Goal: Task Accomplishment & Management: Manage account settings

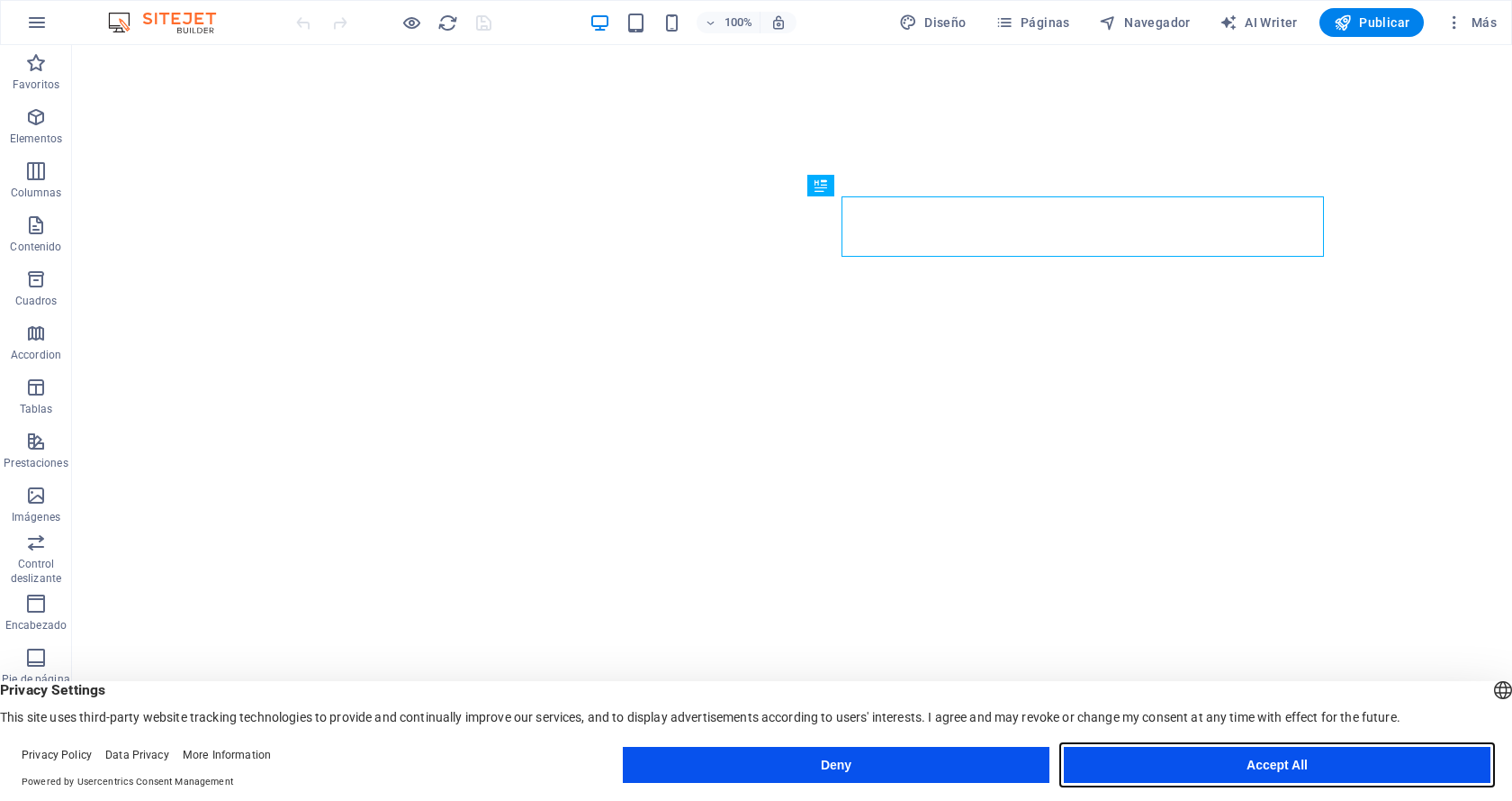
click at [1307, 759] on button "Accept All" at bounding box center [1277, 764] width 427 height 36
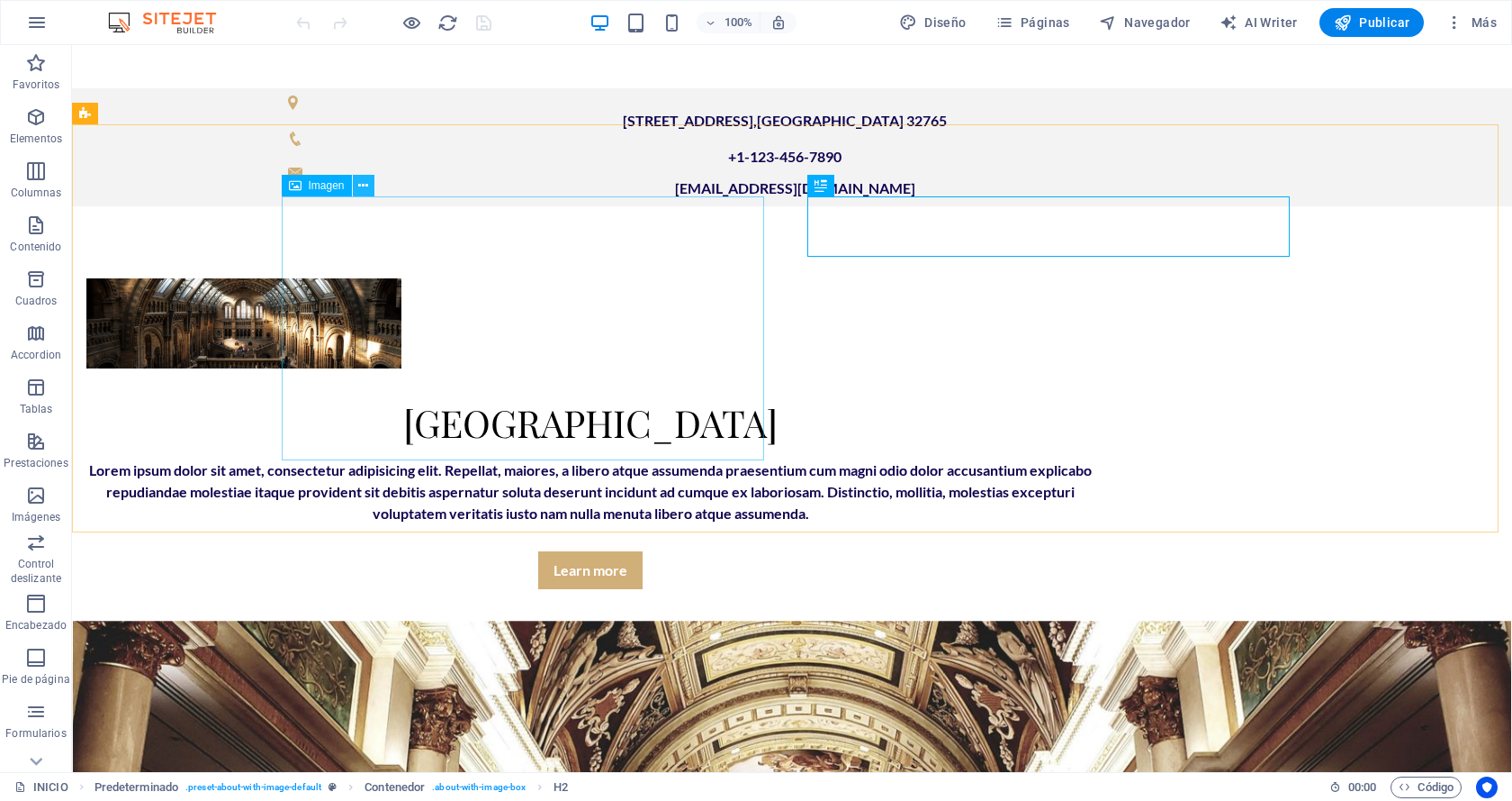
click at [369, 191] on button at bounding box center [363, 185] width 21 height 21
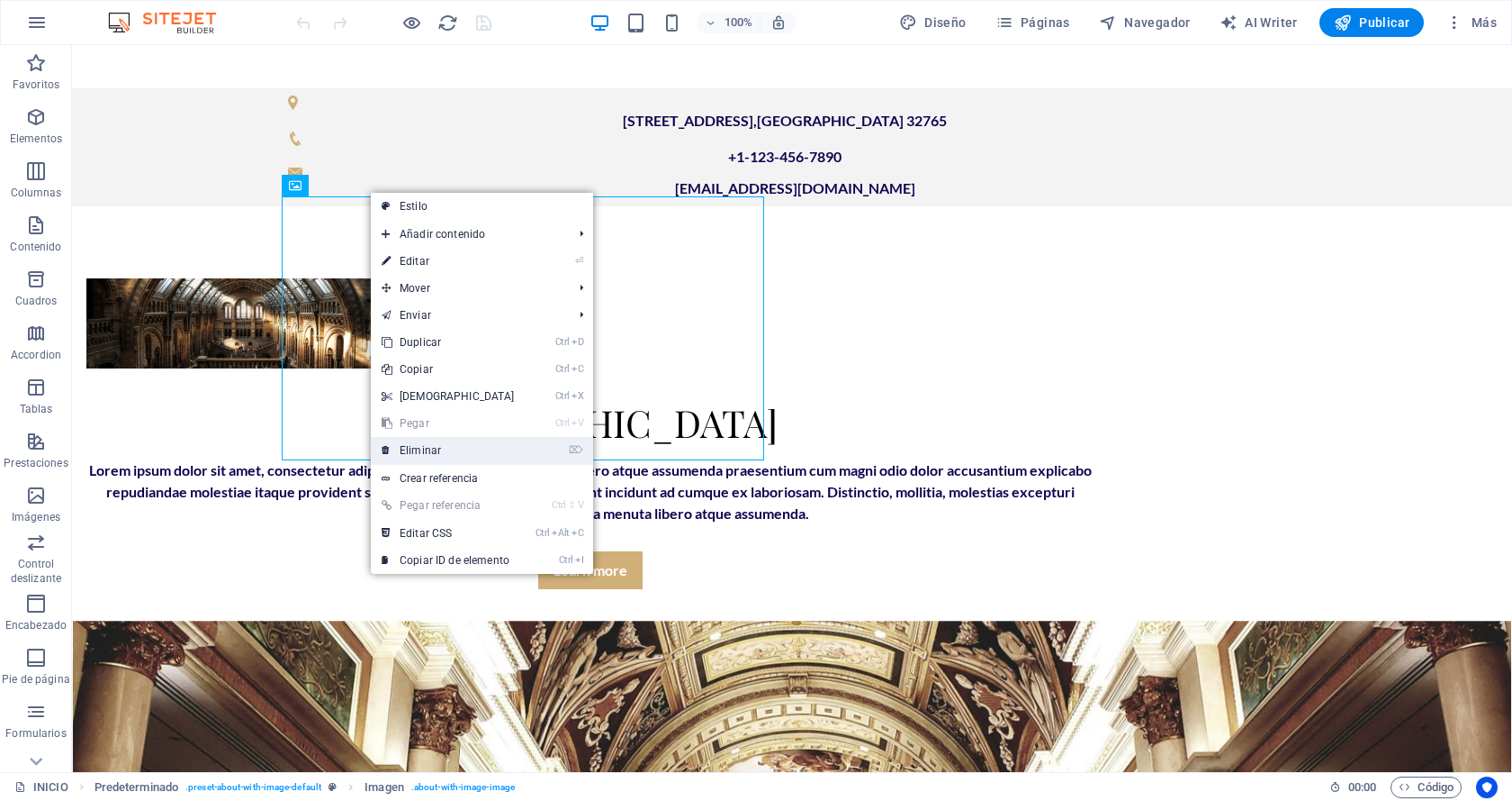
click at [430, 446] on link "⌦ Eliminar" at bounding box center [448, 450] width 155 height 27
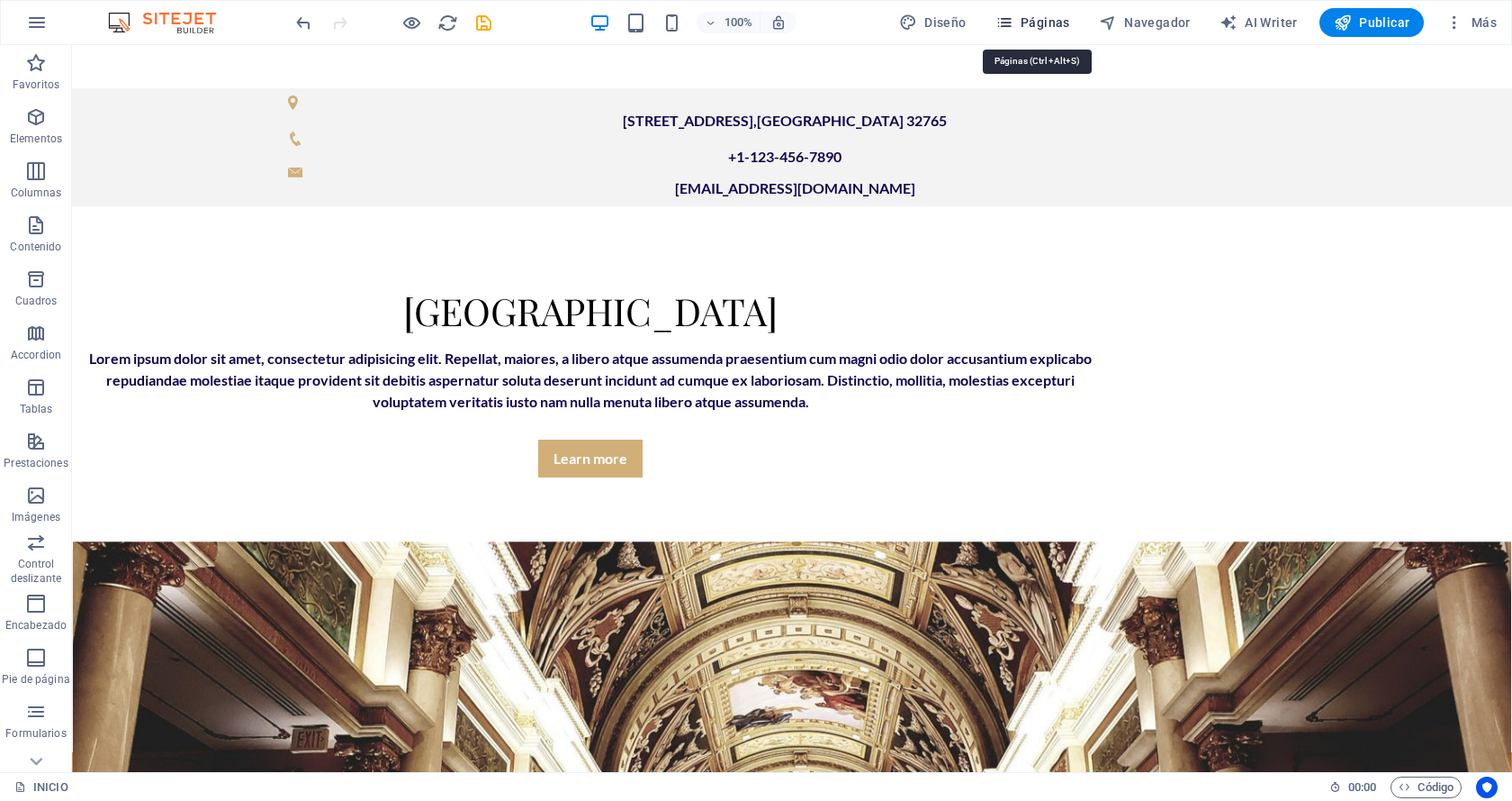
click at [1037, 23] on span "Páginas" at bounding box center [1032, 22] width 75 height 18
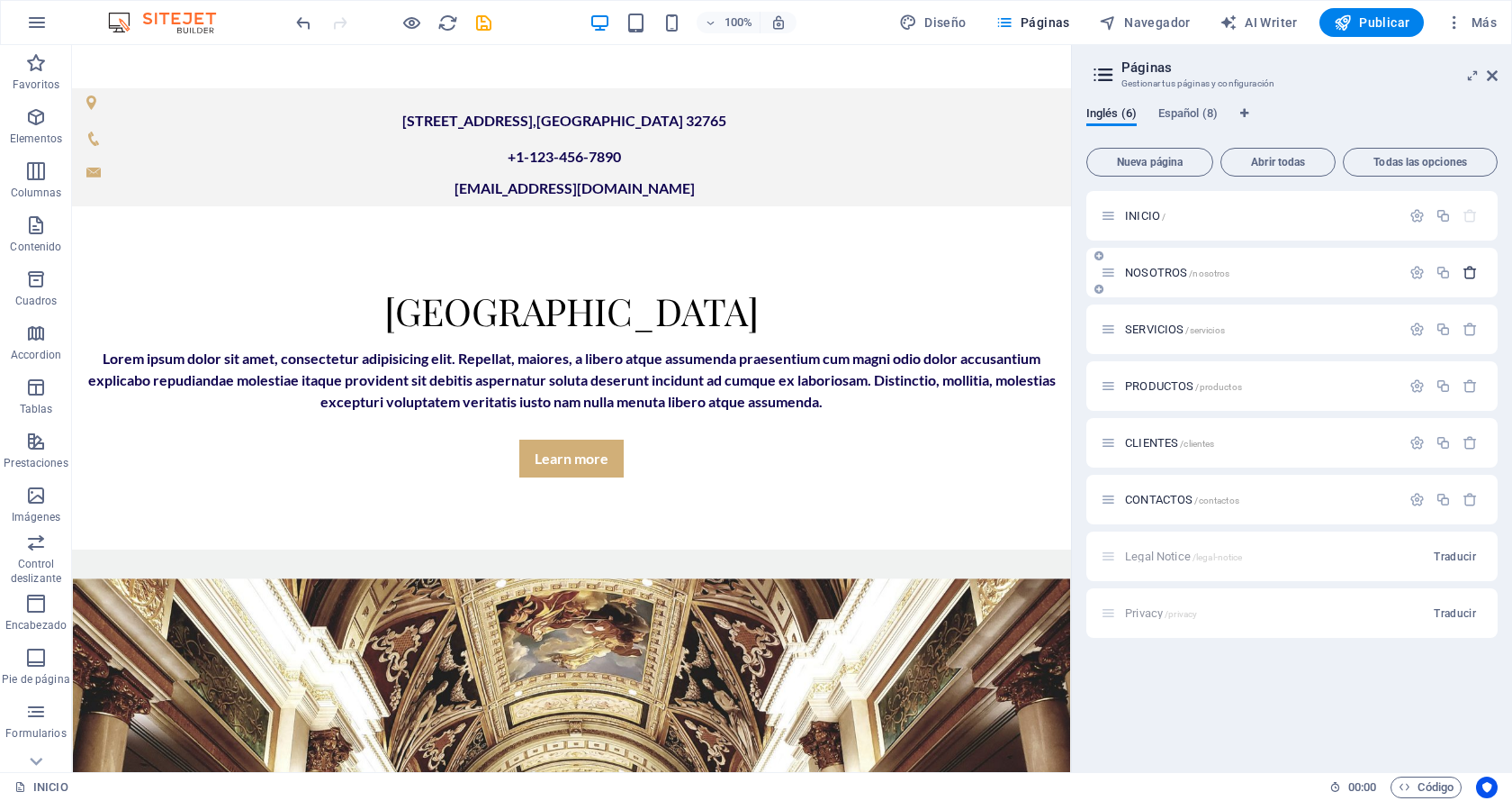
click at [1471, 270] on icon "button" at bounding box center [1470, 272] width 15 height 15
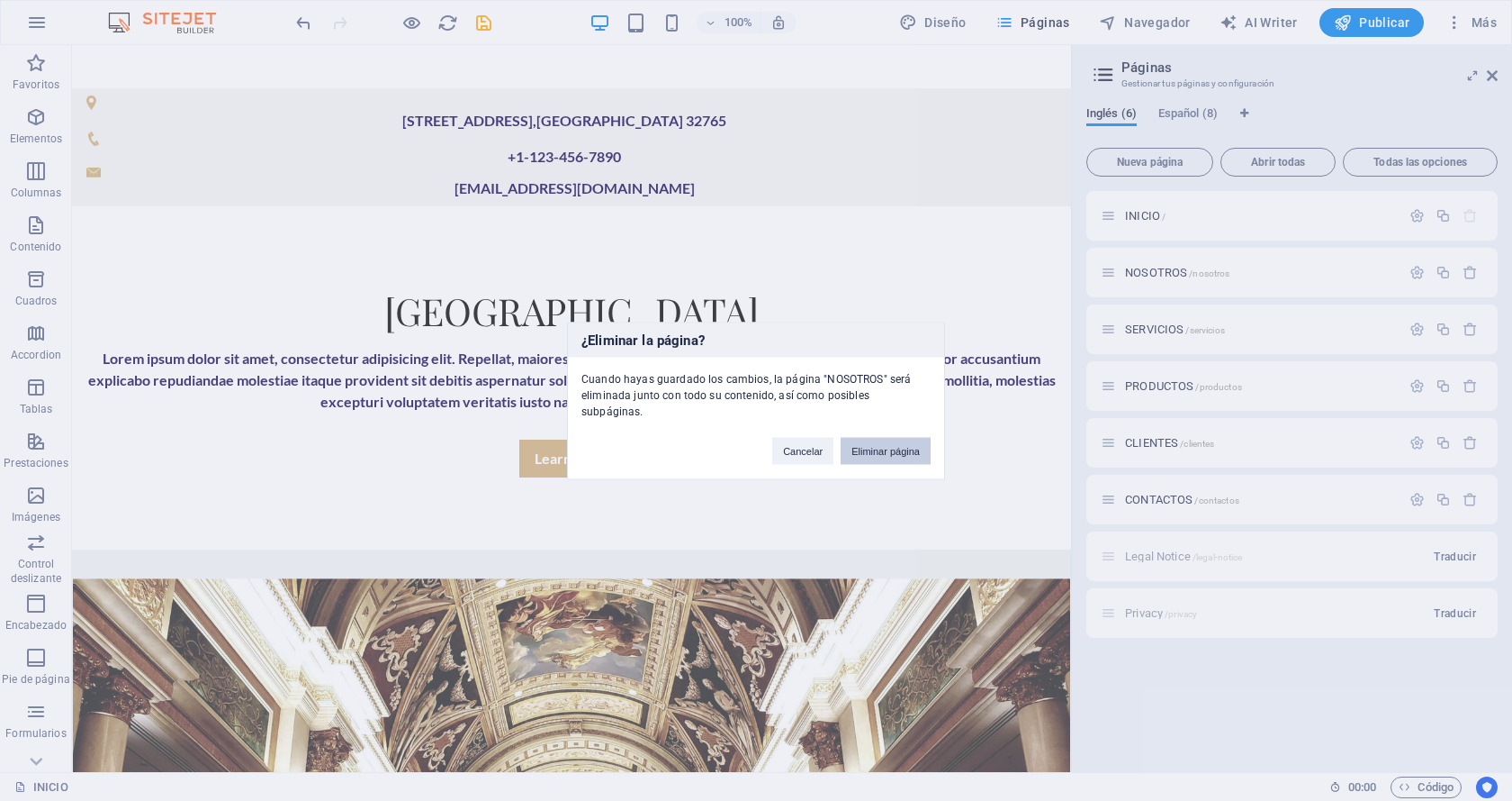
click at [903, 445] on button "Eliminar página" at bounding box center [885, 450] width 90 height 27
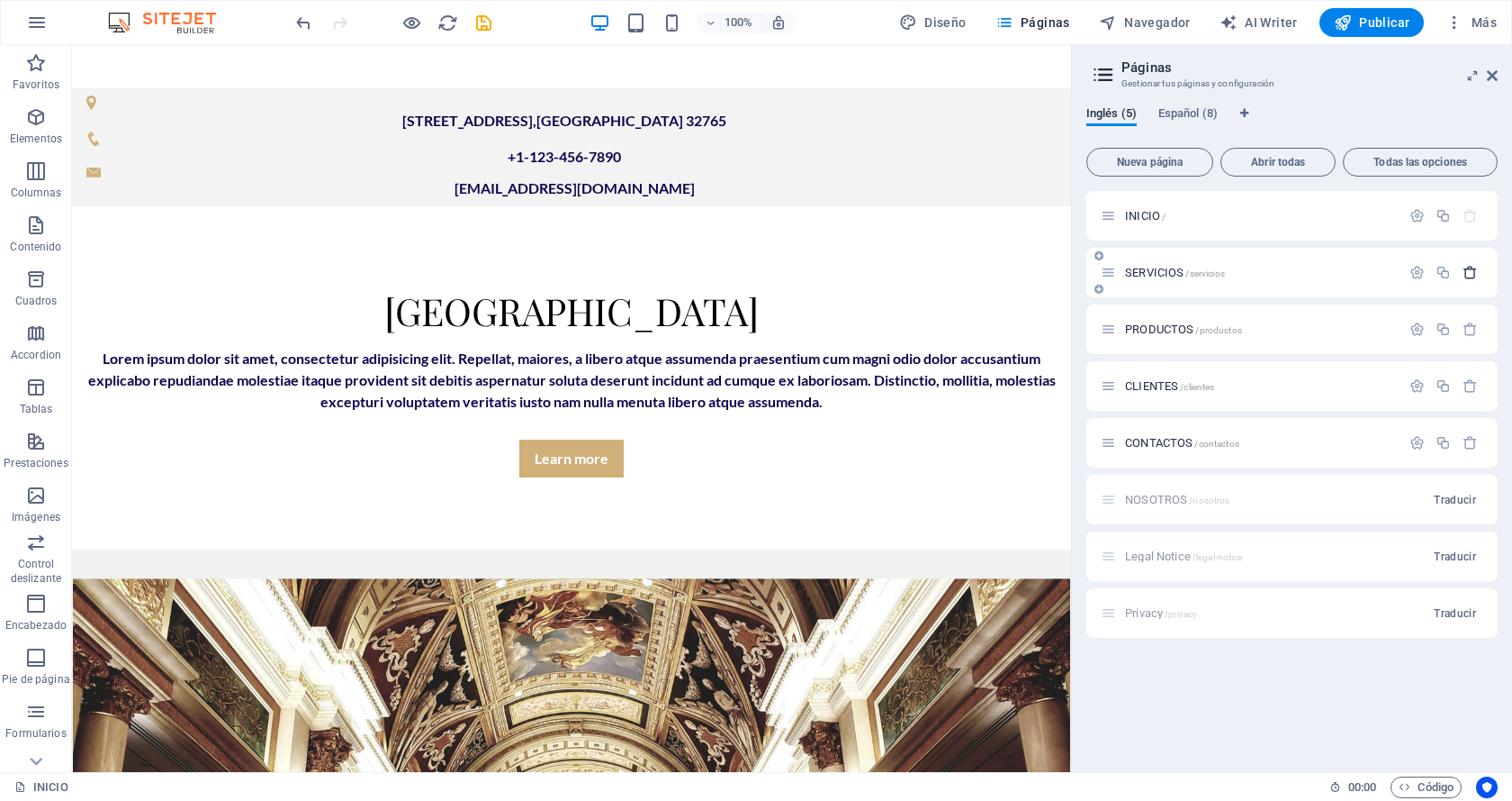
click at [1467, 271] on icon "button" at bounding box center [1470, 272] width 15 height 15
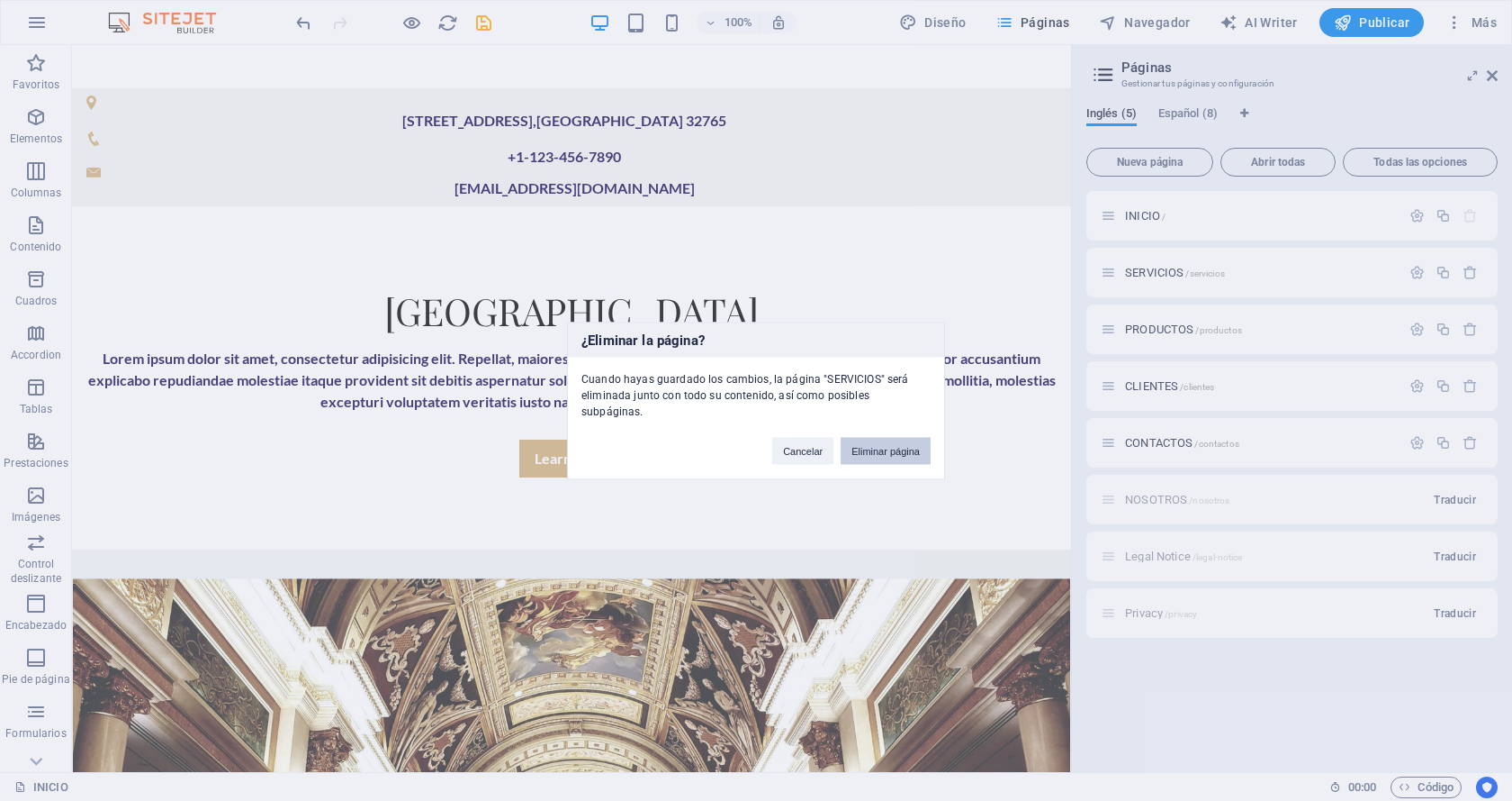
click at [887, 439] on button "Eliminar página" at bounding box center [885, 450] width 90 height 27
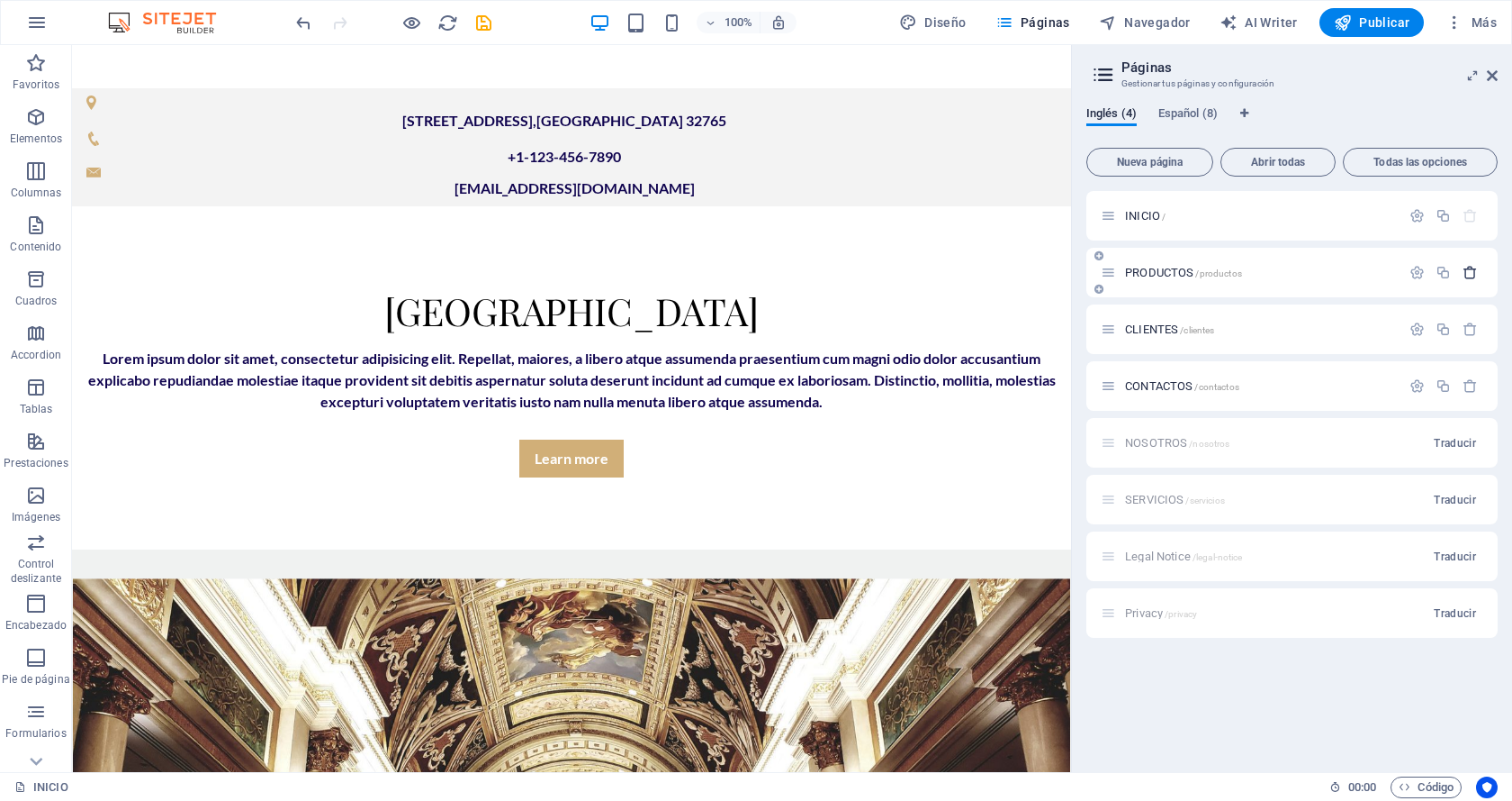
click at [1465, 269] on icon "button" at bounding box center [1470, 272] width 15 height 15
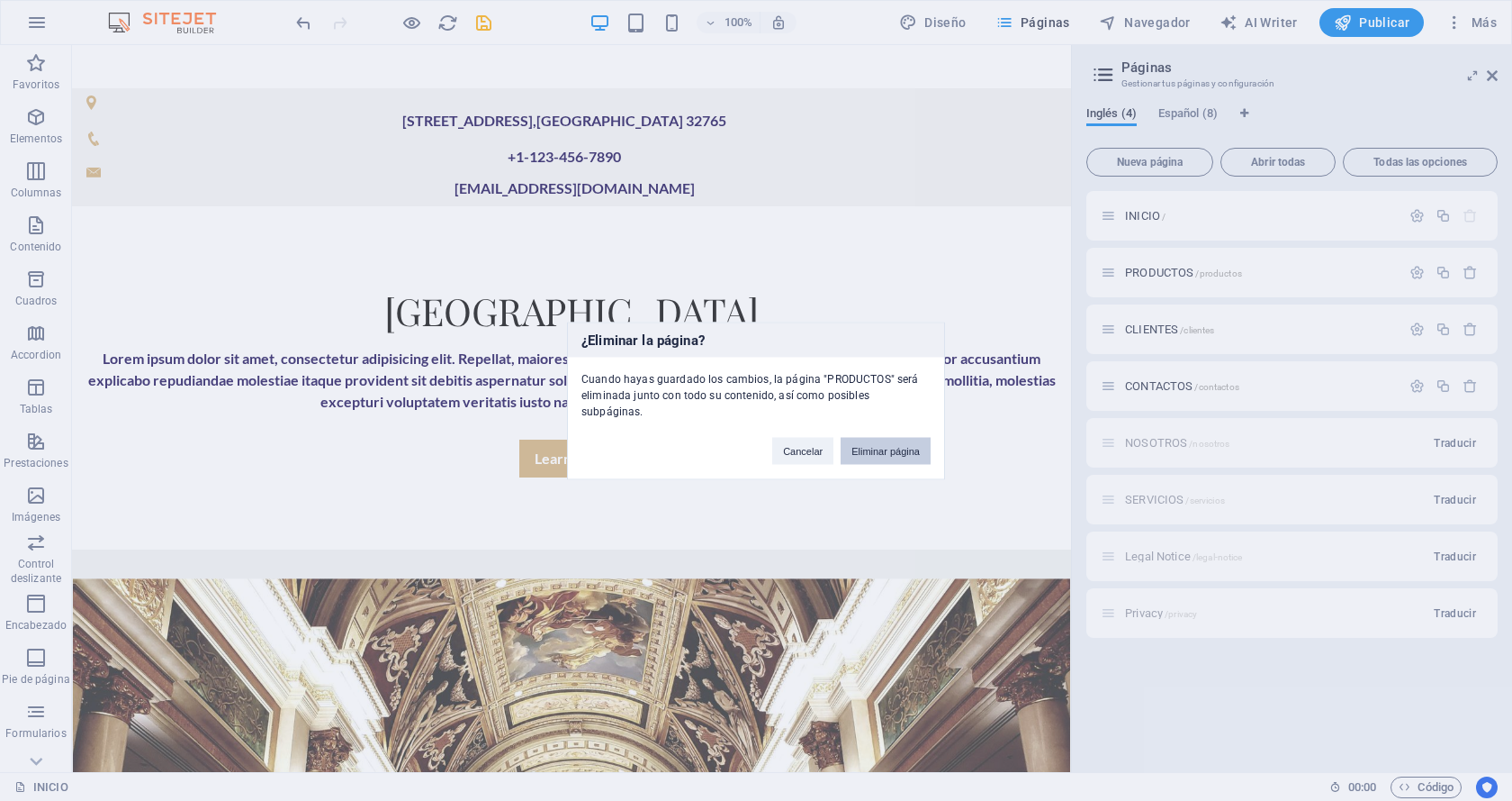
click at [900, 444] on button "Eliminar página" at bounding box center [885, 450] width 90 height 27
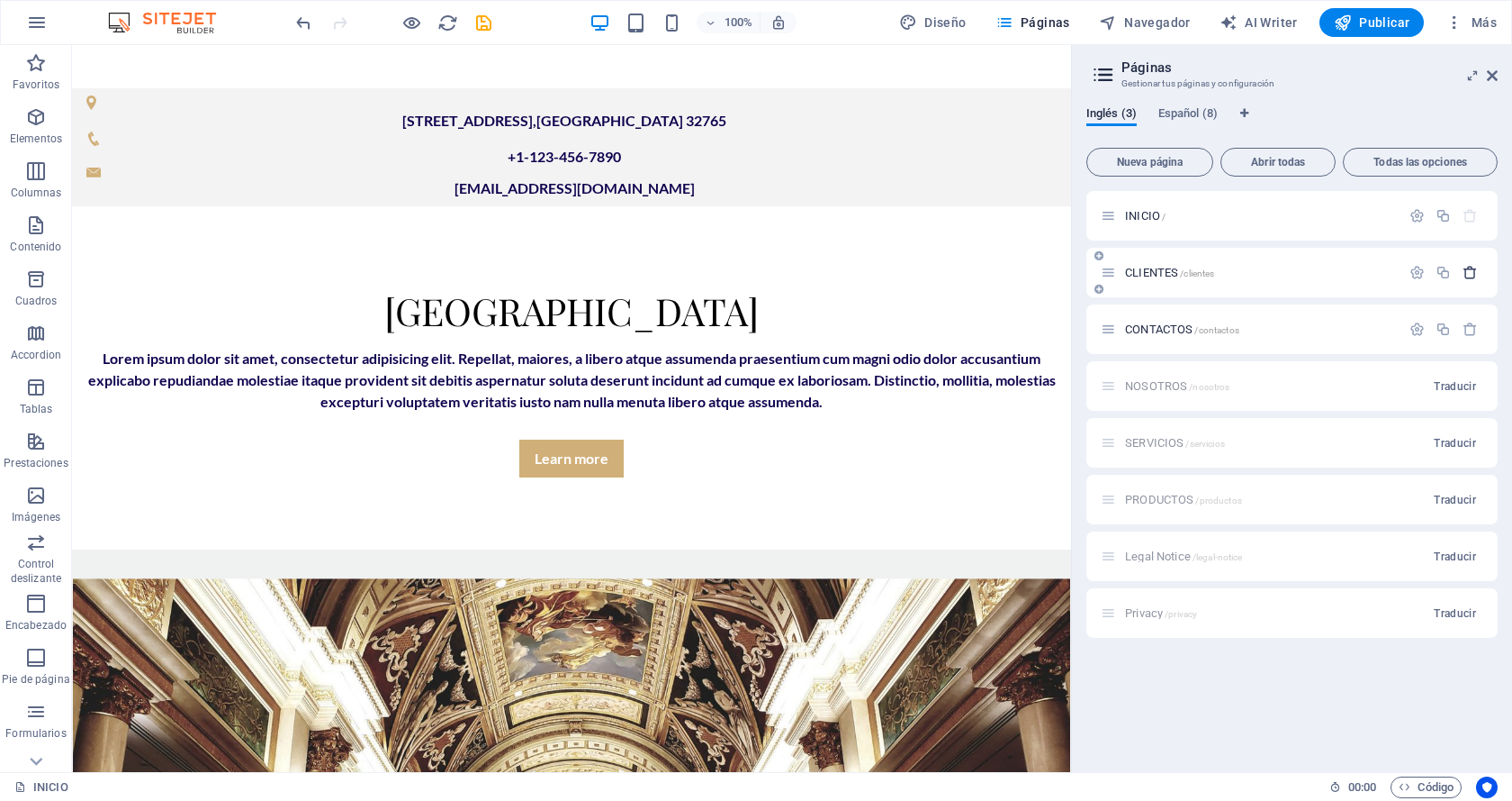
click at [1468, 272] on icon "button" at bounding box center [1470, 272] width 15 height 15
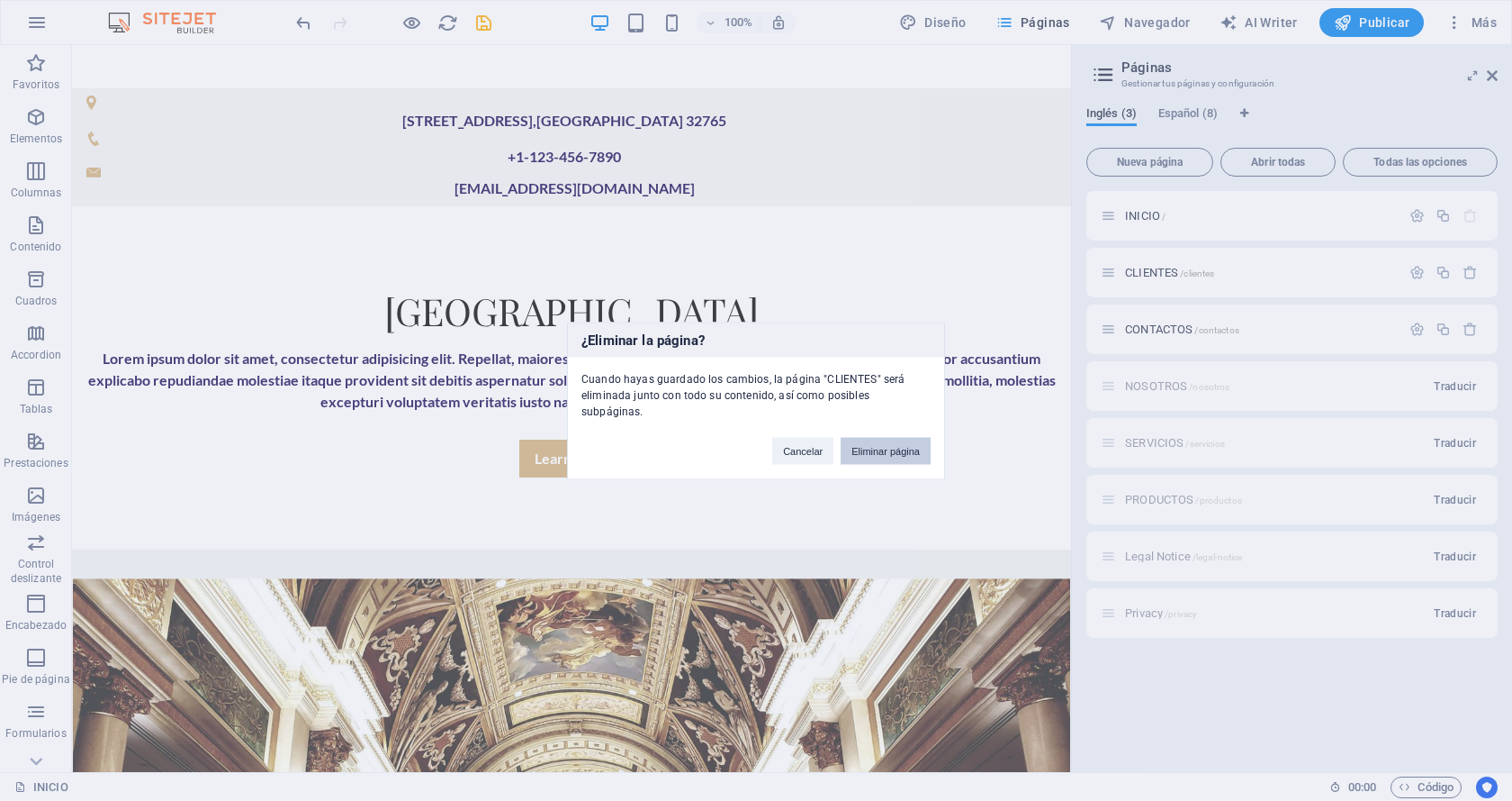
click at [903, 440] on button "Eliminar página" at bounding box center [885, 450] width 90 height 27
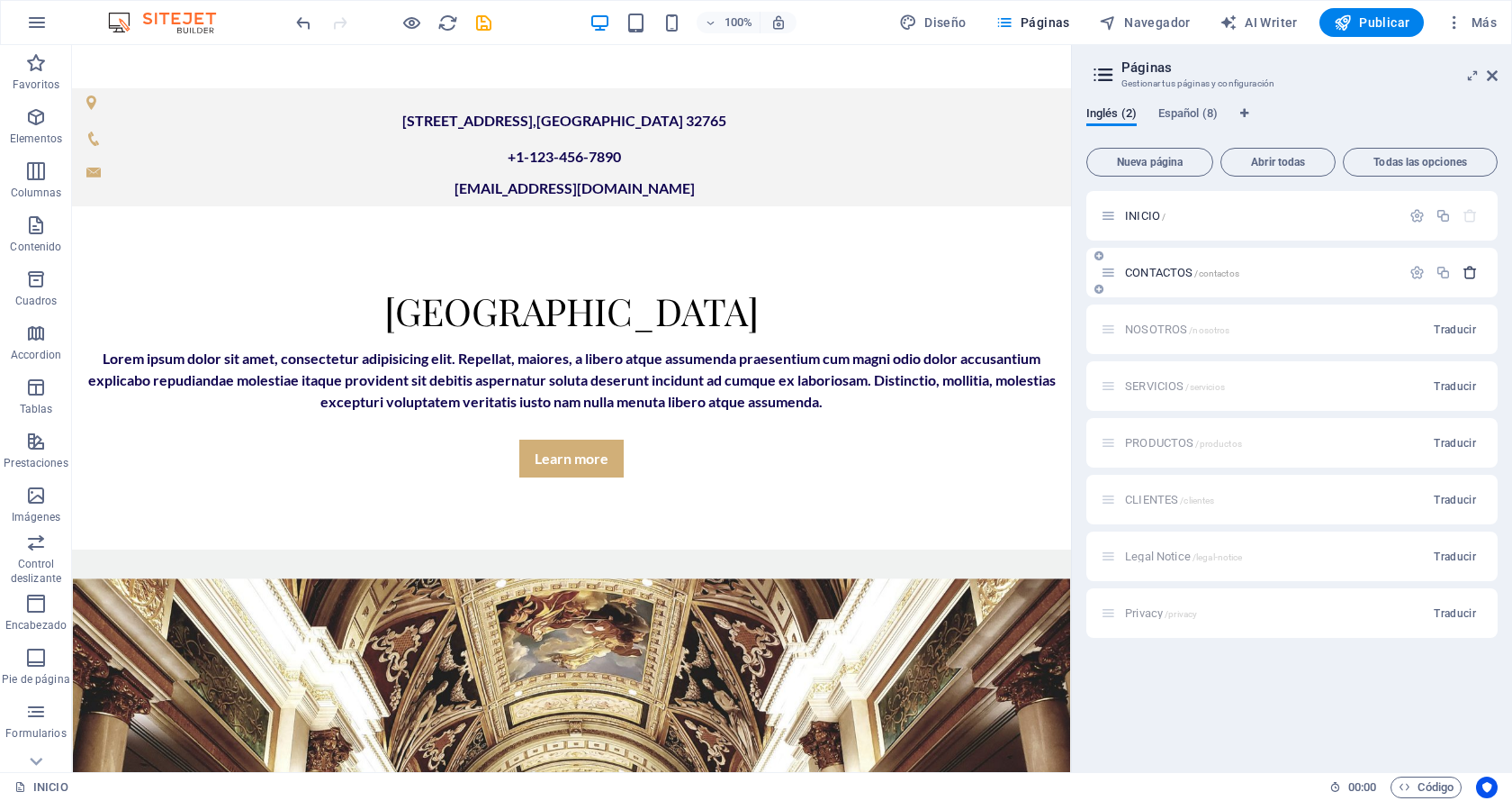
click at [1463, 274] on icon "button" at bounding box center [1470, 272] width 15 height 15
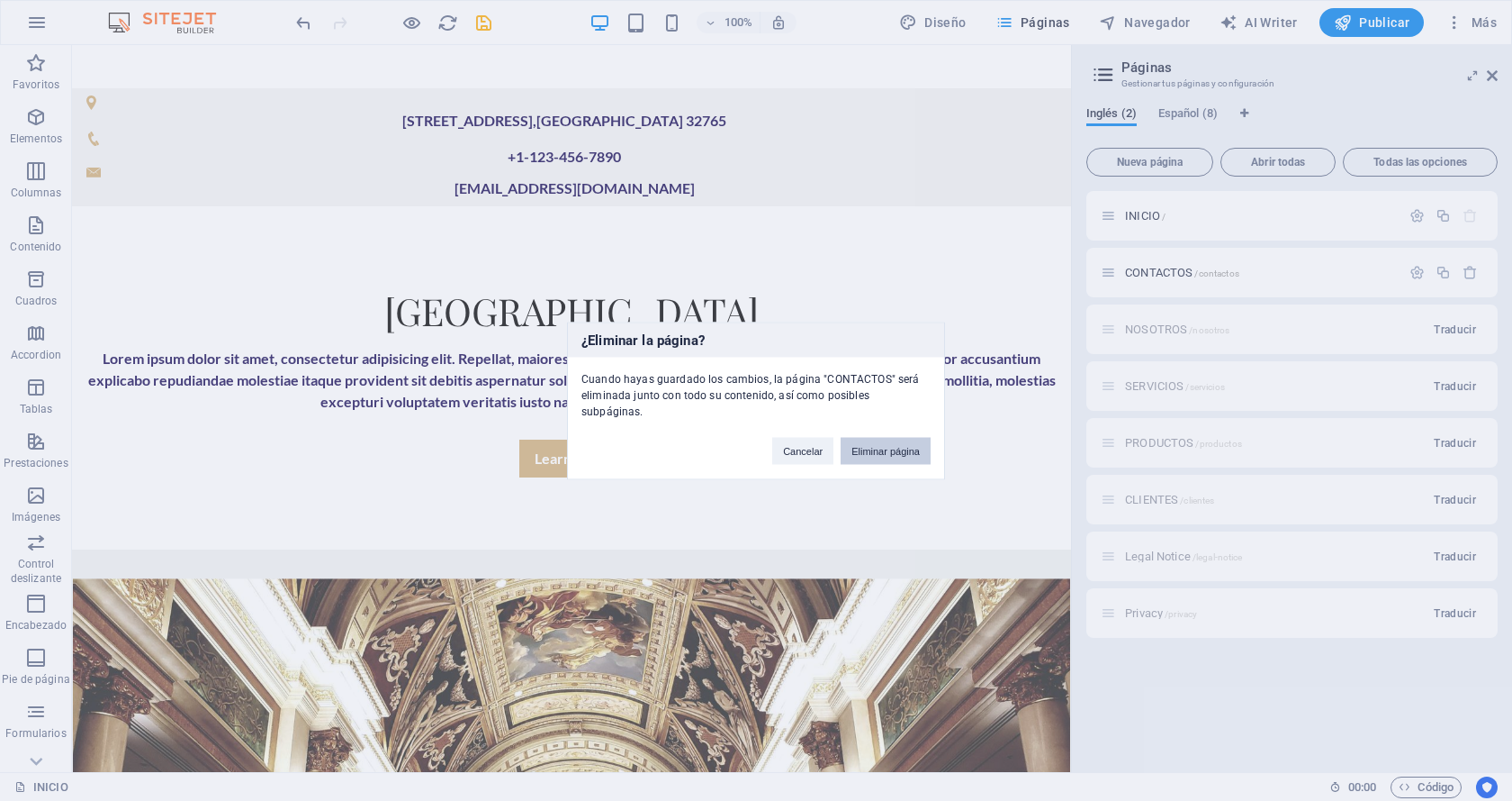
click at [902, 444] on button "Eliminar página" at bounding box center [885, 450] width 90 height 27
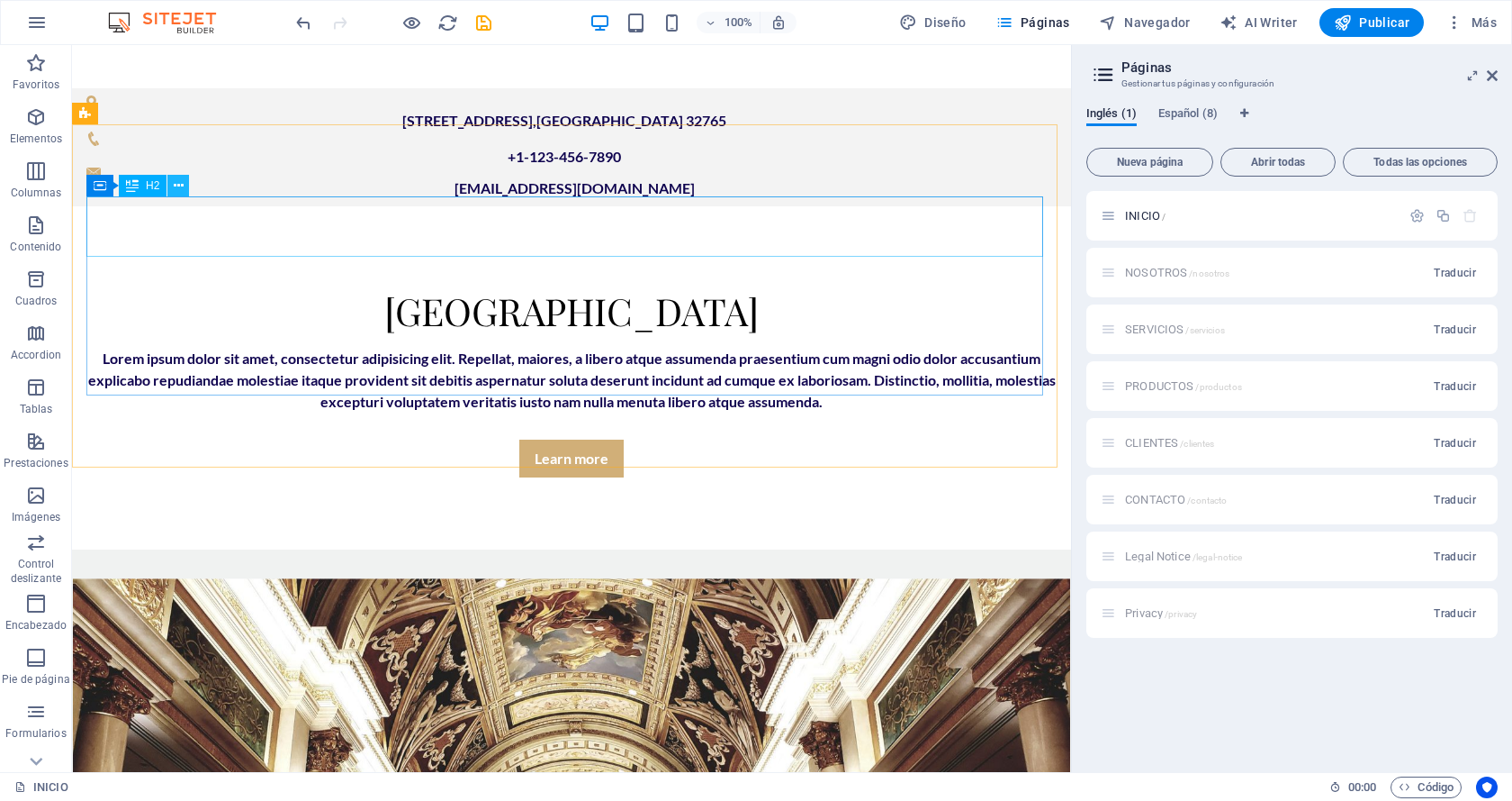
click at [179, 185] on icon at bounding box center [178, 186] width 10 height 19
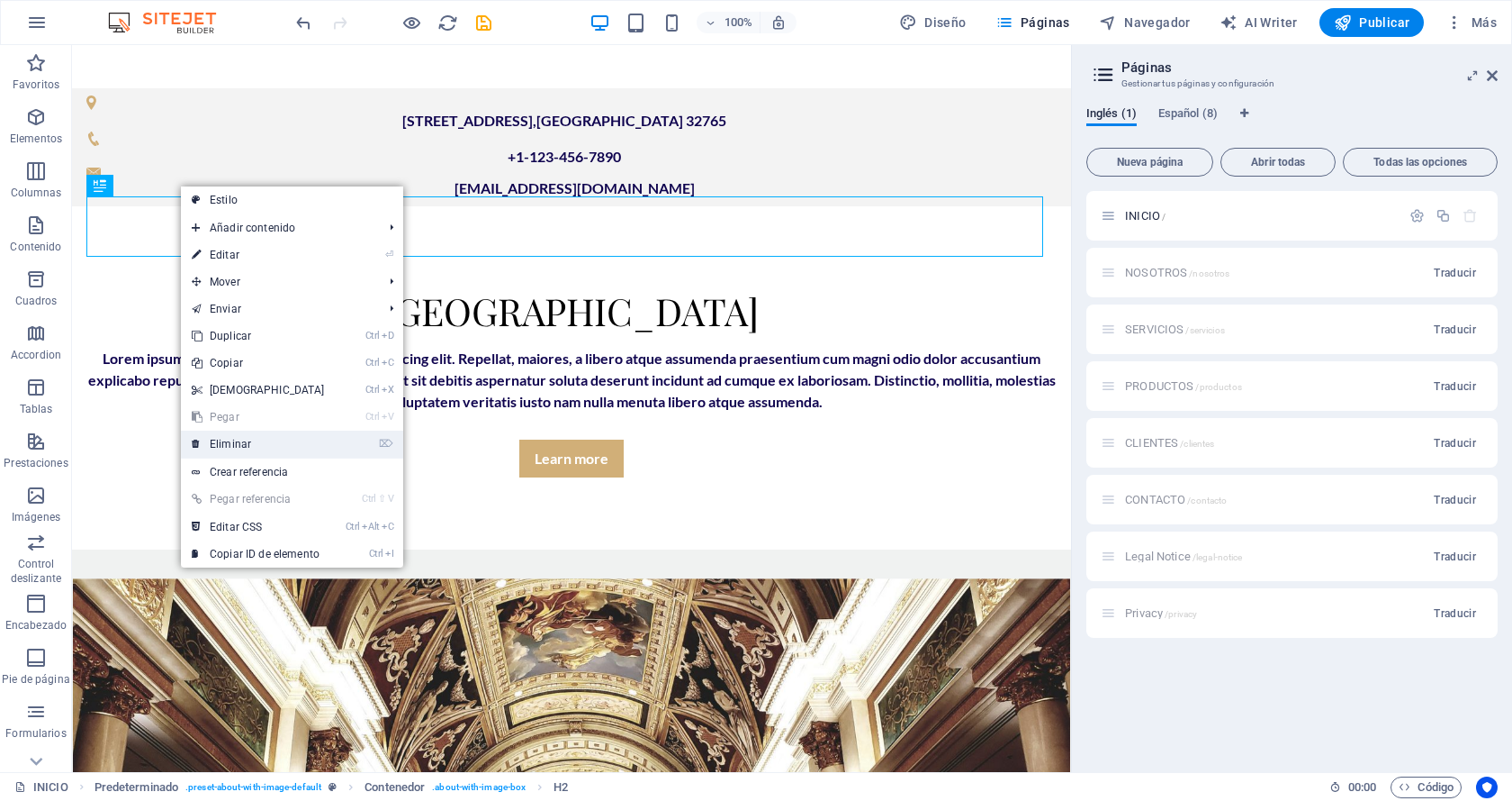
click at [257, 438] on link "⌦ Eliminar" at bounding box center [258, 444] width 155 height 27
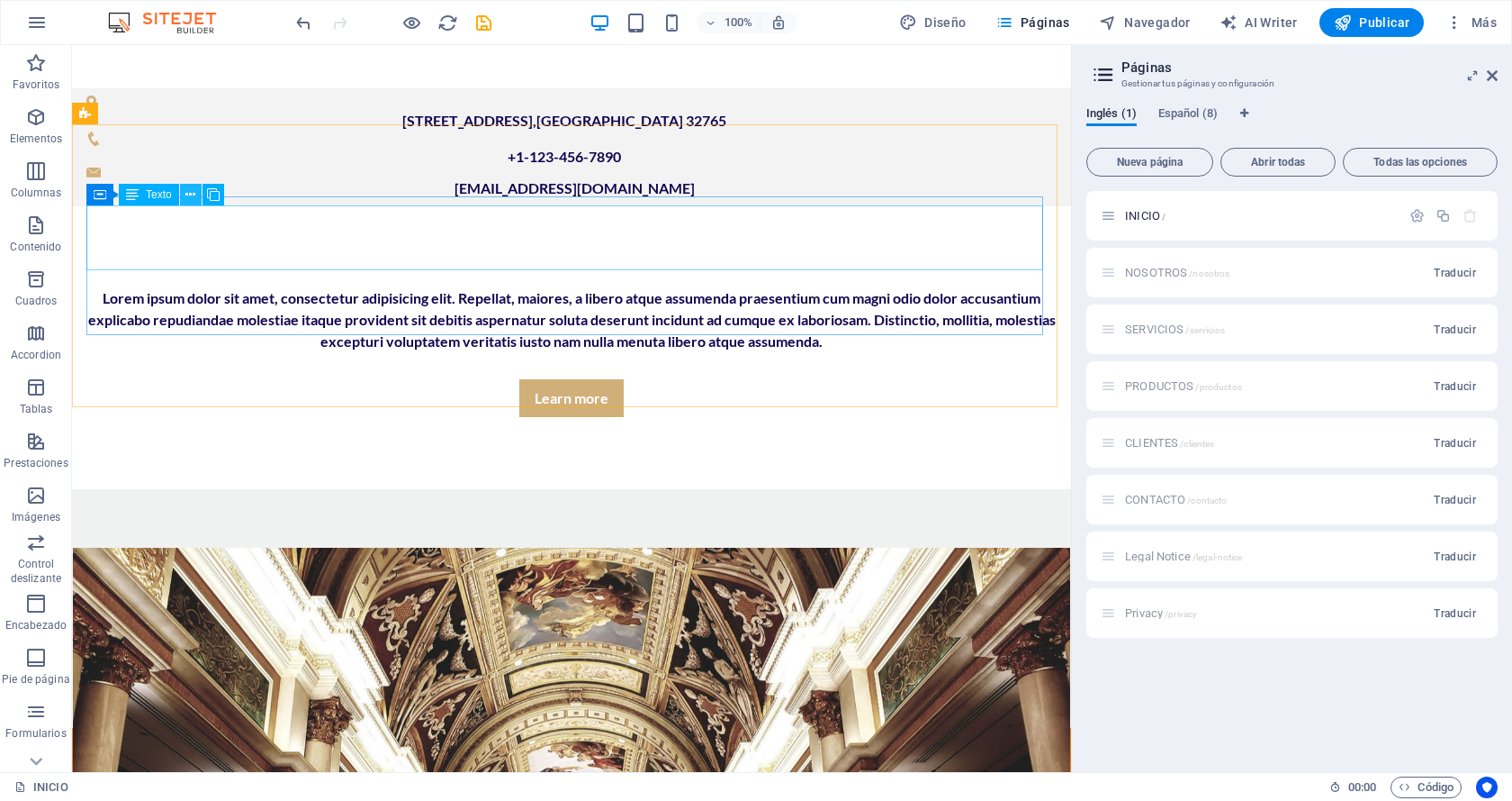
click at [196, 196] on icon at bounding box center [190, 195] width 10 height 19
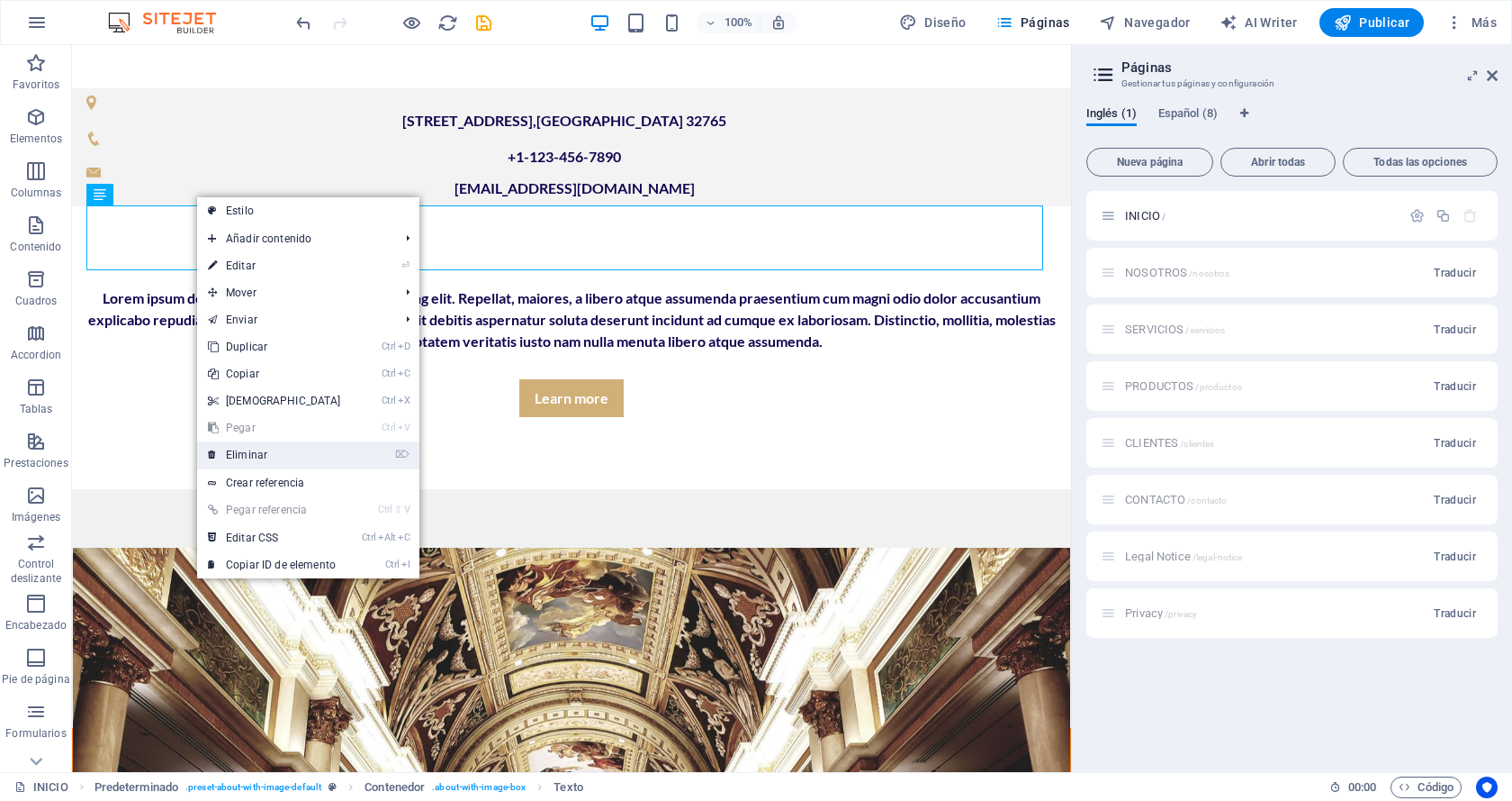
click at [249, 448] on link "⌦ Eliminar" at bounding box center [274, 454] width 155 height 27
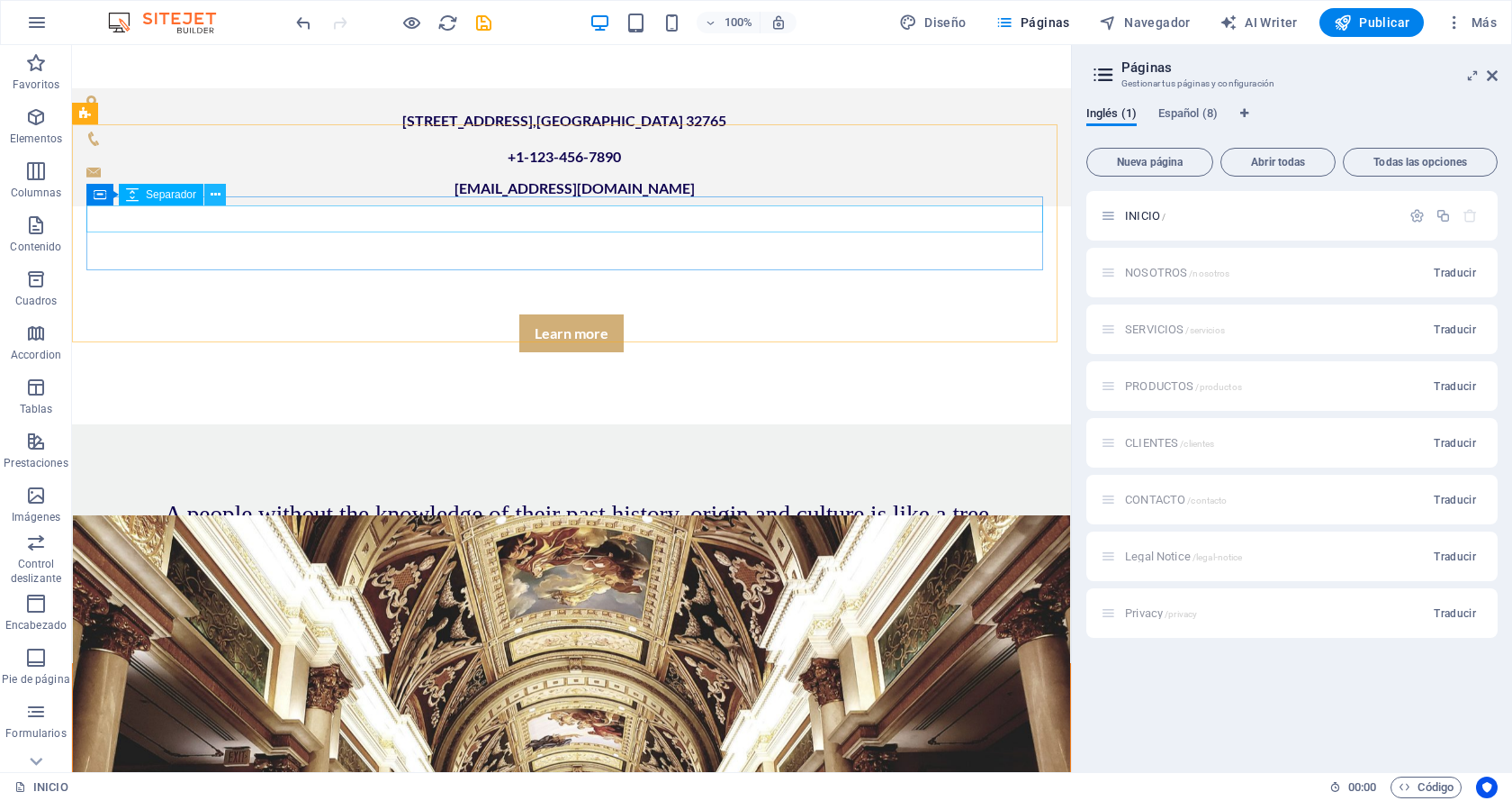
click at [213, 198] on icon at bounding box center [215, 195] width 10 height 19
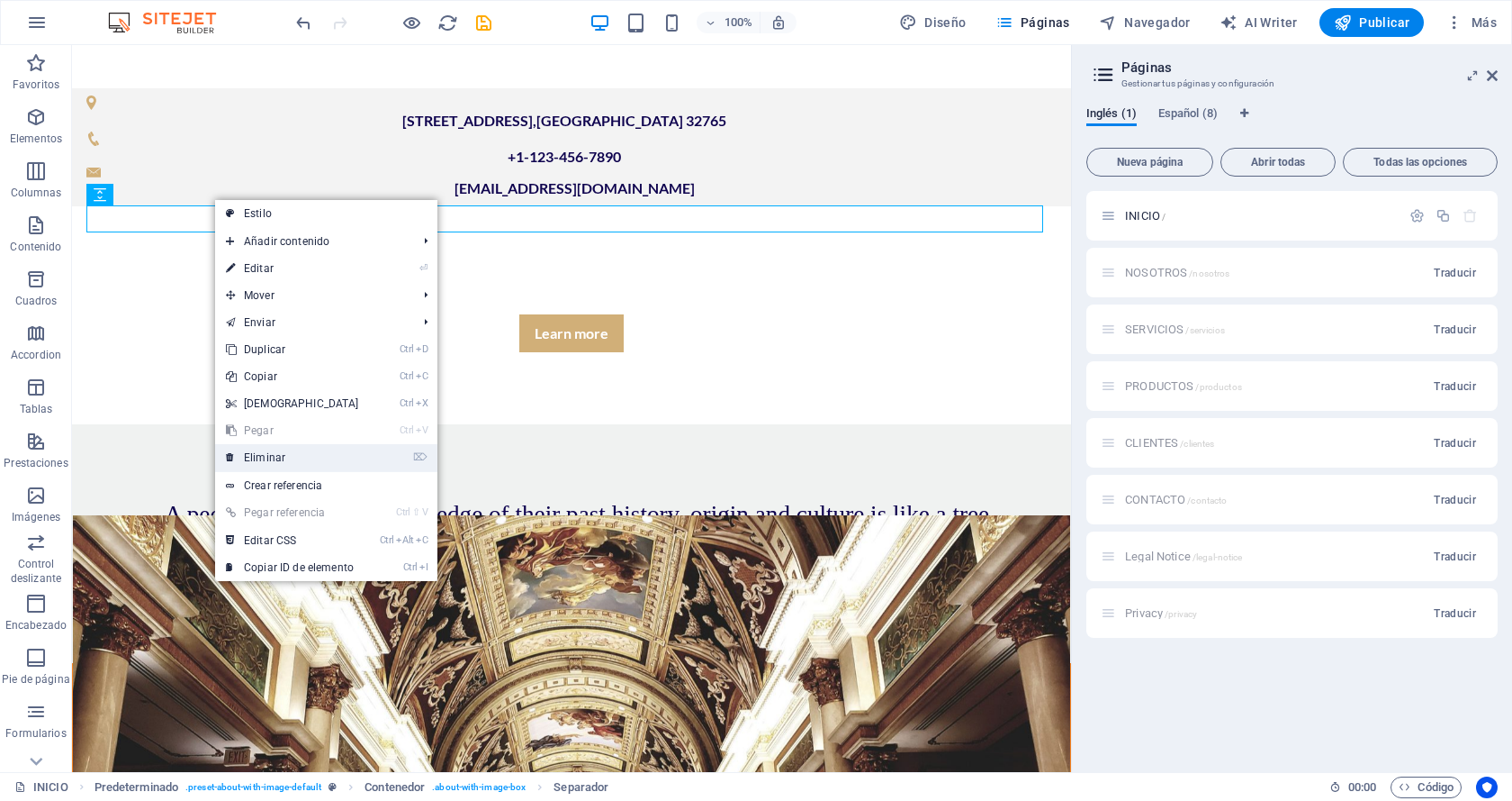
click at [265, 456] on link "⌦ Eliminar" at bounding box center [292, 457] width 155 height 27
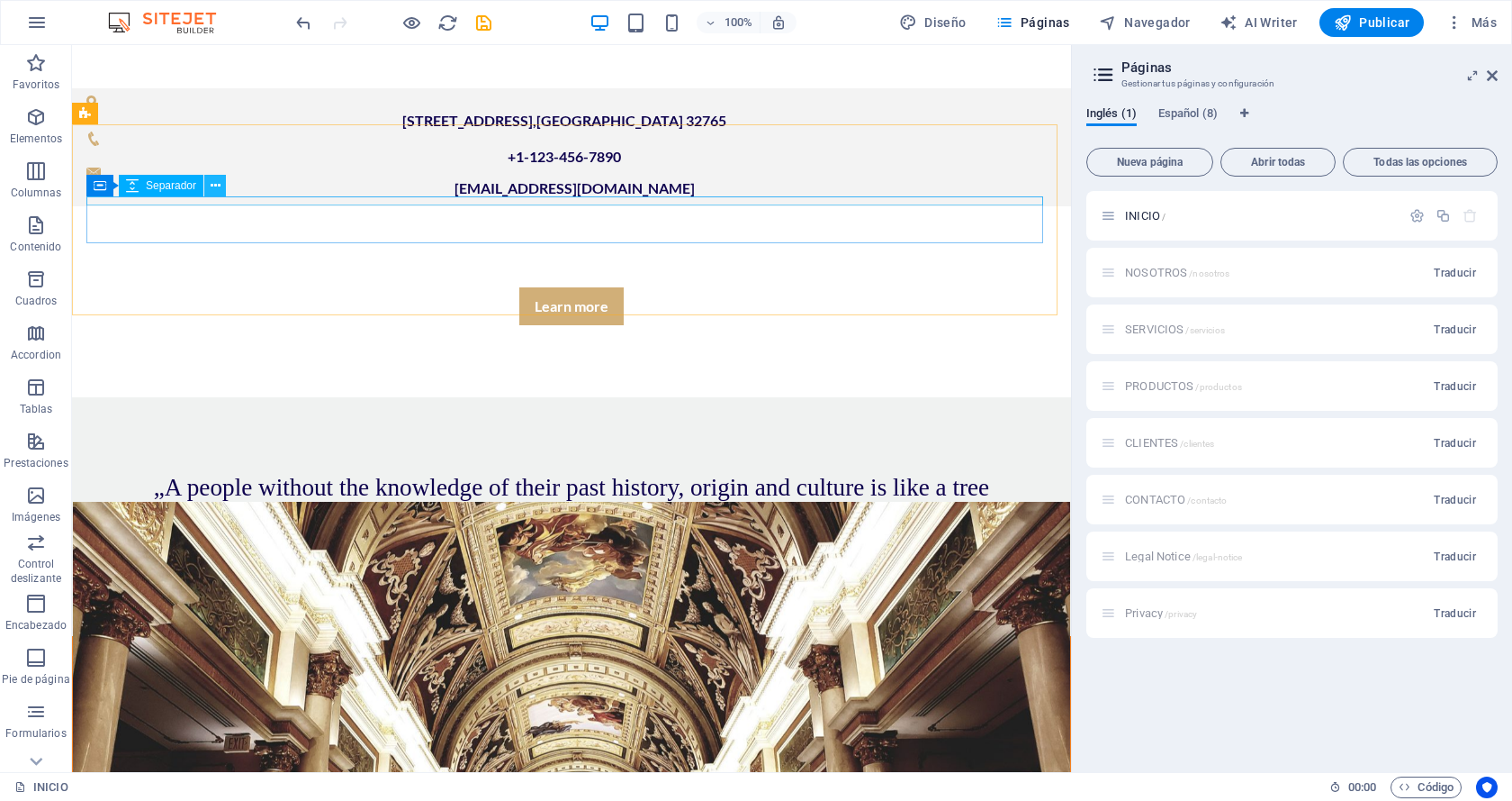
click at [213, 180] on icon at bounding box center [215, 186] width 10 height 19
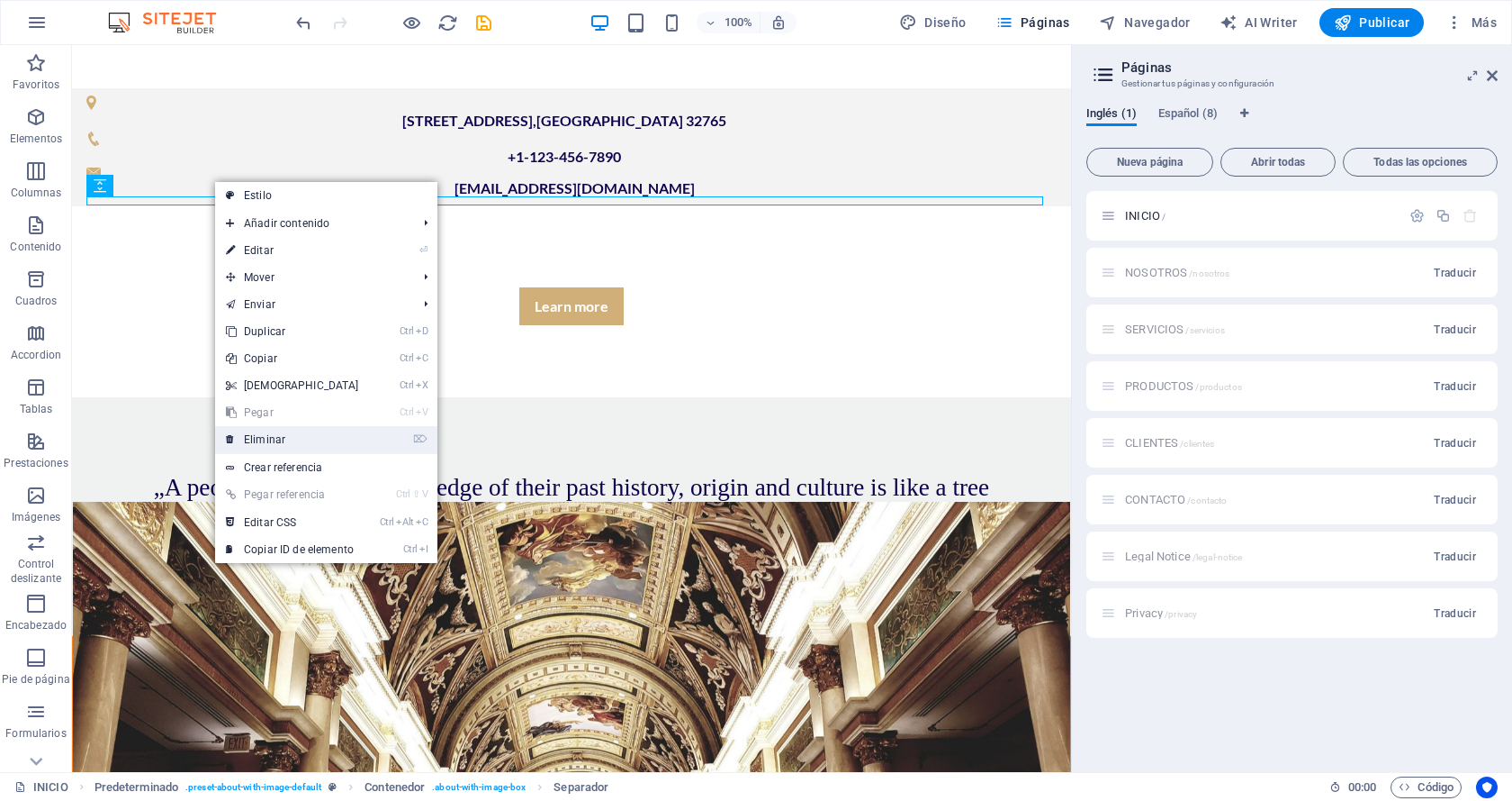
click at [281, 432] on link "⌦ Eliminar" at bounding box center [292, 439] width 155 height 27
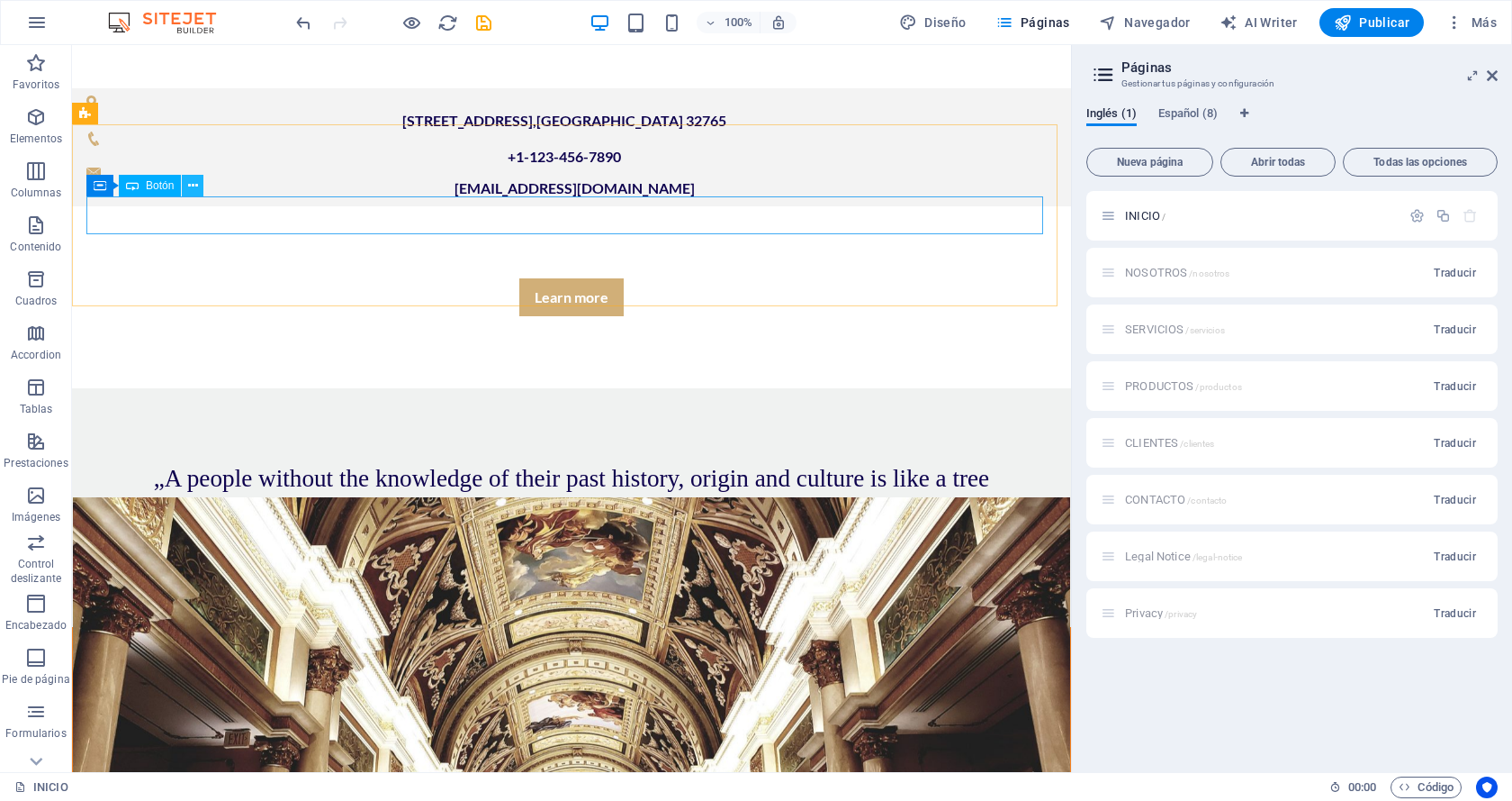
click at [195, 191] on icon at bounding box center [193, 186] width 10 height 19
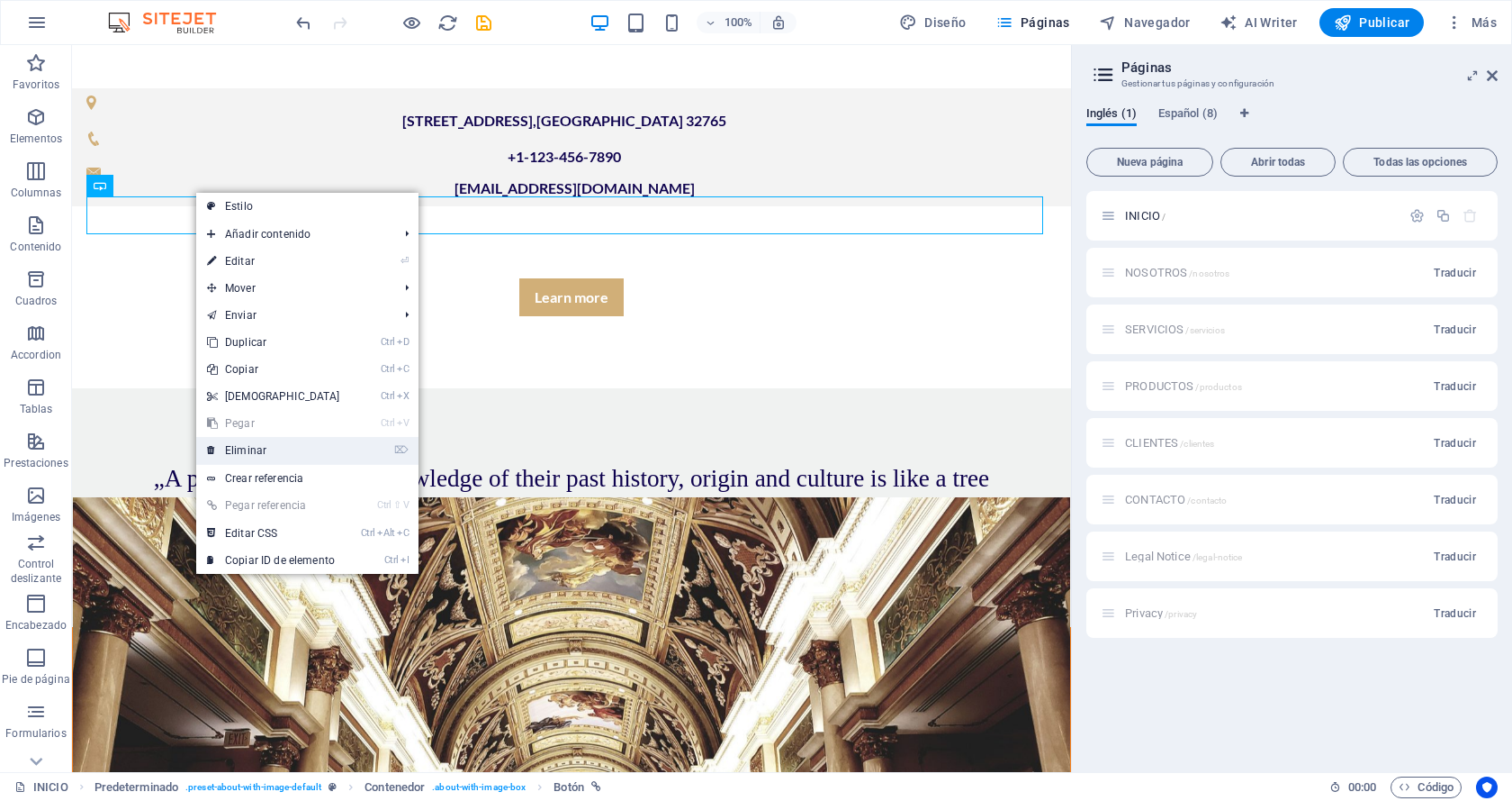
click at [262, 449] on link "⌦ Eliminar" at bounding box center [274, 450] width 155 height 27
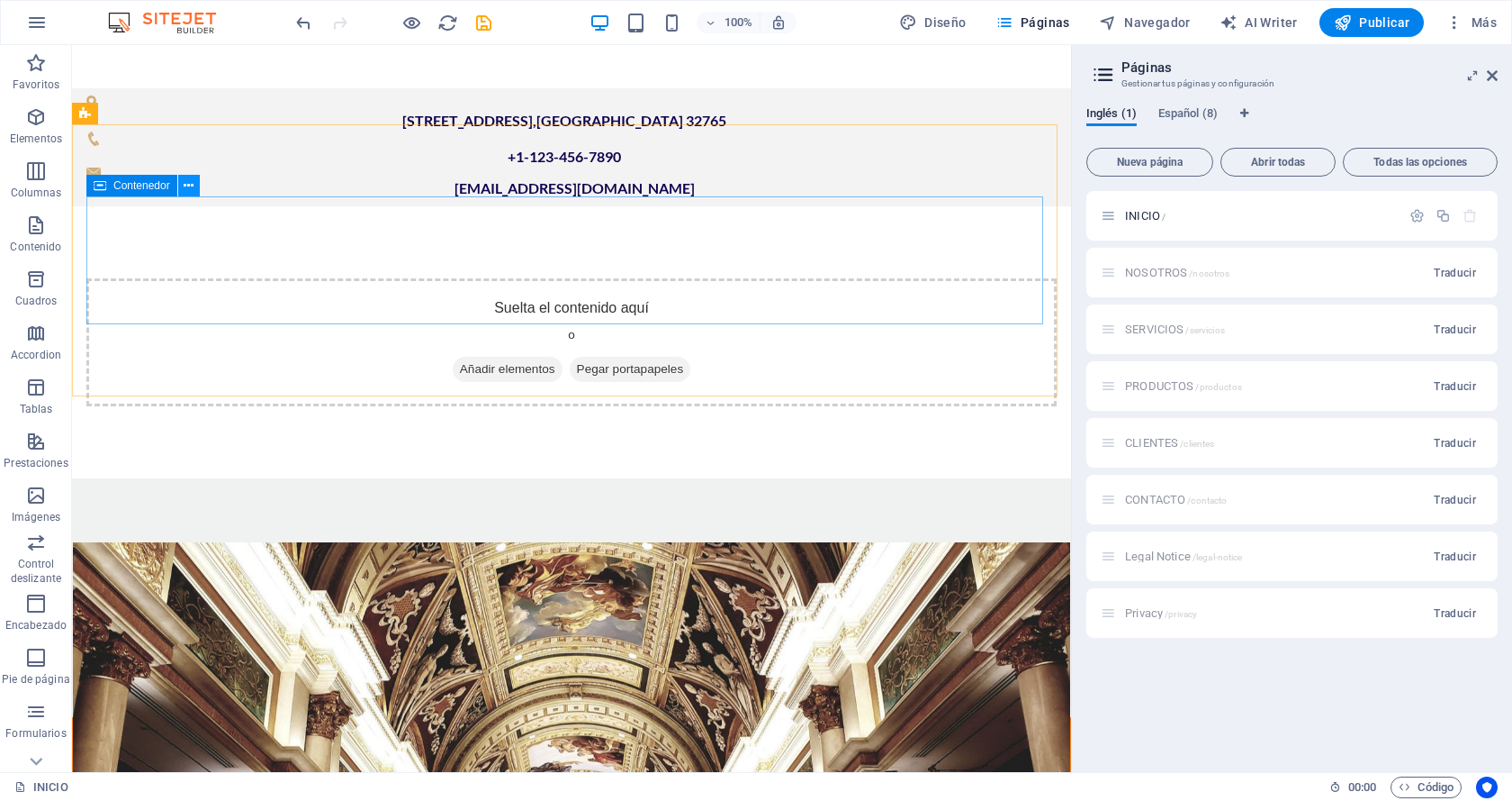
click at [184, 187] on icon at bounding box center [188, 186] width 10 height 19
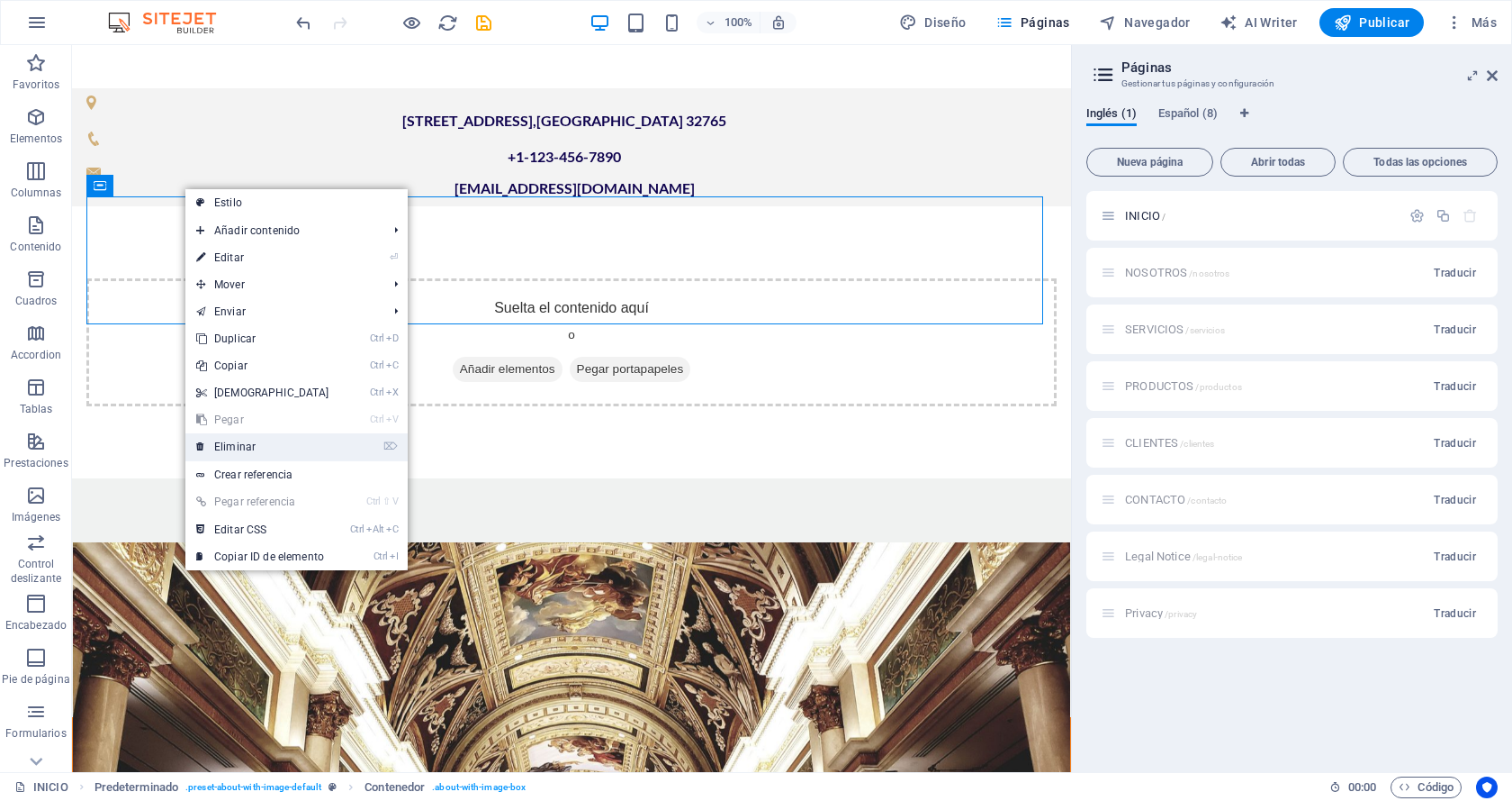
click at [232, 442] on link "⌦ Eliminar" at bounding box center [263, 446] width 155 height 27
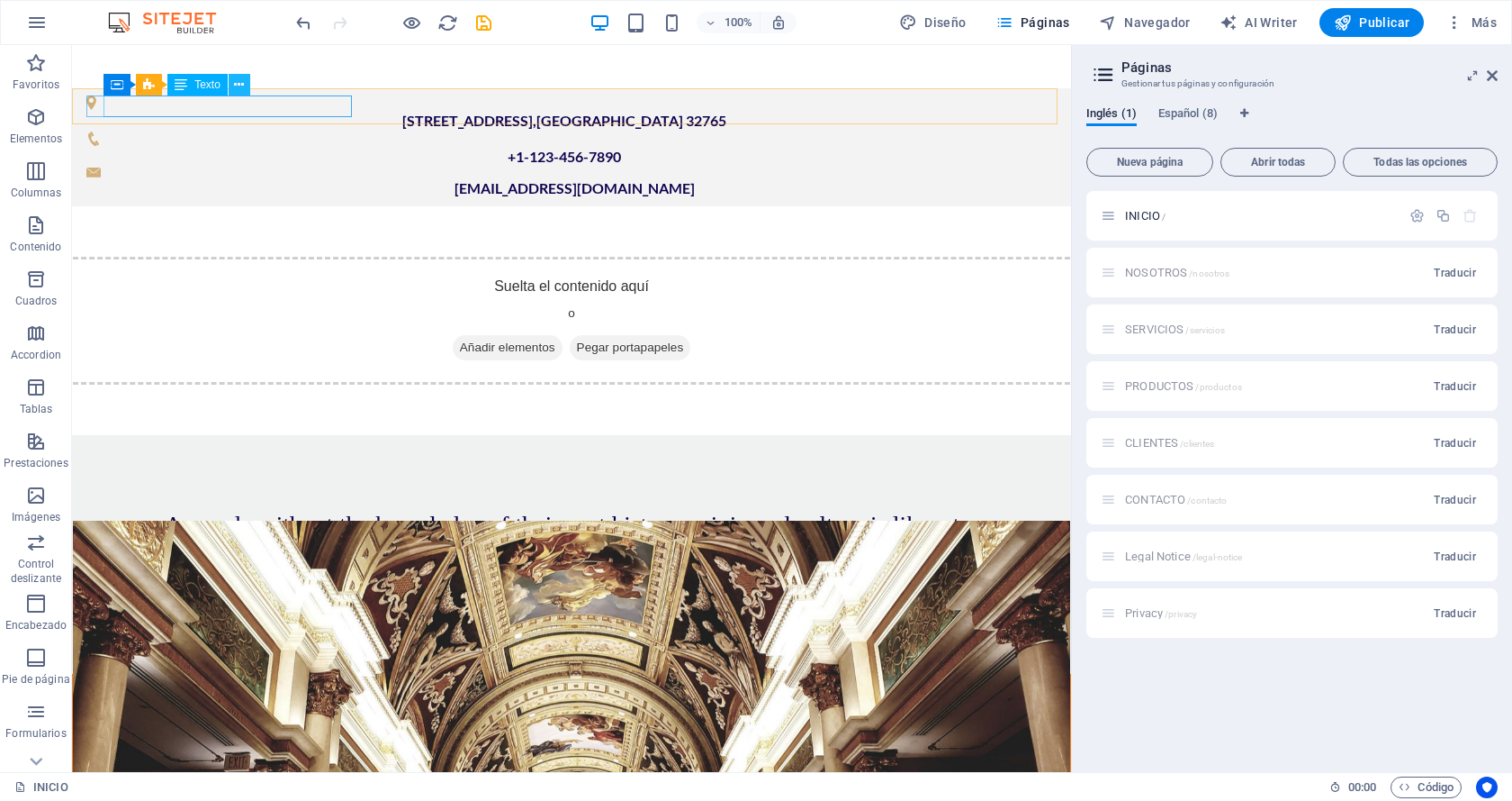
click at [236, 84] on icon at bounding box center [238, 85] width 10 height 19
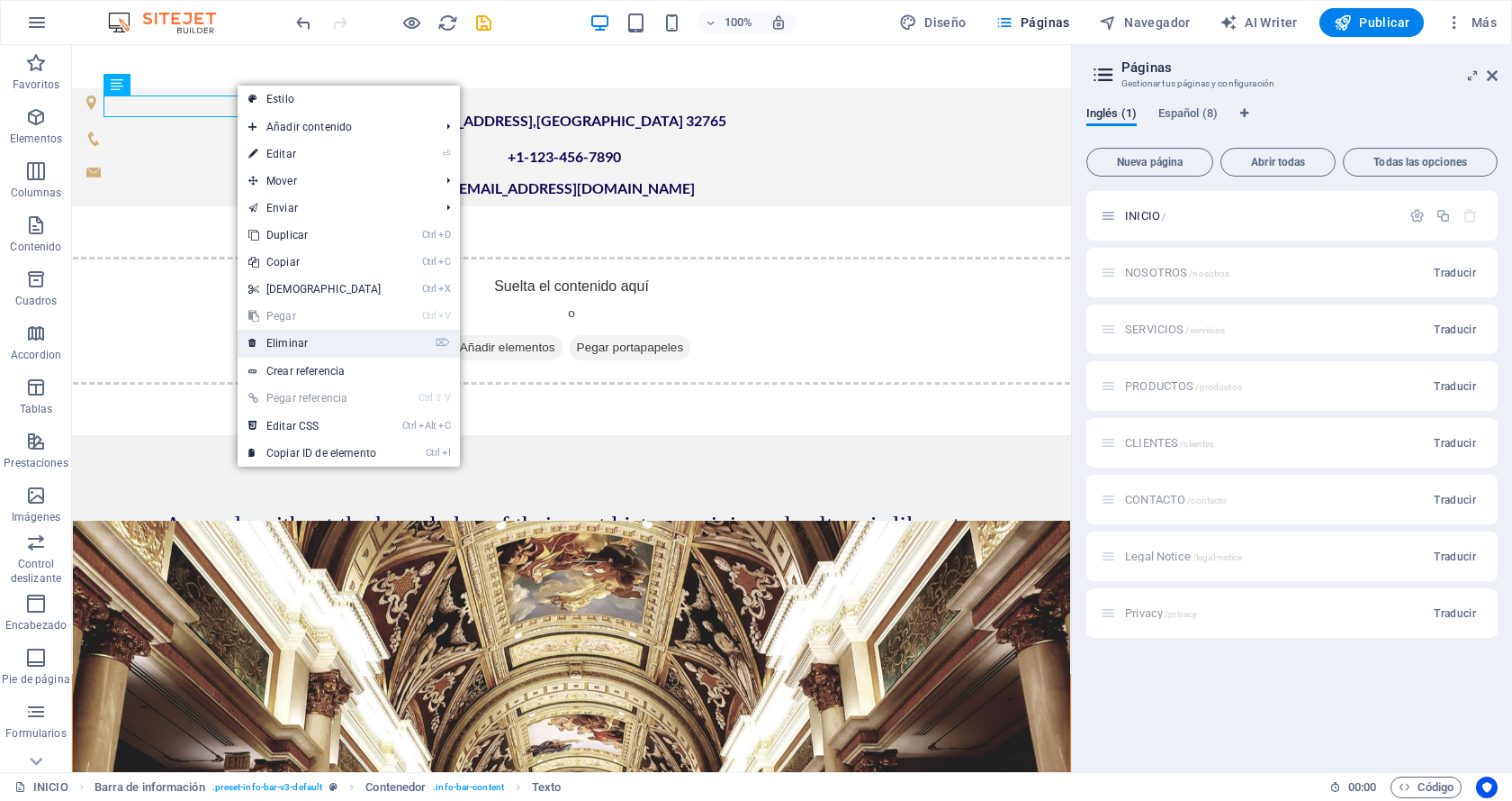
click at [298, 338] on link "⌦ Eliminar" at bounding box center [314, 342] width 155 height 27
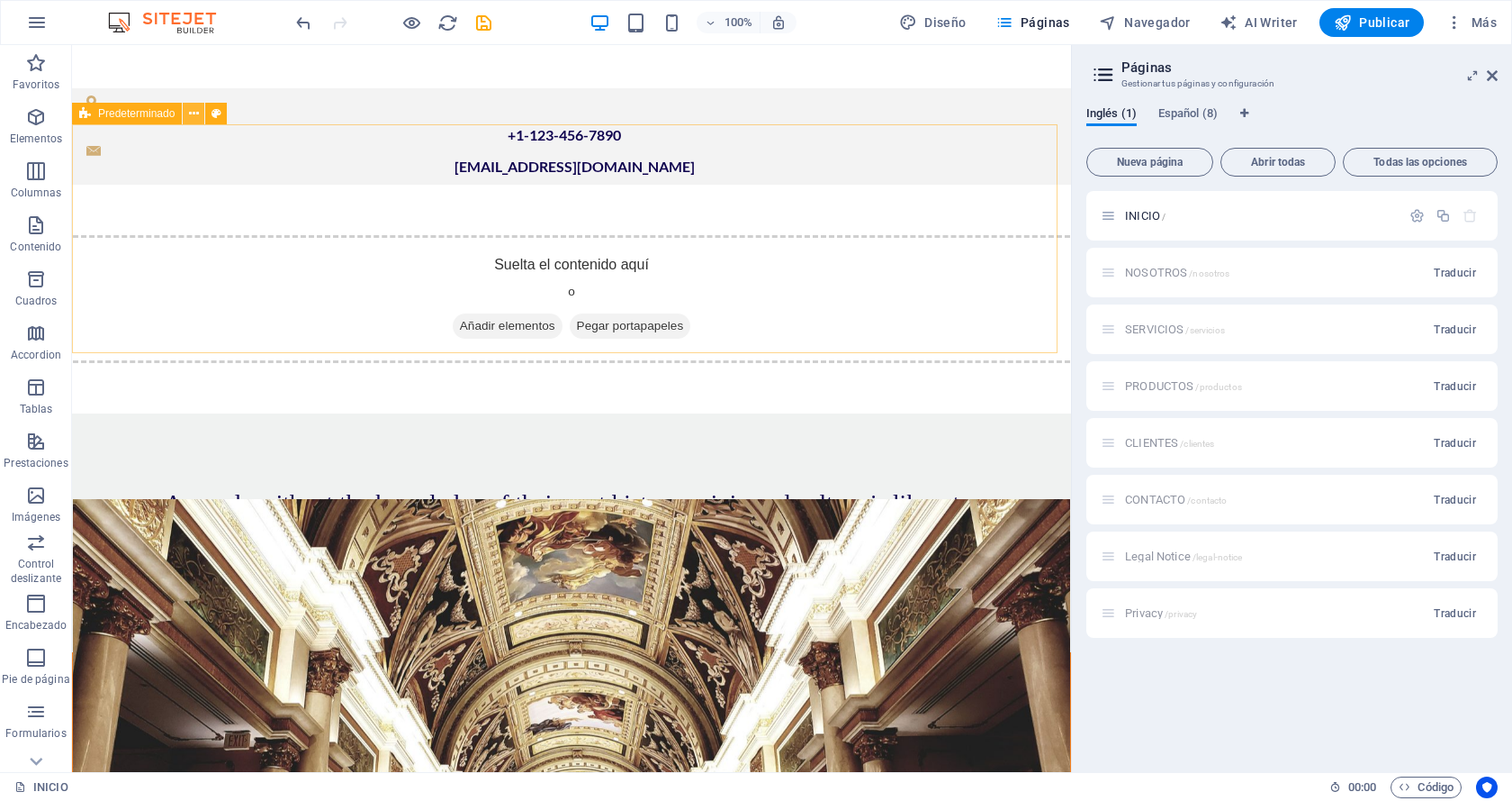
click at [197, 109] on icon at bounding box center [194, 114] width 10 height 19
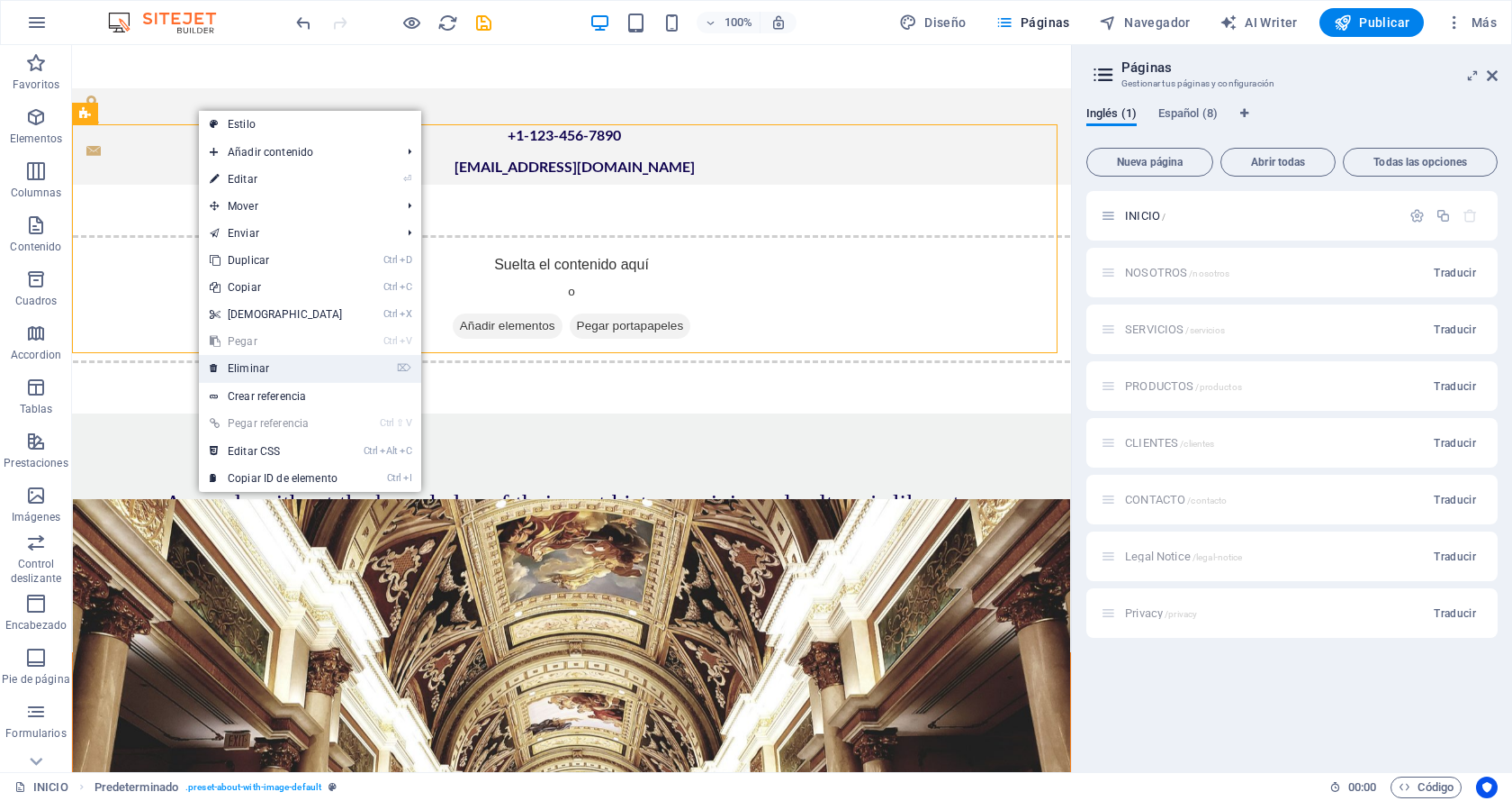
click at [278, 366] on link "⌦ Eliminar" at bounding box center [275, 368] width 155 height 27
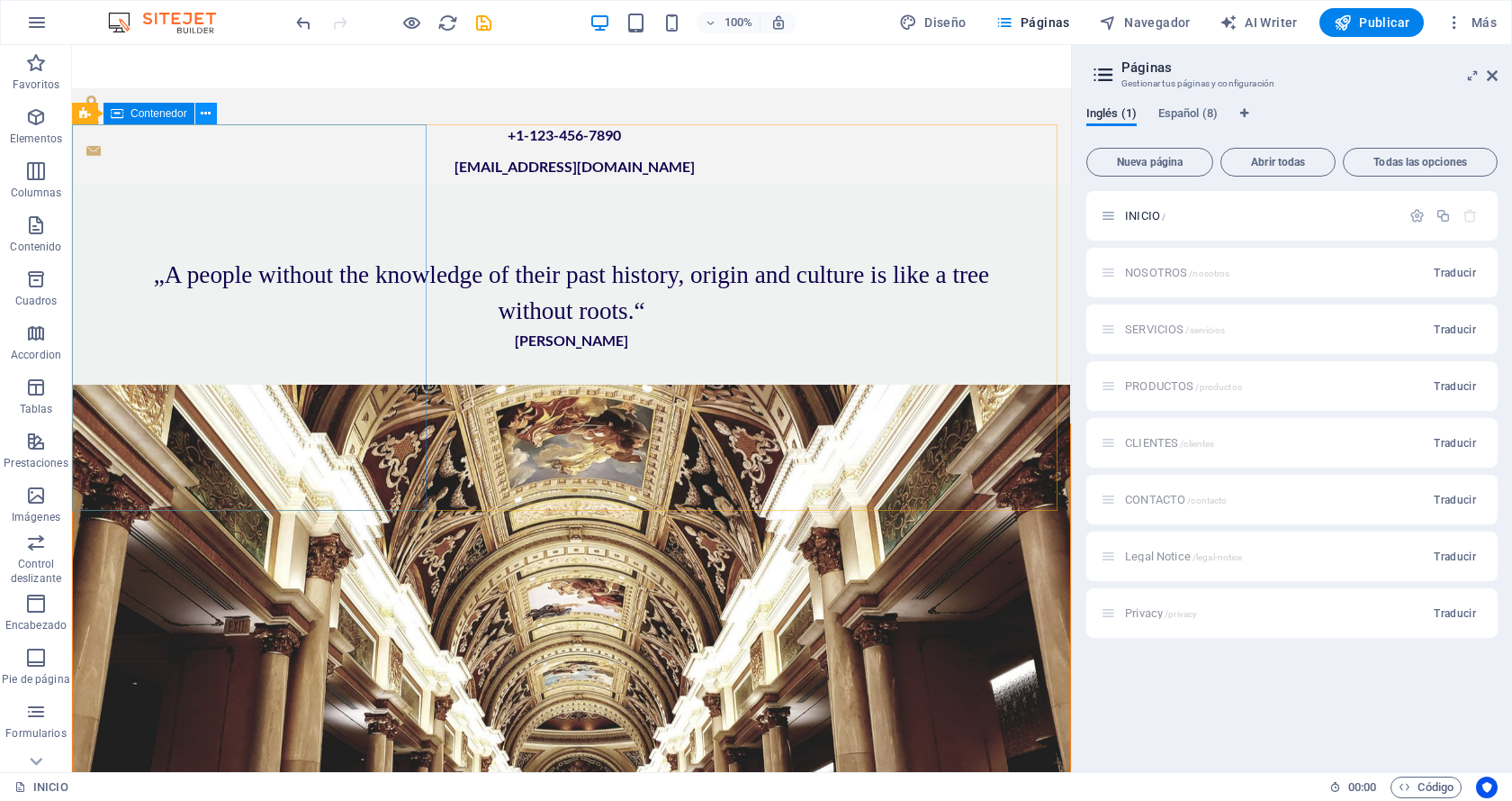
click at [211, 114] on icon at bounding box center [205, 114] width 10 height 19
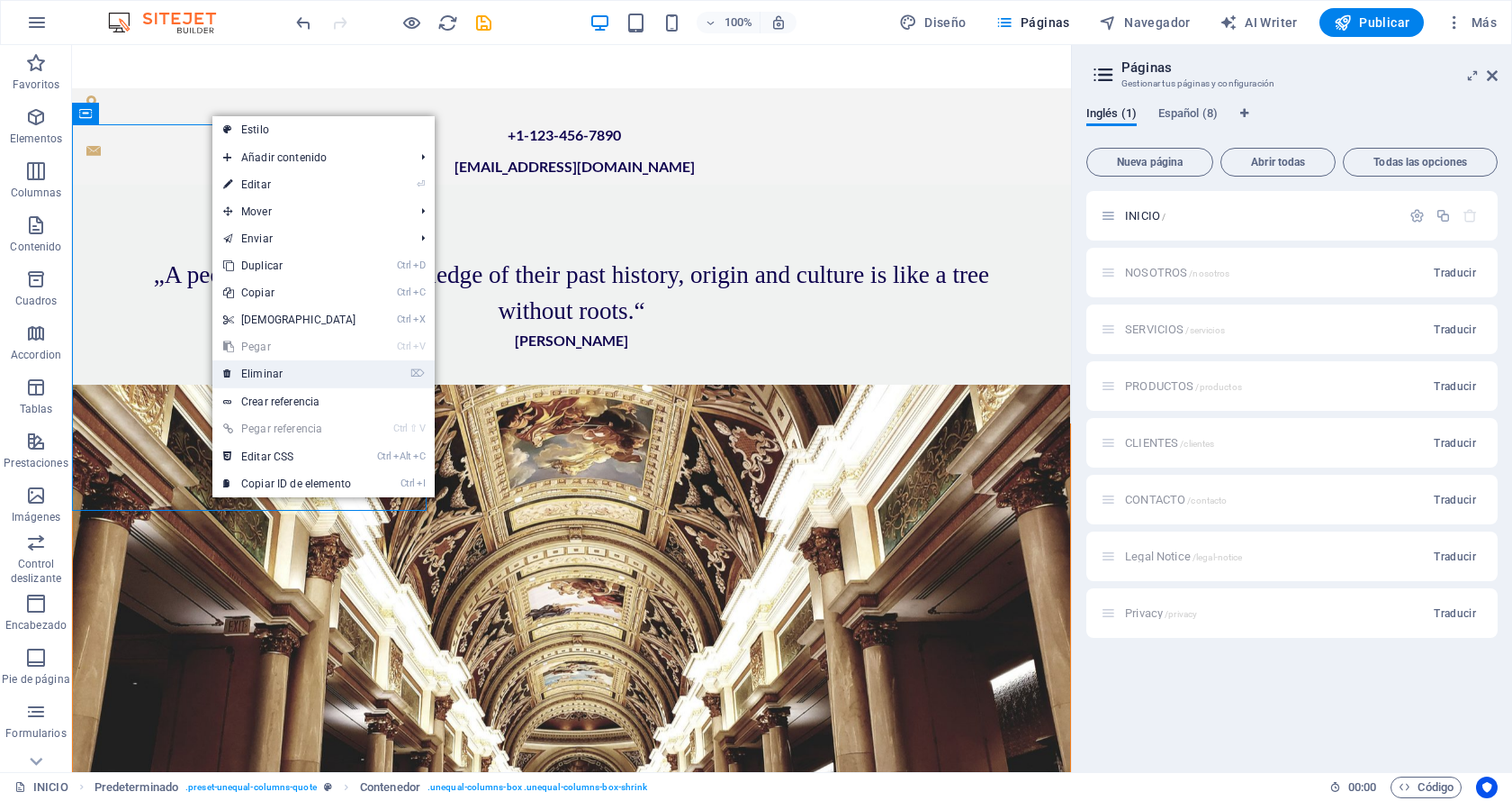
click at [284, 373] on link "⌦ Eliminar" at bounding box center [289, 373] width 155 height 27
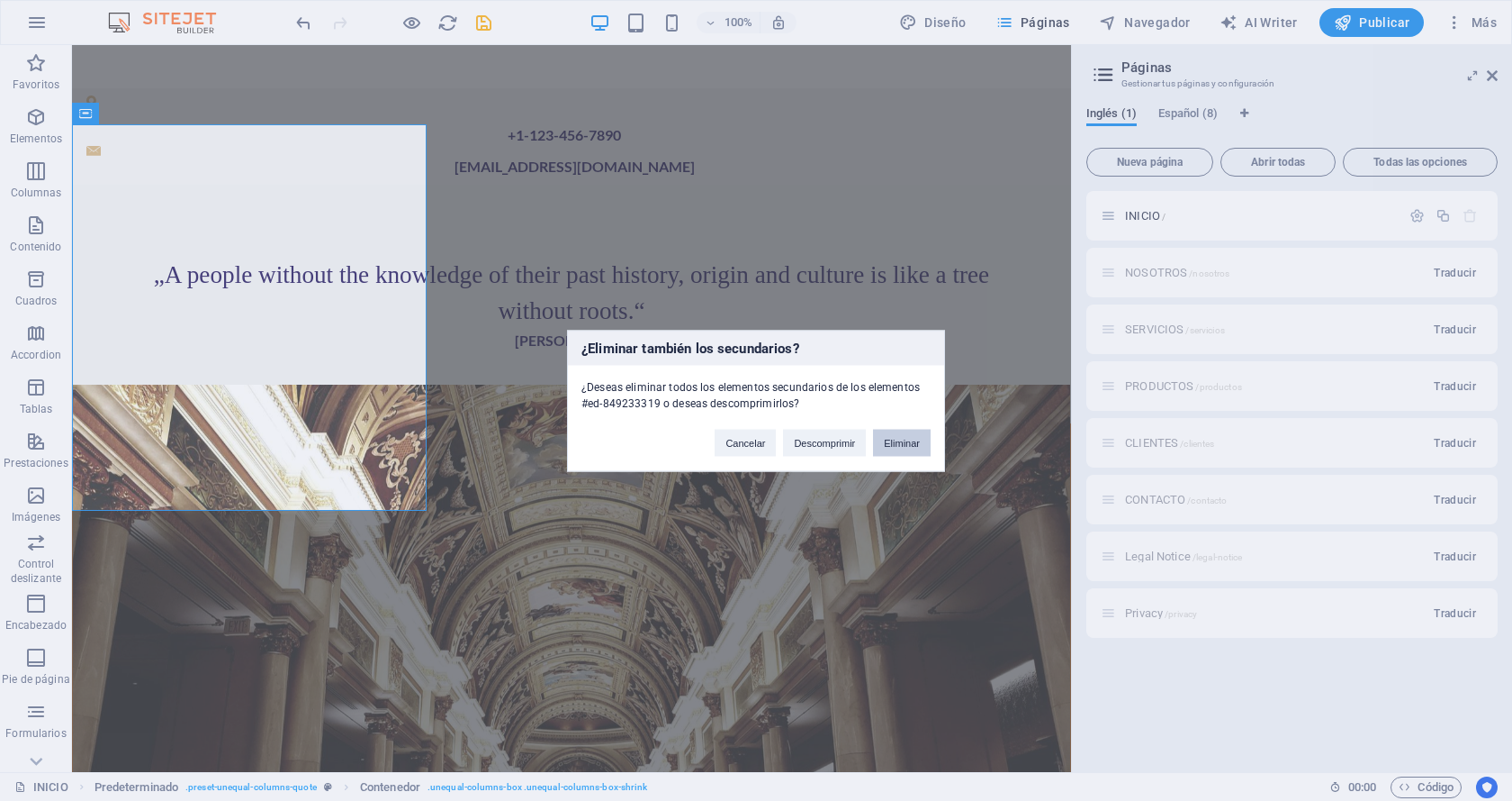
click at [888, 439] on button "Eliminar" at bounding box center [902, 442] width 58 height 27
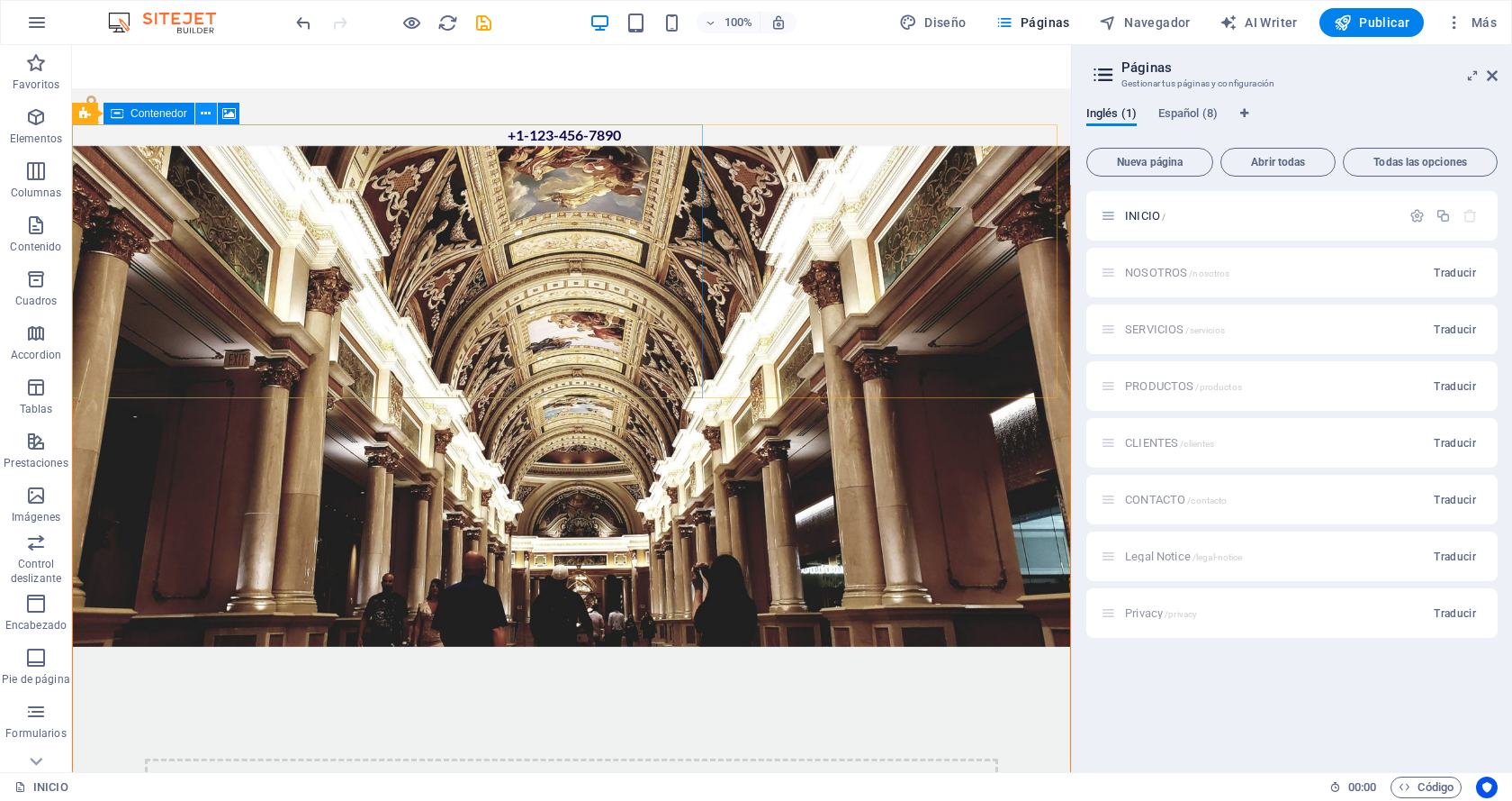
click at [207, 110] on icon at bounding box center [205, 114] width 10 height 19
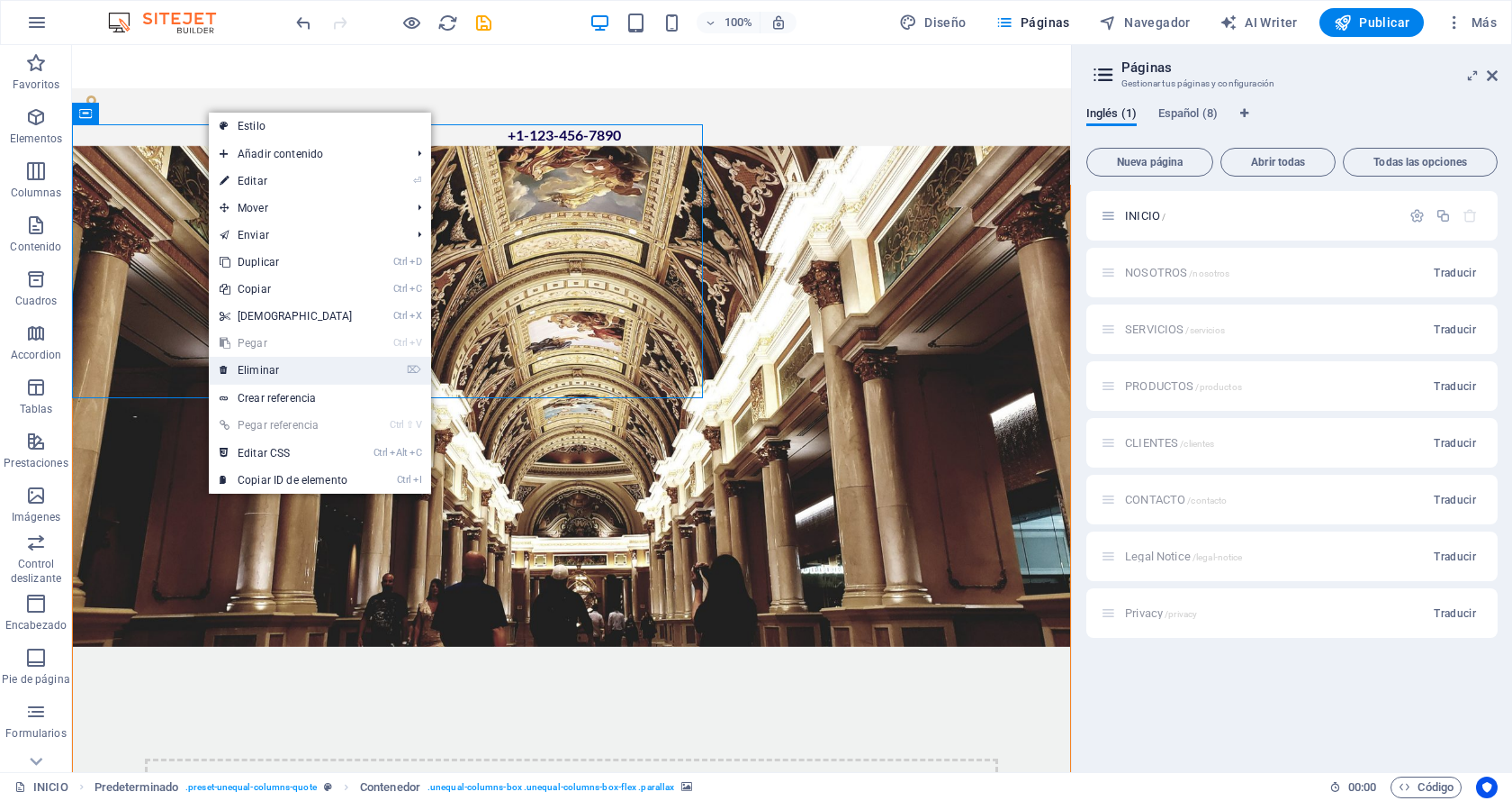
click at [284, 374] on link "⌦ Eliminar" at bounding box center [286, 369] width 155 height 27
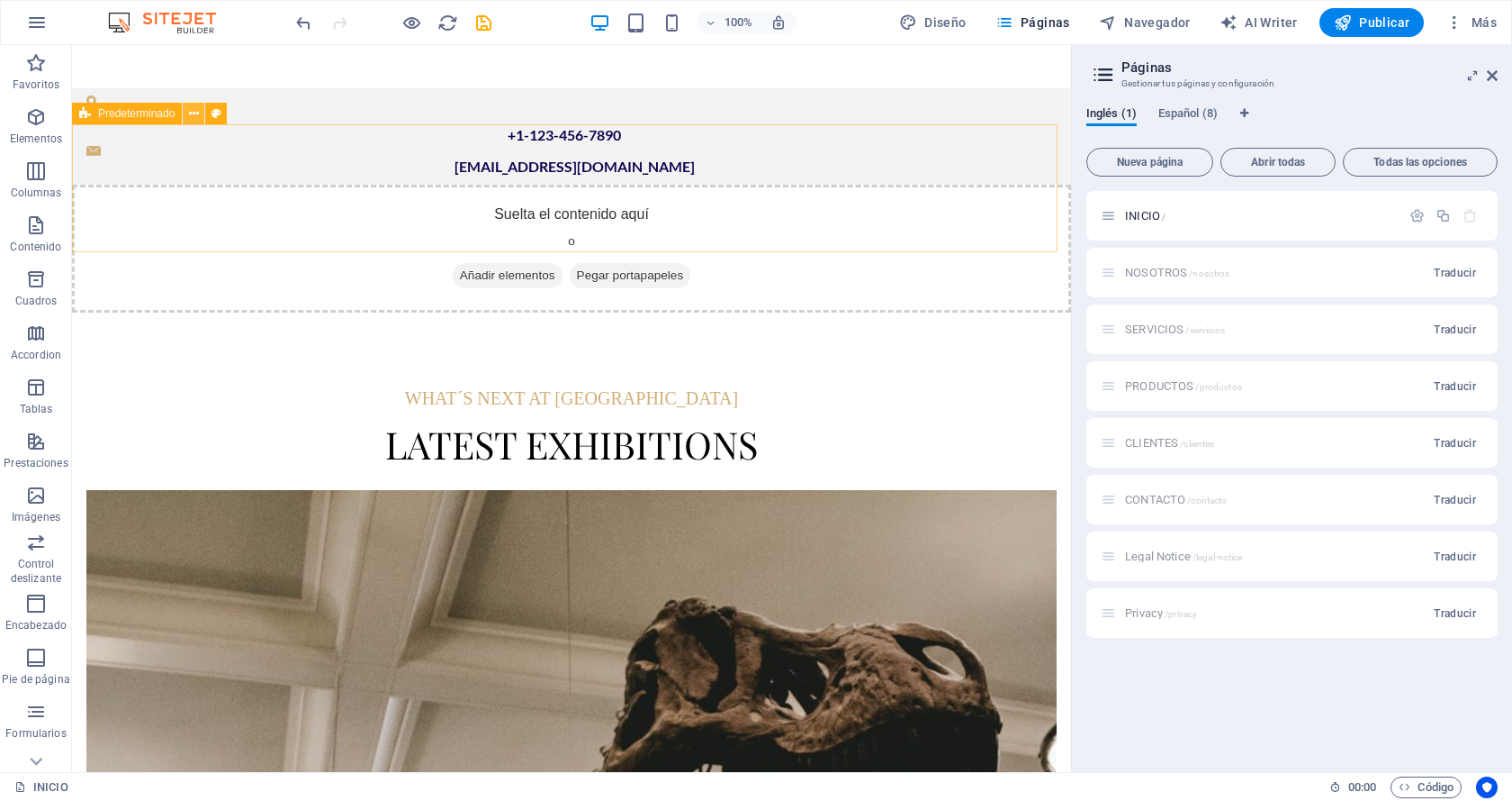
click at [190, 115] on icon at bounding box center [194, 114] width 10 height 19
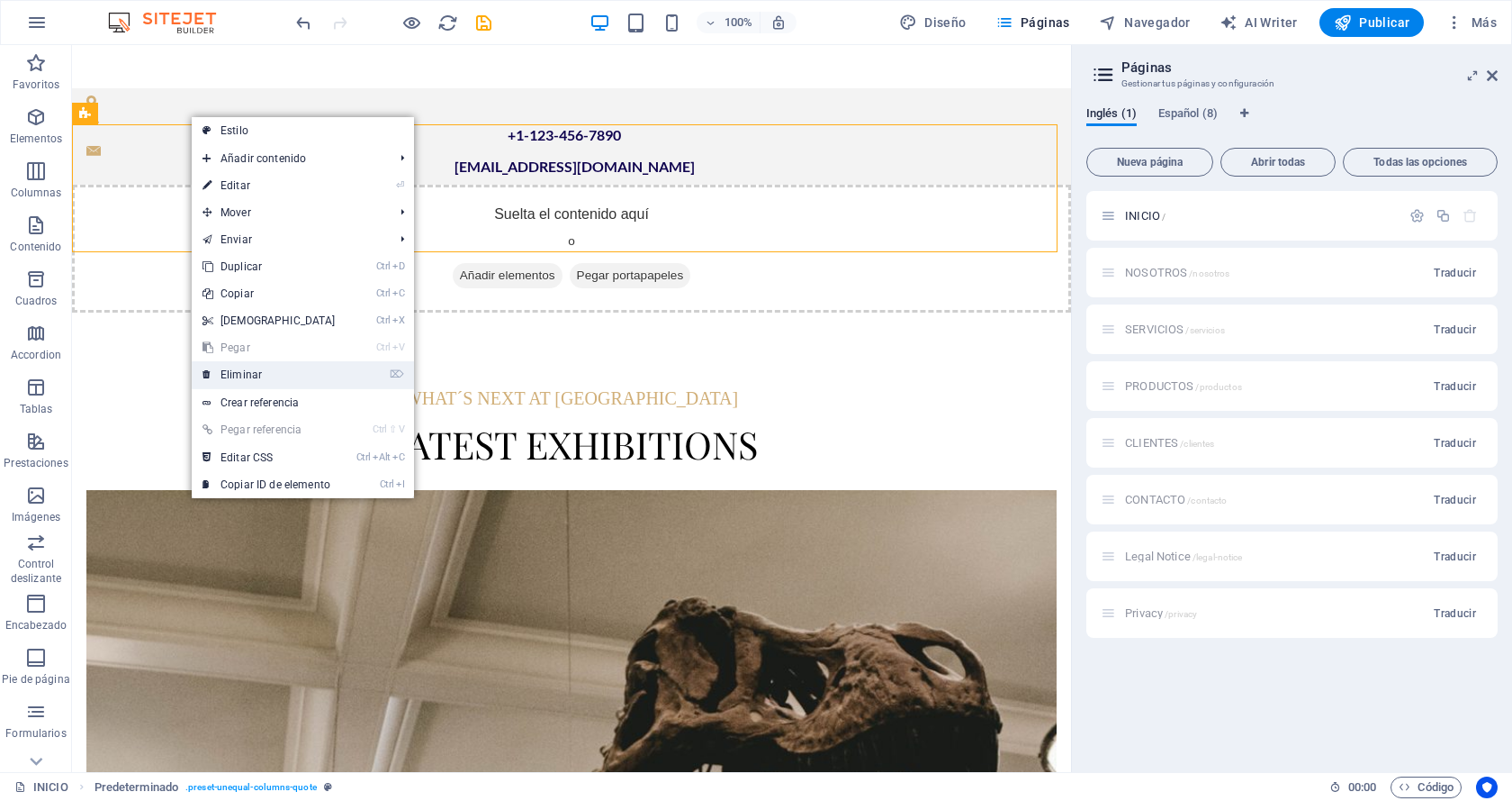
click at [259, 375] on link "⌦ Eliminar" at bounding box center [269, 374] width 155 height 27
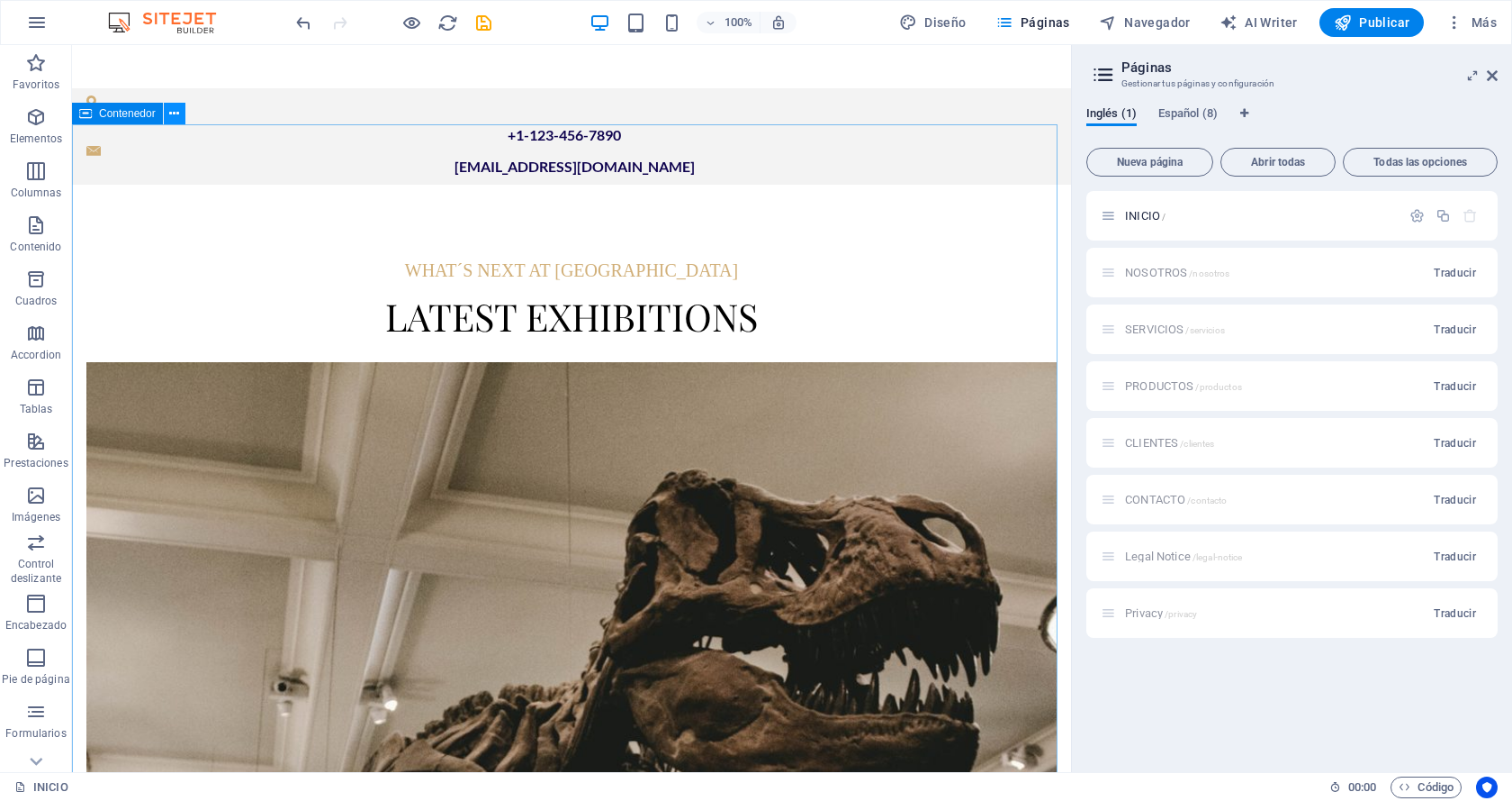
click at [177, 113] on icon at bounding box center [173, 114] width 10 height 19
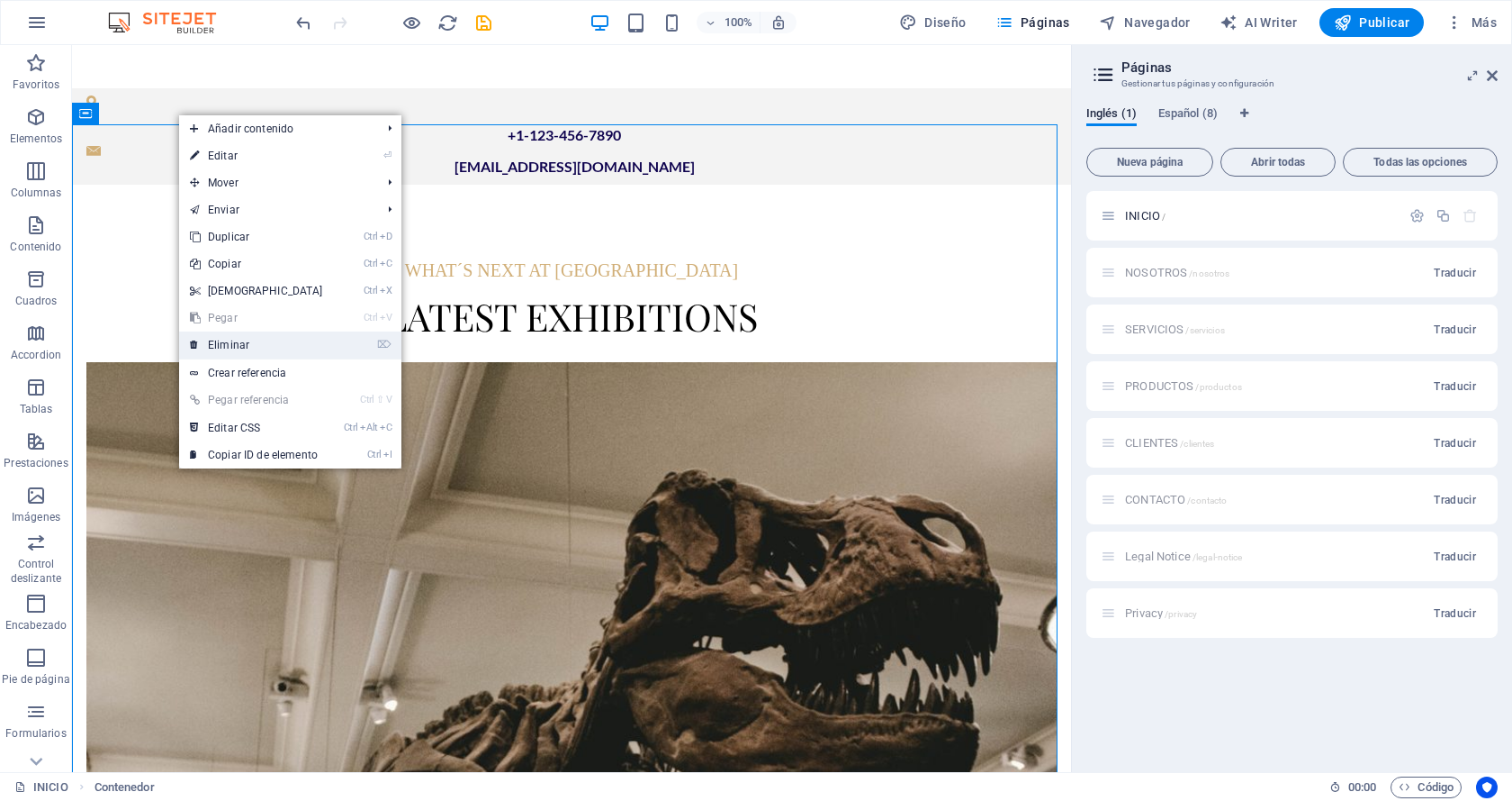
click at [256, 348] on link "⌦ Eliminar" at bounding box center [256, 344] width 155 height 27
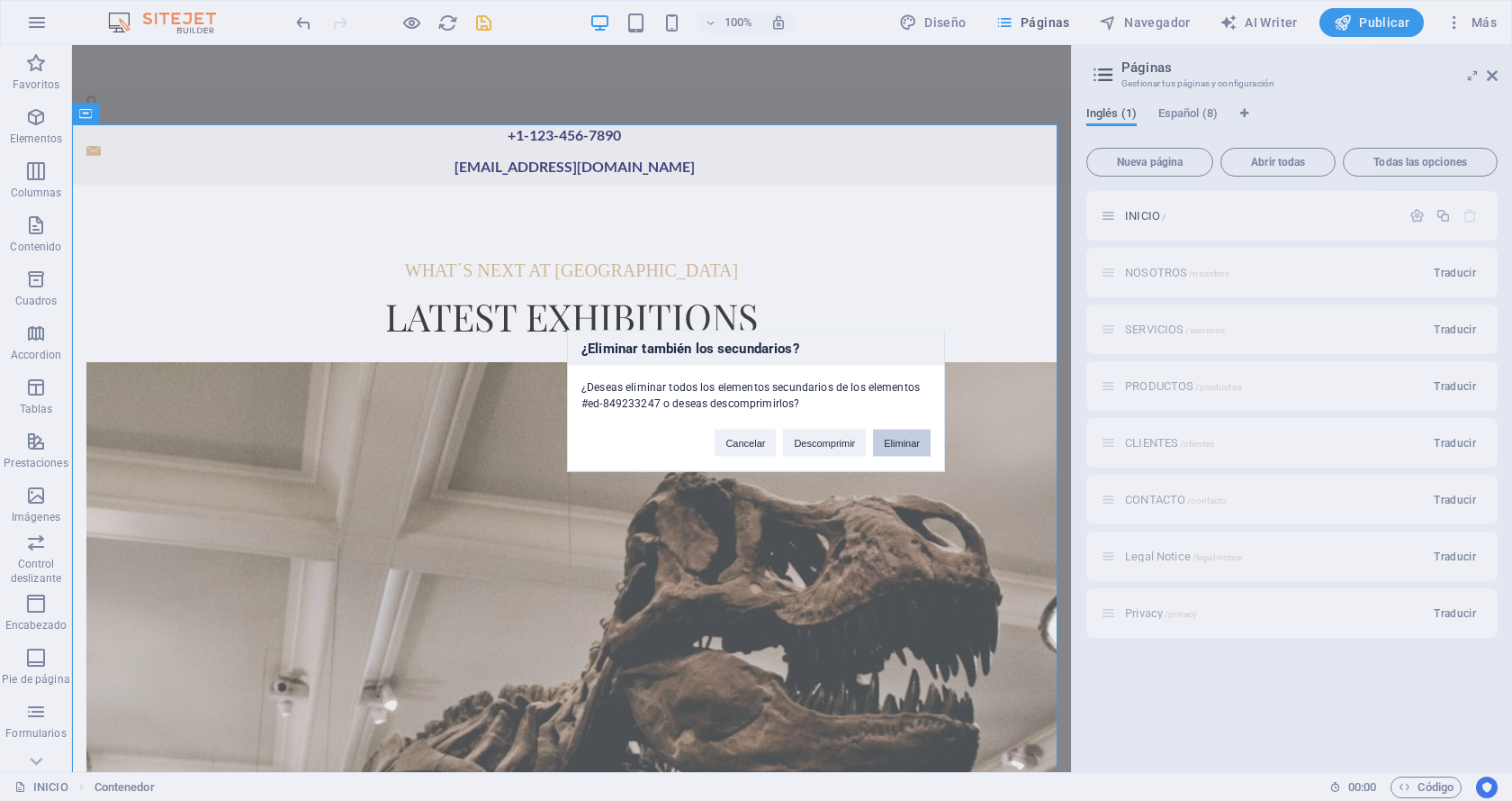
drag, startPoint x: 900, startPoint y: 440, endPoint x: 814, endPoint y: 386, distance: 101.5
click at [900, 440] on button "Eliminar" at bounding box center [902, 442] width 58 height 27
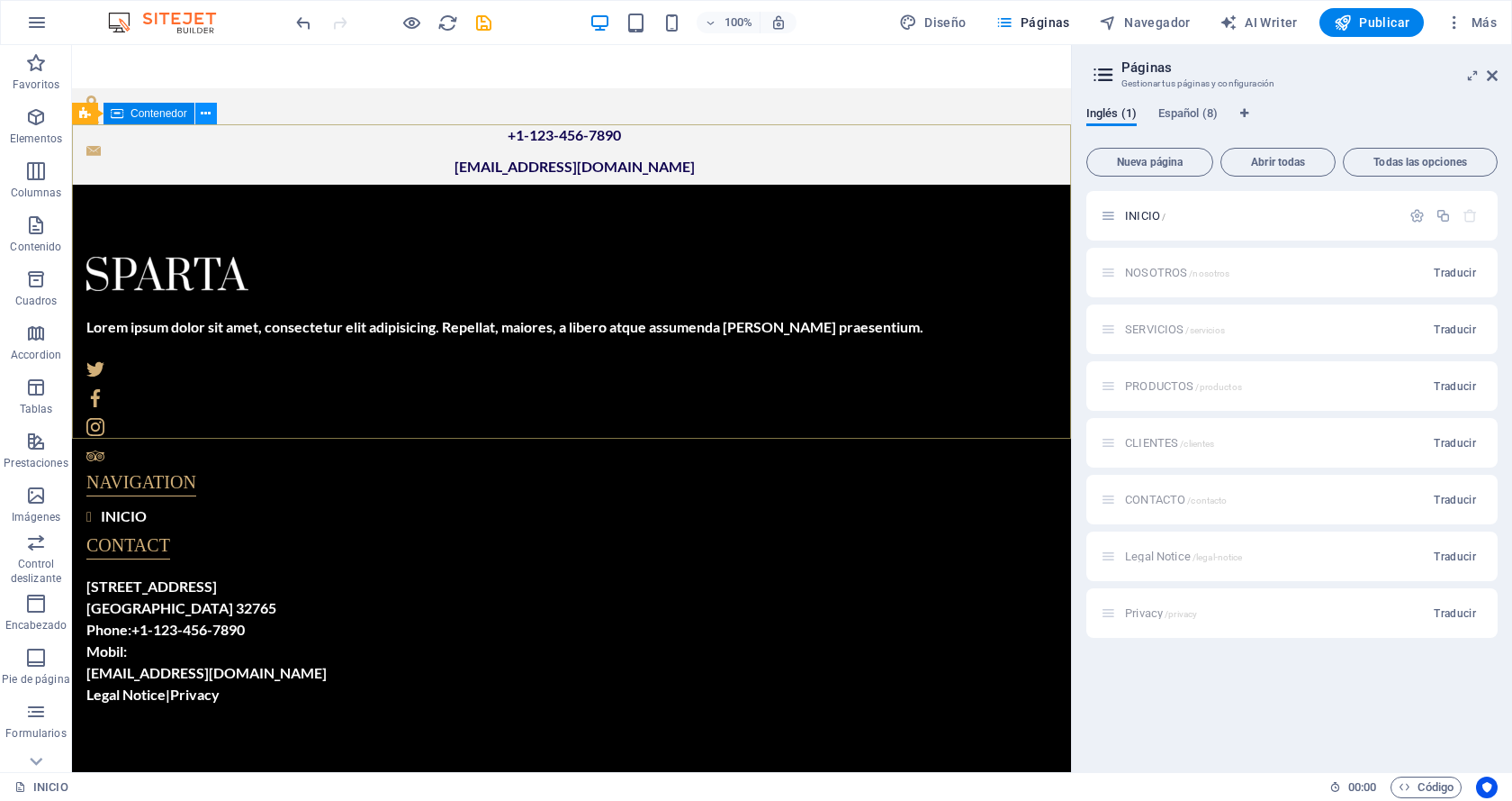
click at [204, 114] on icon at bounding box center [205, 114] width 10 height 19
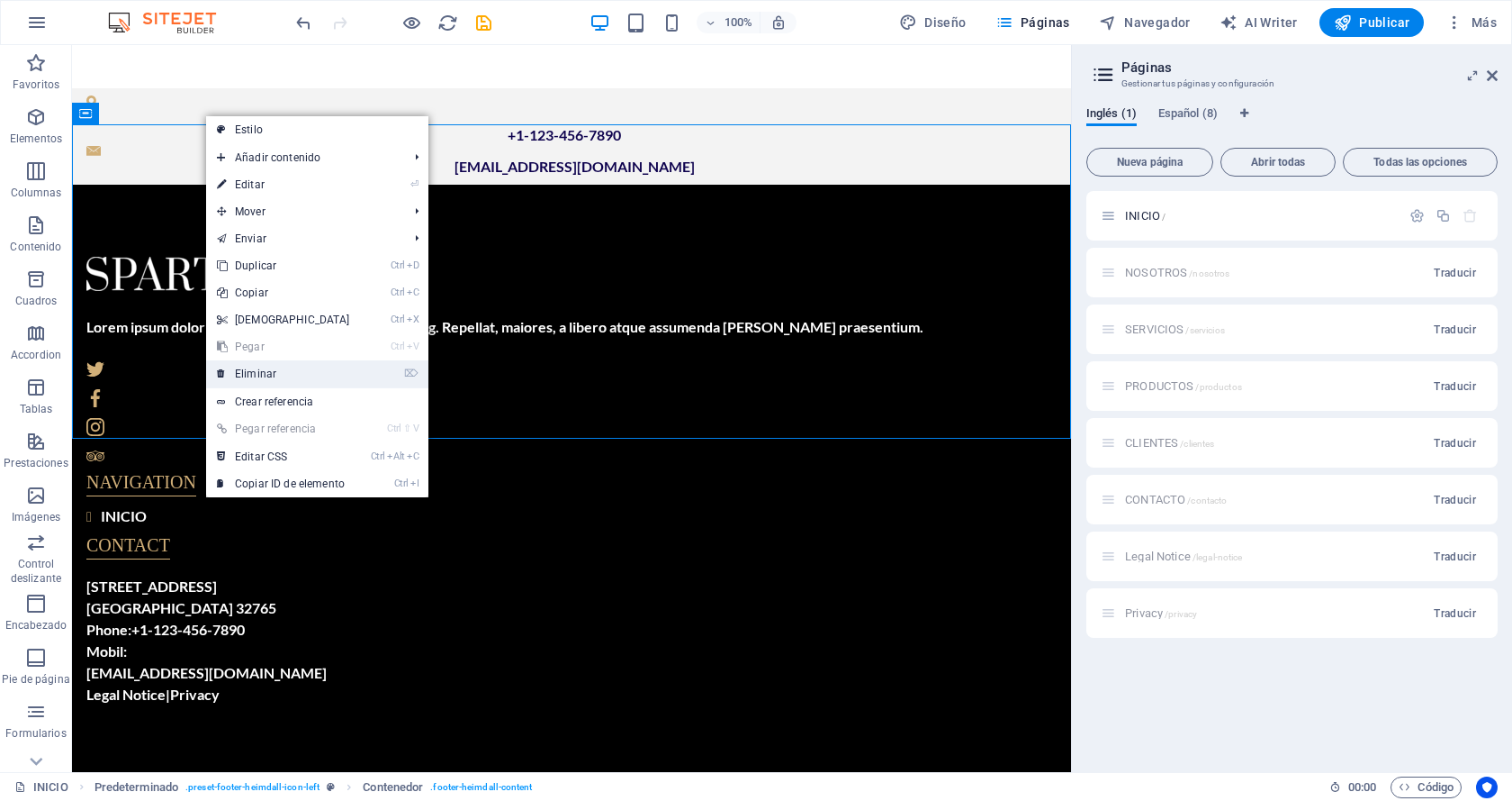
click at [288, 376] on link "⌦ Eliminar" at bounding box center [283, 373] width 155 height 27
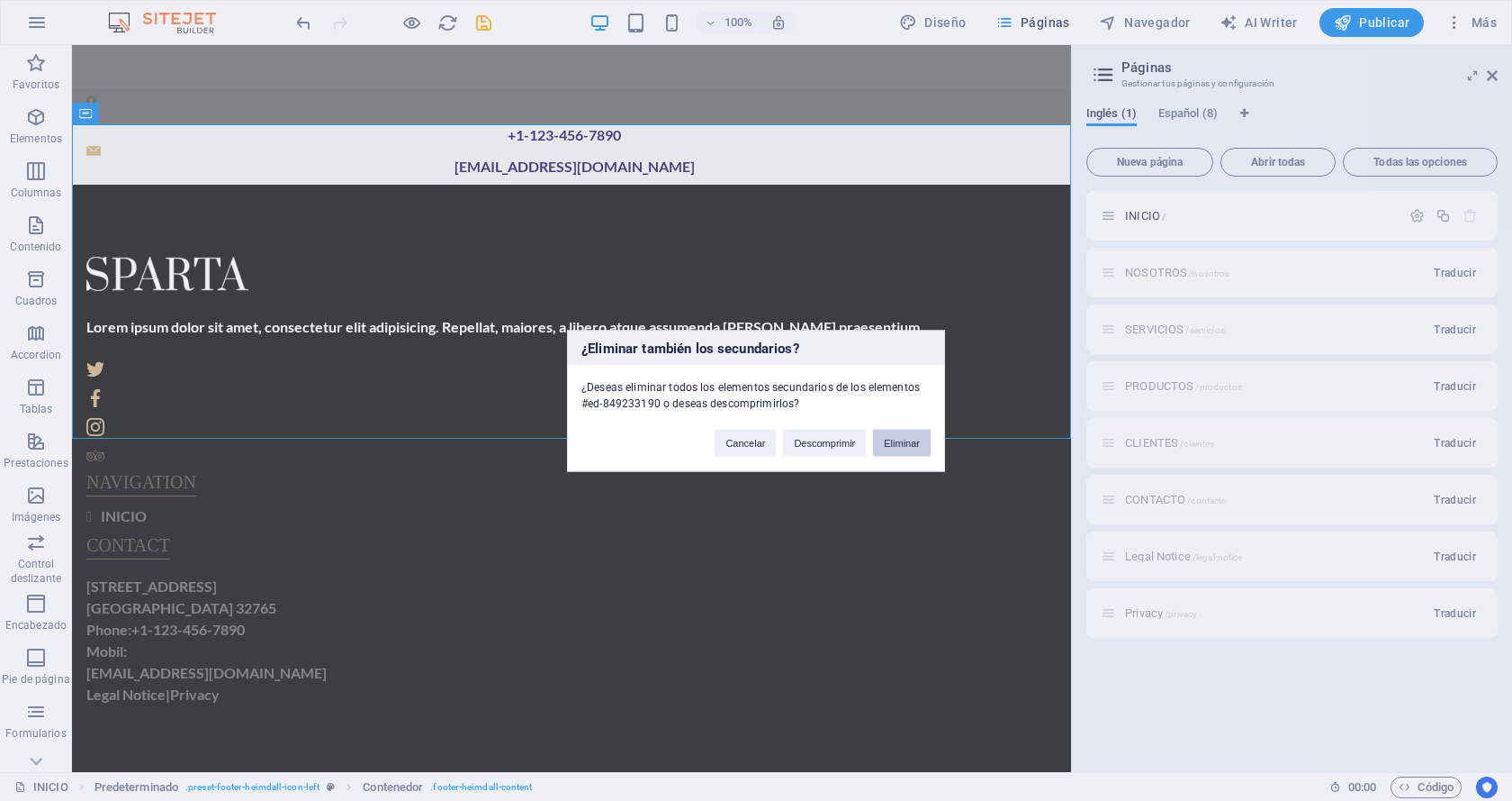
drag, startPoint x: 896, startPoint y: 444, endPoint x: 796, endPoint y: 376, distance: 120.9
click at [896, 444] on button "Eliminar" at bounding box center [902, 442] width 58 height 27
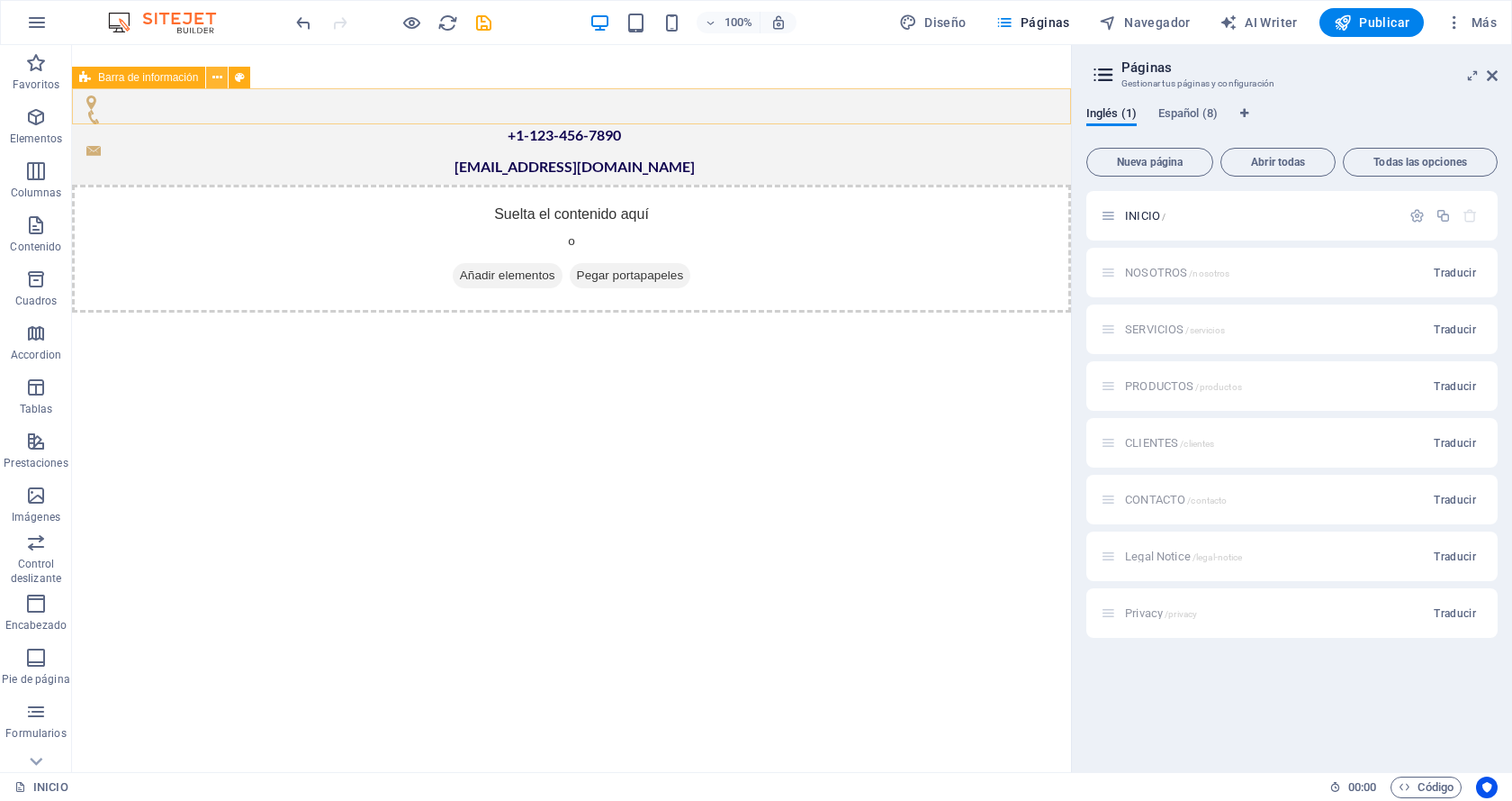
click at [217, 78] on icon at bounding box center [217, 78] width 10 height 19
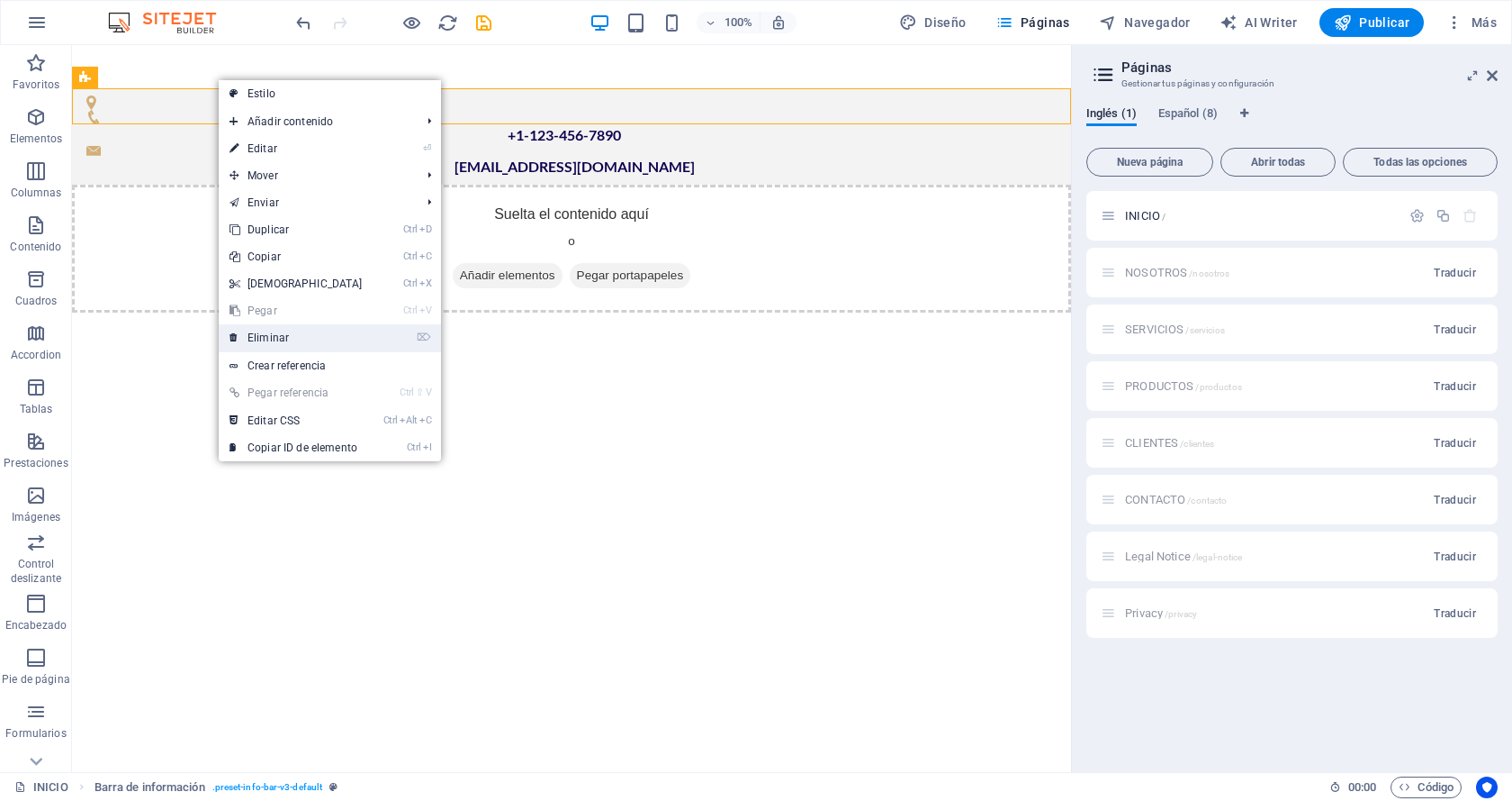
click at [277, 333] on link "⌦ Eliminar" at bounding box center [296, 337] width 155 height 27
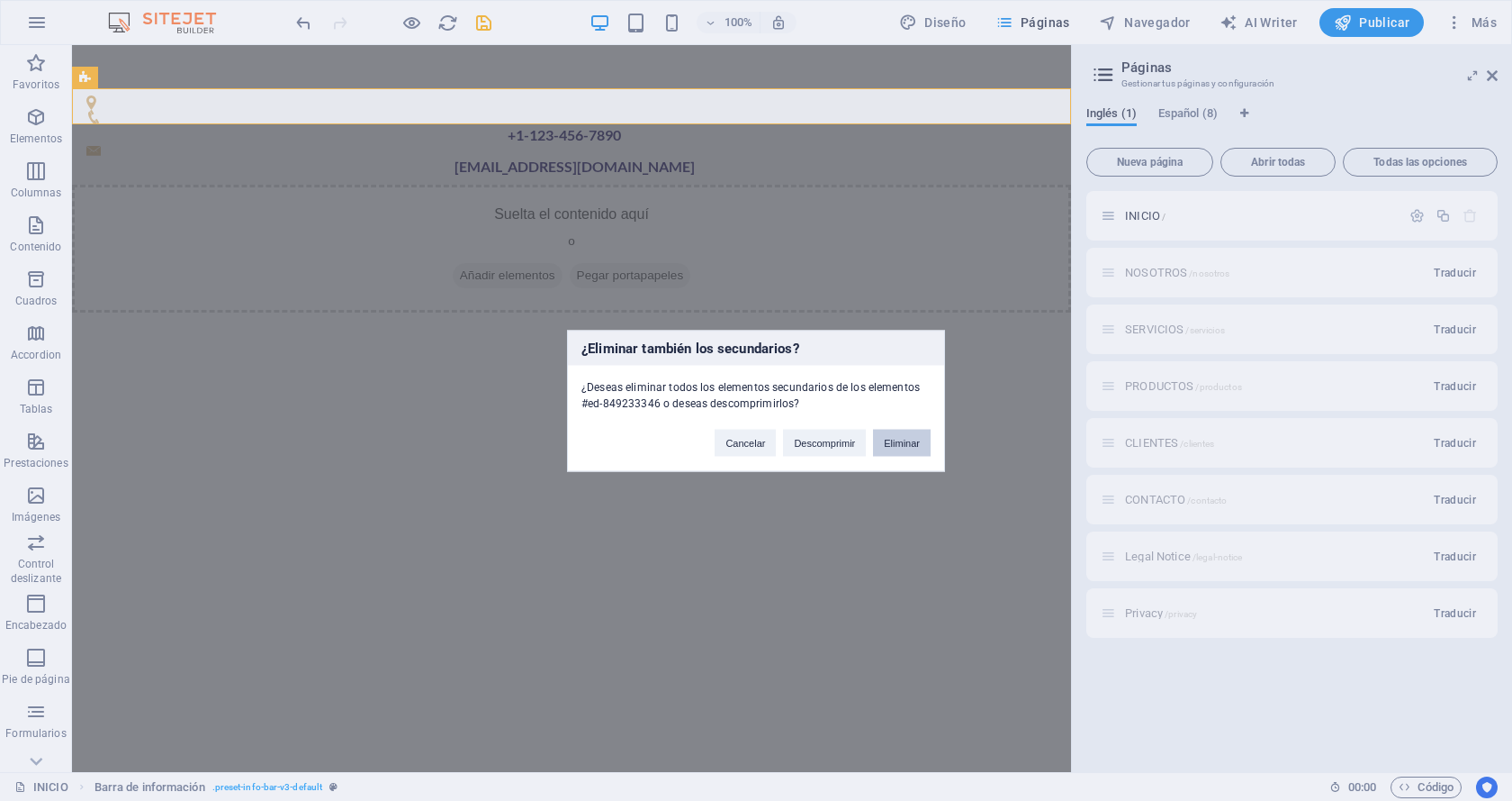
drag, startPoint x: 906, startPoint y: 442, endPoint x: 827, endPoint y: 394, distance: 92.4
click at [906, 442] on button "Eliminar" at bounding box center [902, 442] width 58 height 27
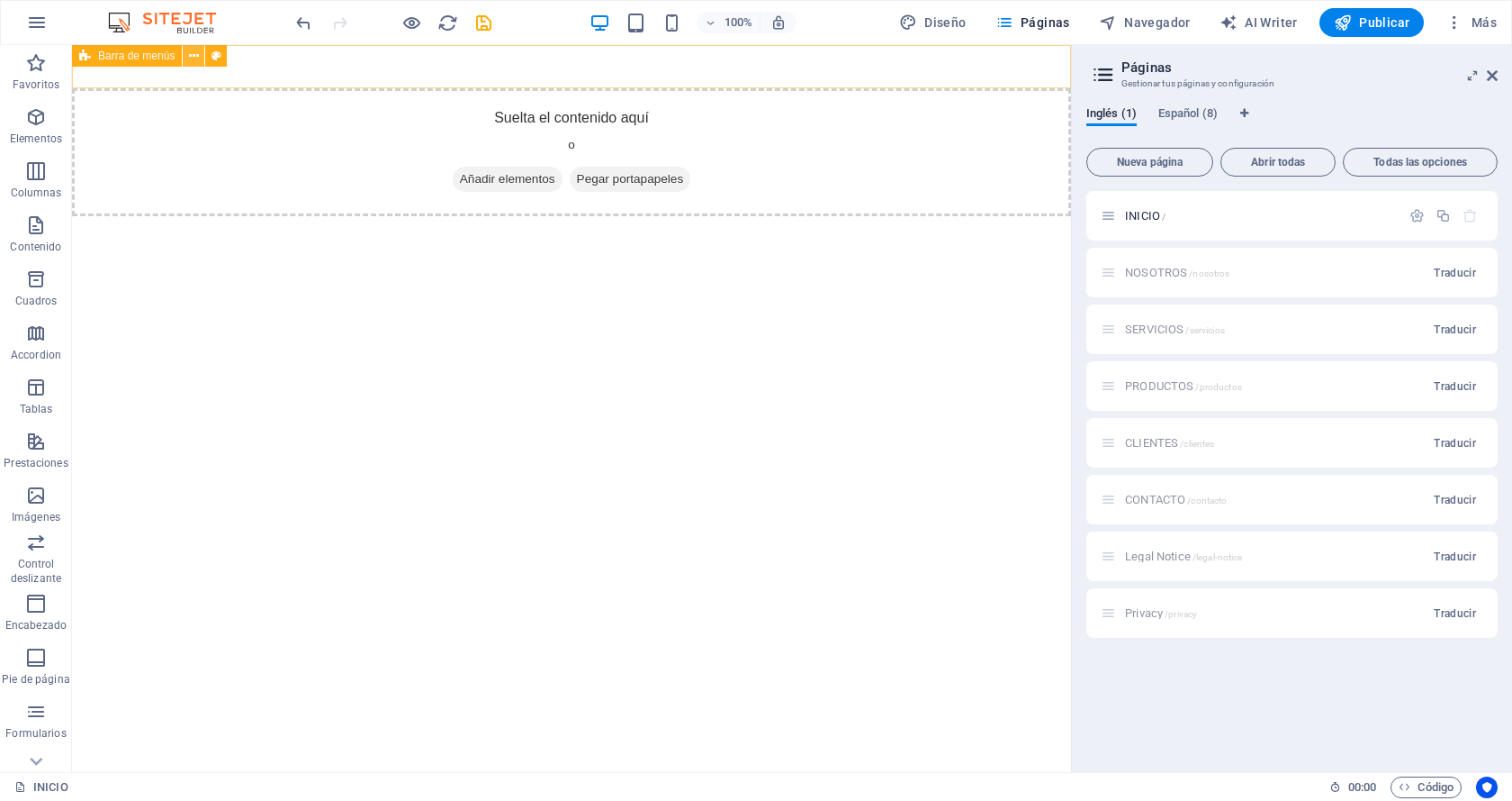
click at [194, 58] on icon at bounding box center [194, 56] width 10 height 19
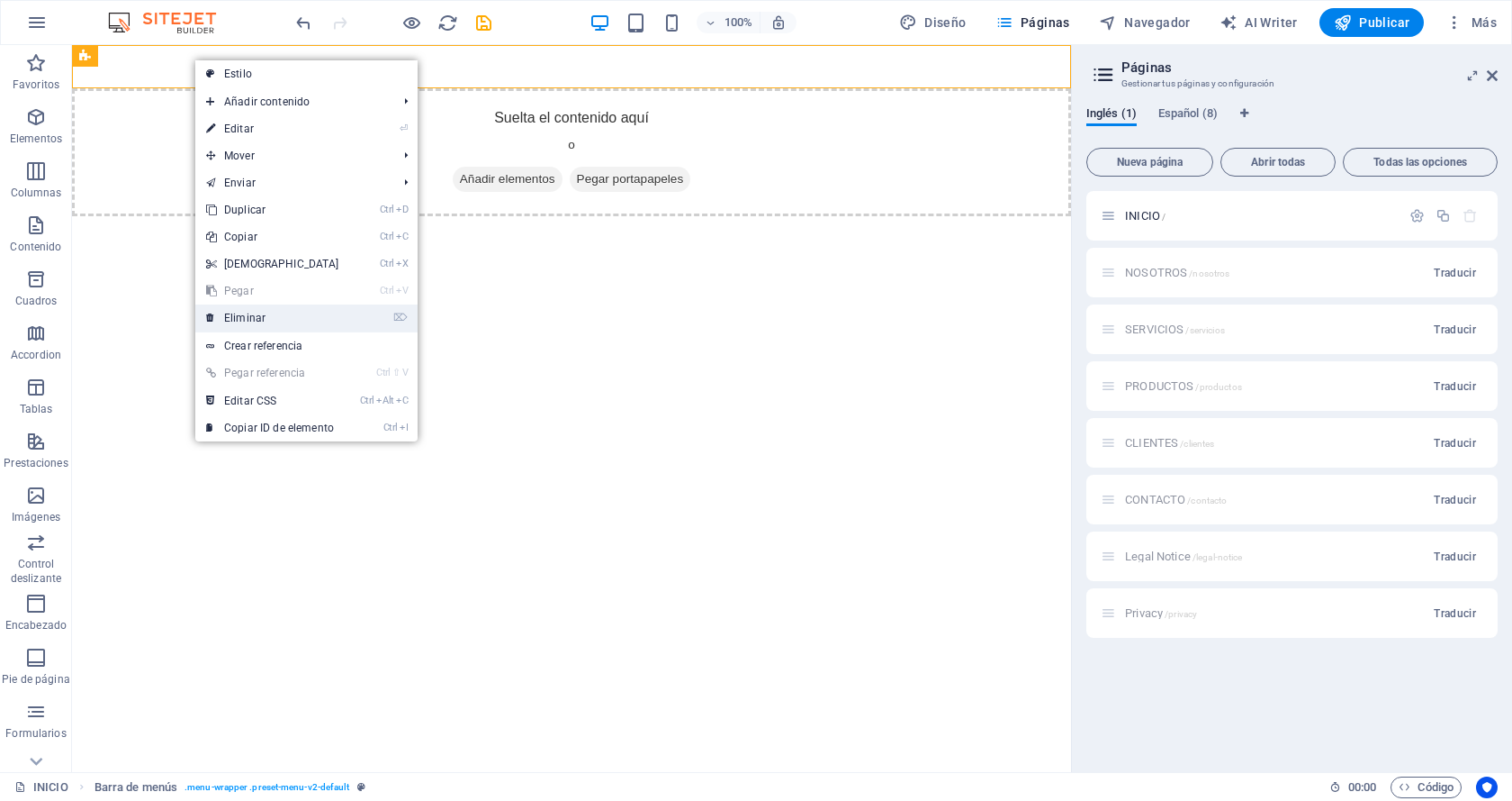
click at [245, 312] on link "⌦ Eliminar" at bounding box center [273, 317] width 155 height 27
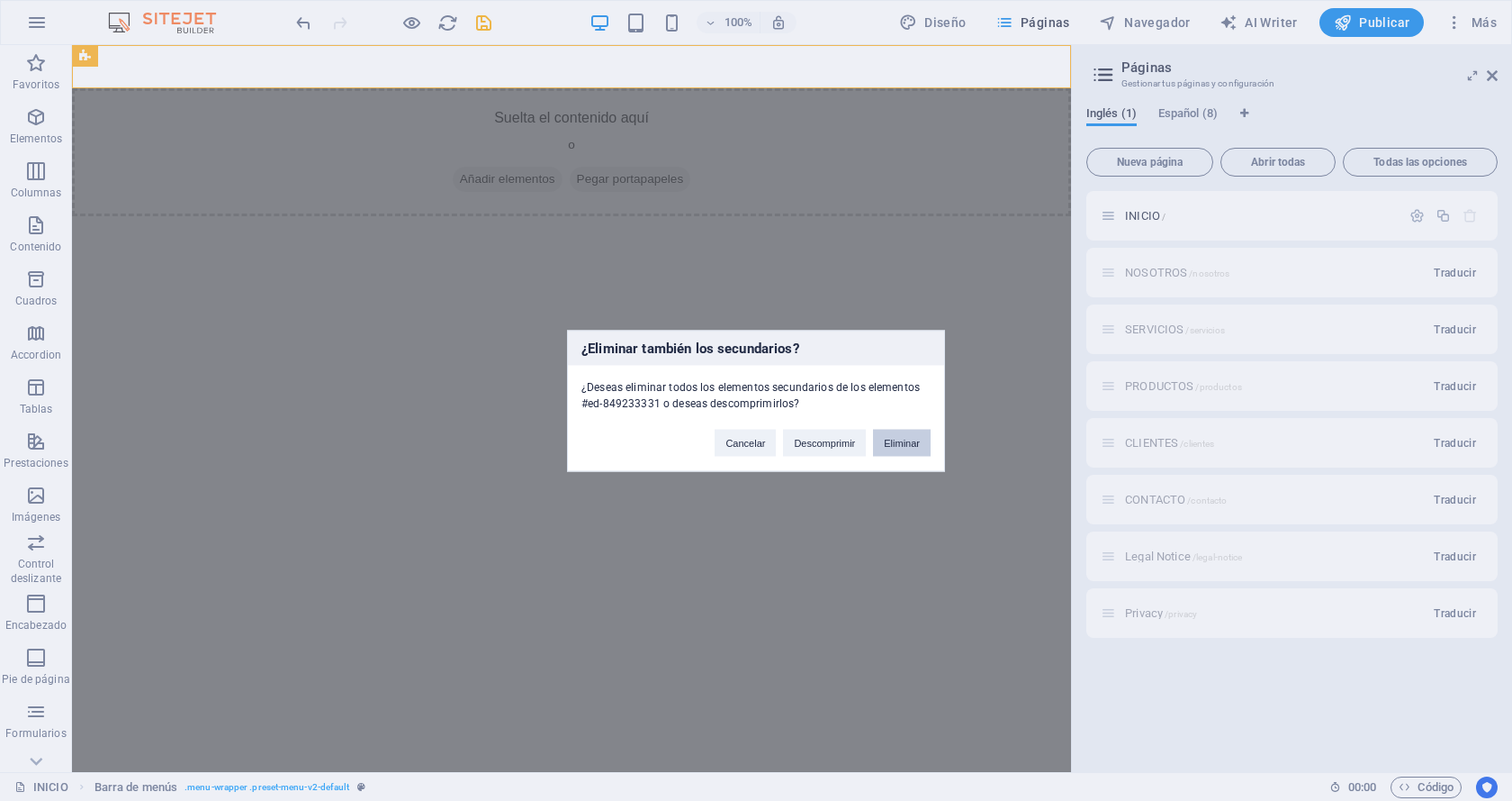
click at [909, 450] on button "Eliminar" at bounding box center [902, 442] width 58 height 27
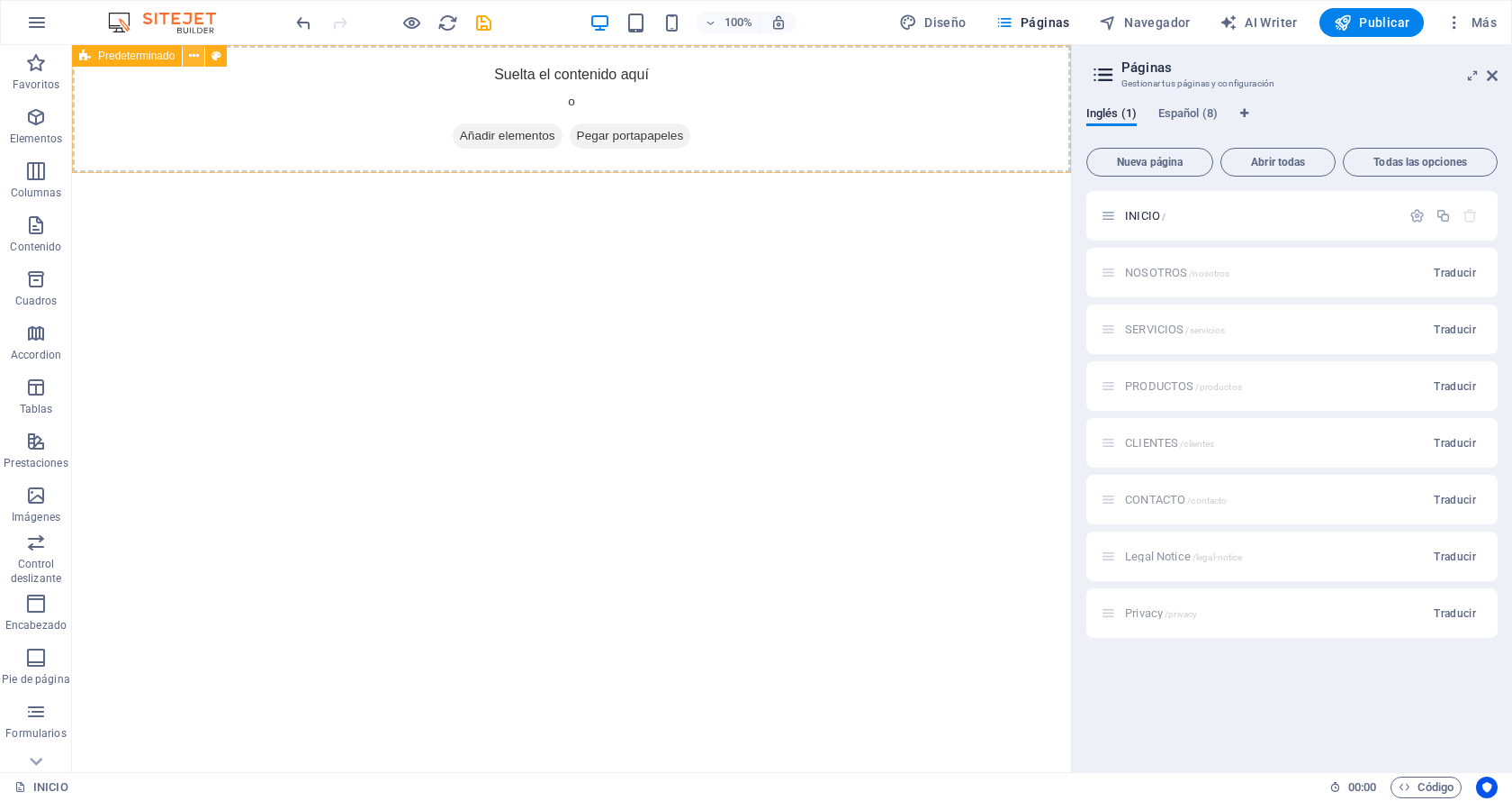
click at [189, 55] on icon at bounding box center [194, 56] width 10 height 19
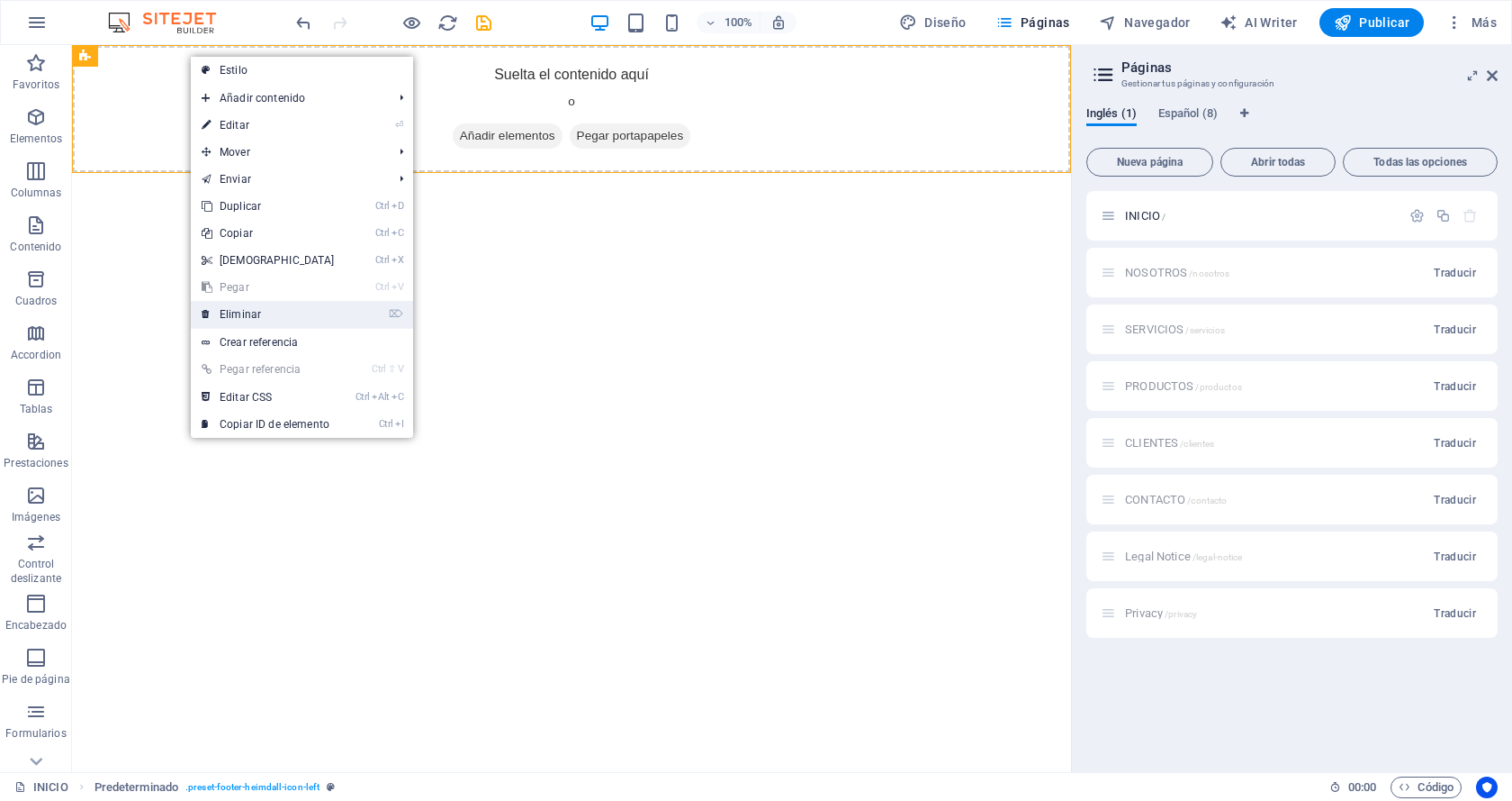
click at [268, 311] on link "⌦ Eliminar" at bounding box center [268, 314] width 155 height 27
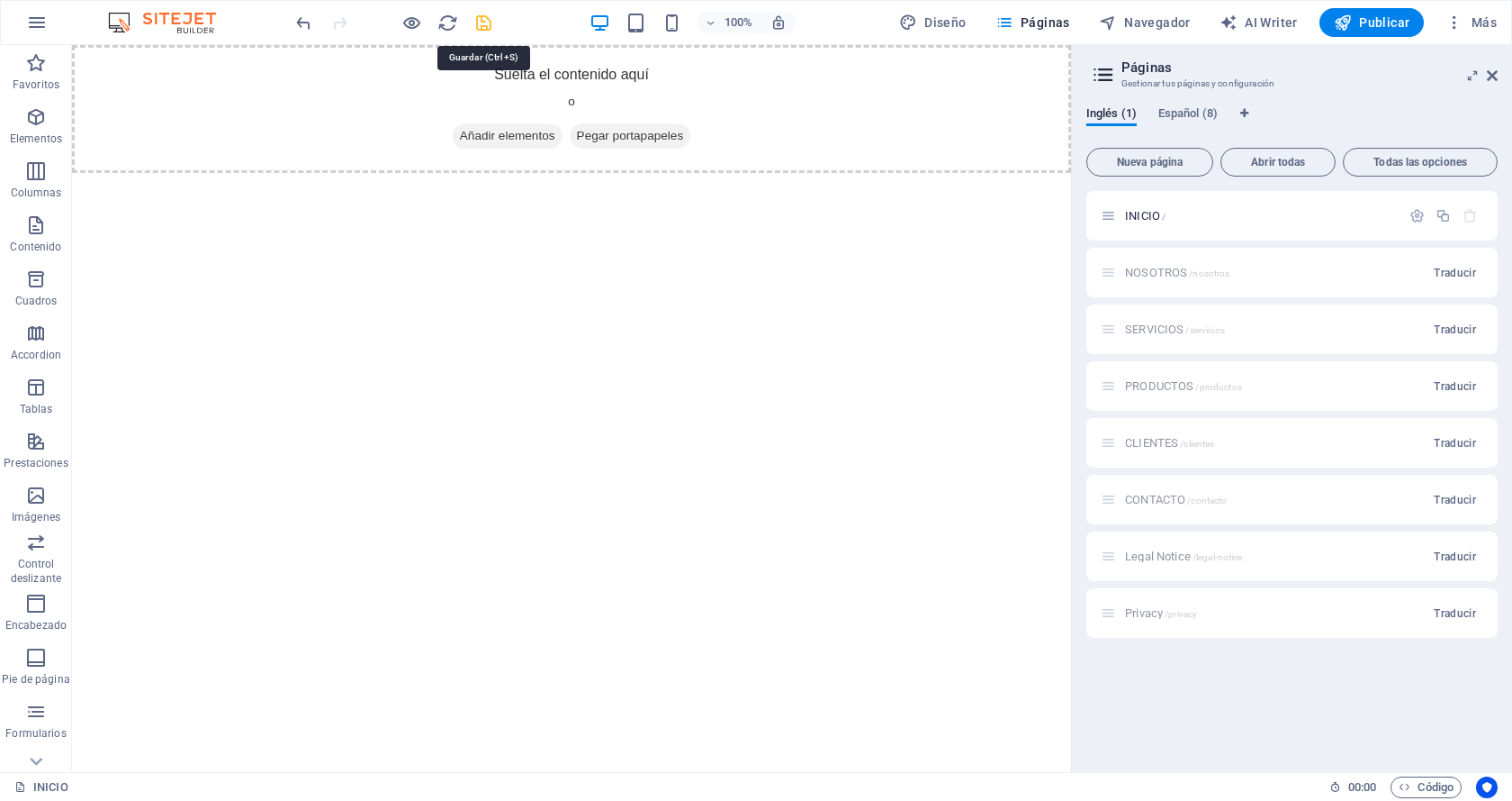
click at [486, 19] on icon "save" at bounding box center [483, 23] width 20 height 20
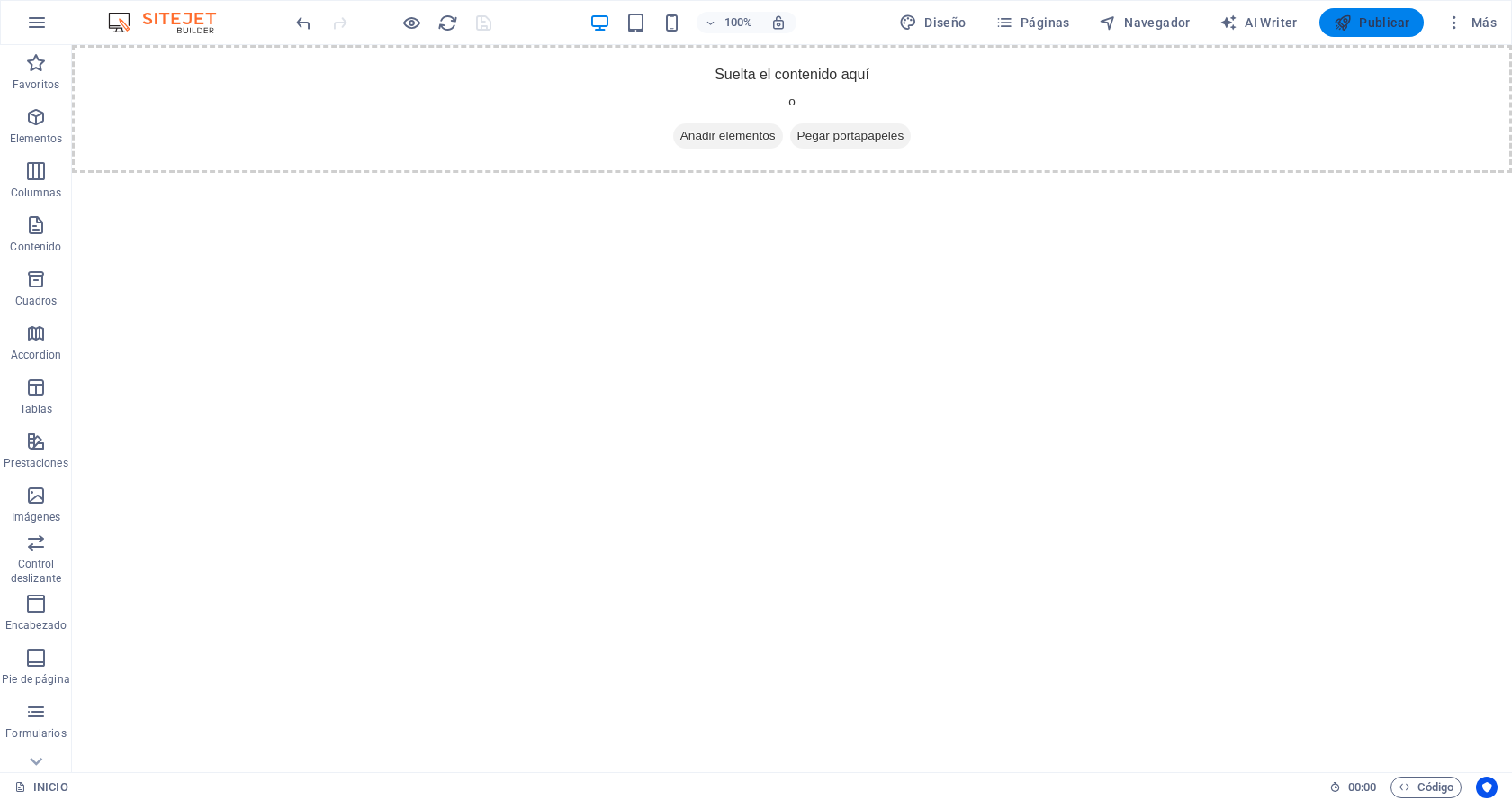
click at [1372, 21] on span "Publicar" at bounding box center [1372, 22] width 76 height 18
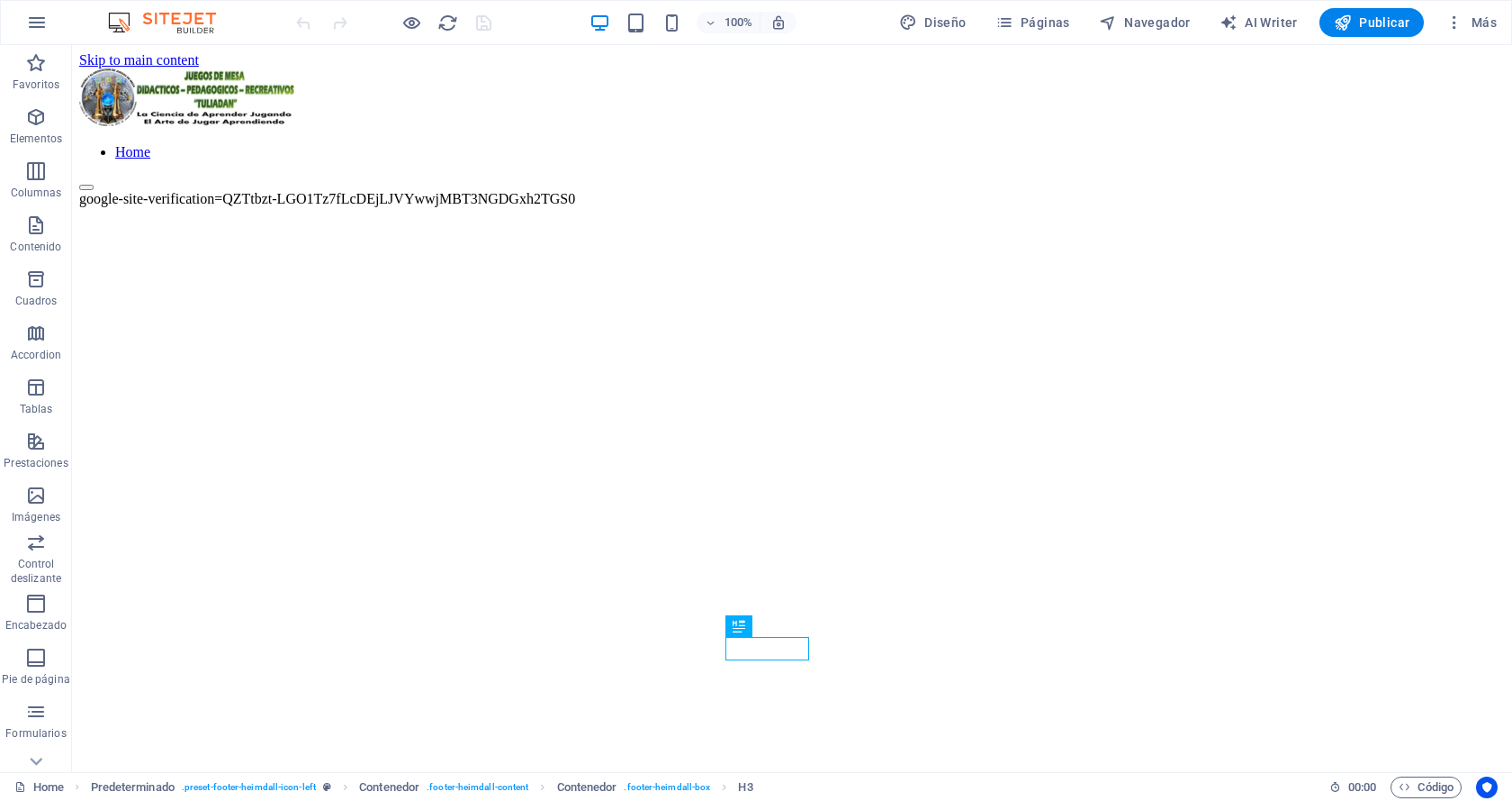
scroll to position [2239, 0]
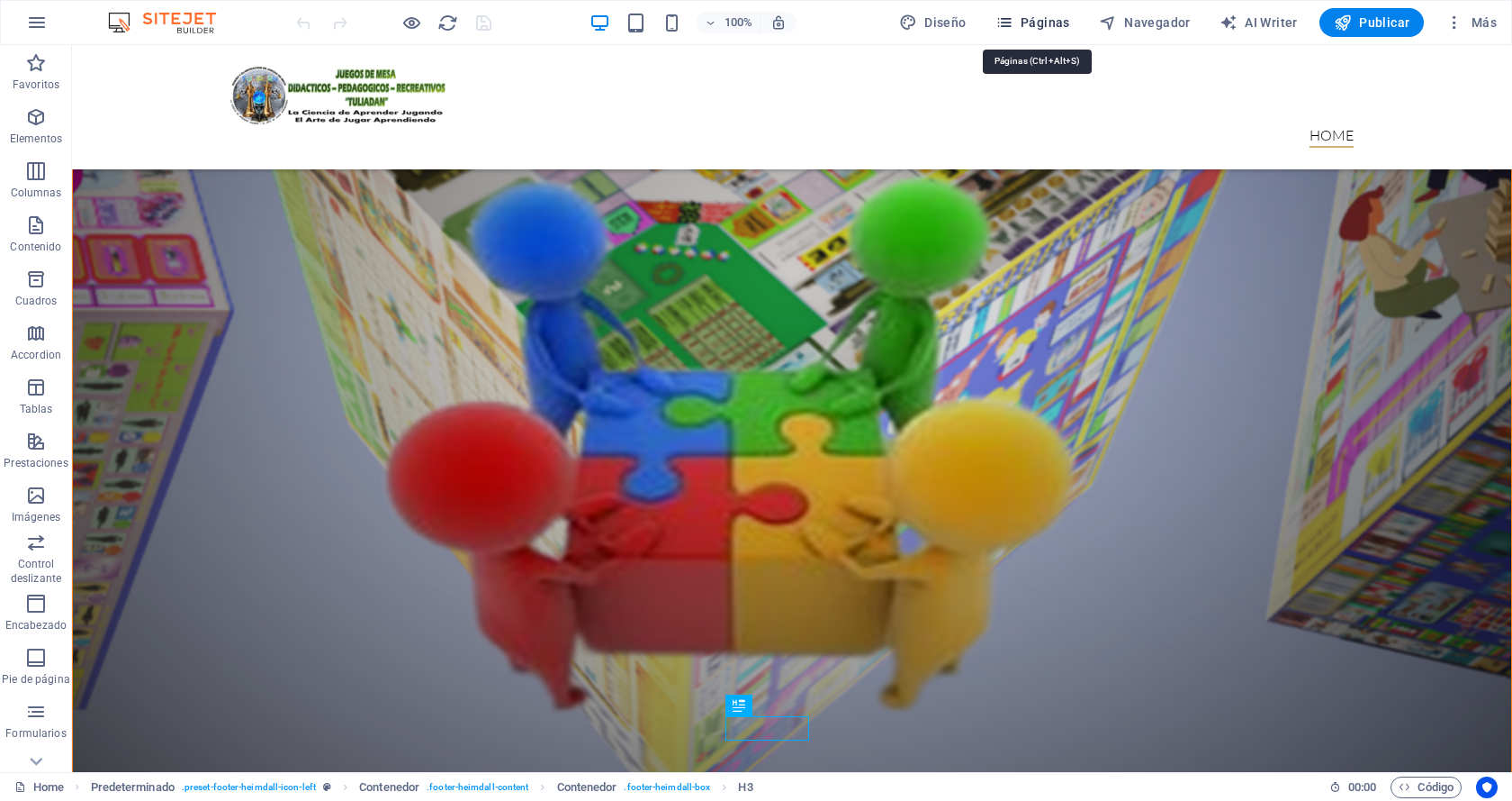
click at [1061, 23] on span "Páginas" at bounding box center [1032, 22] width 75 height 18
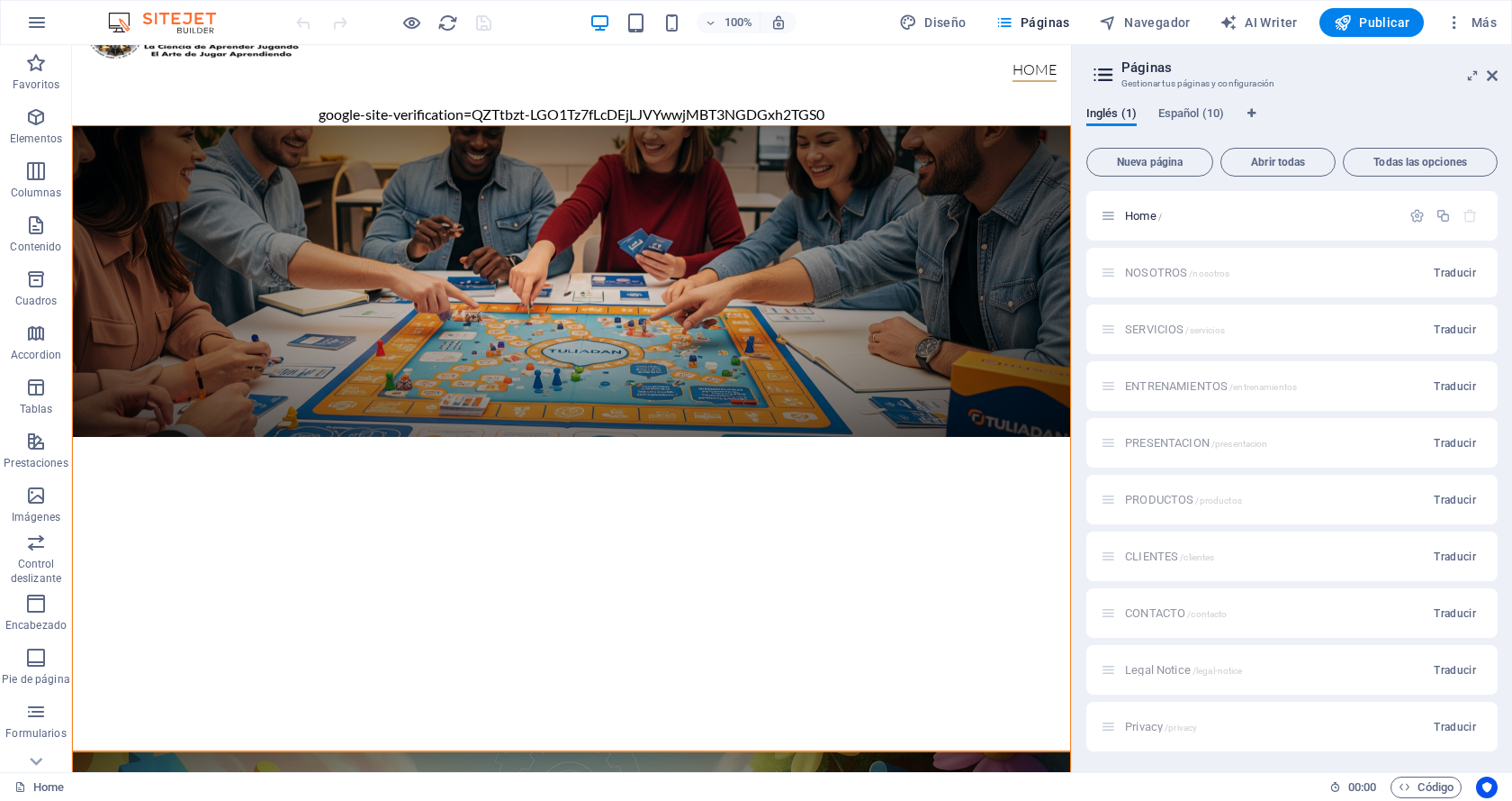
scroll to position [45, 0]
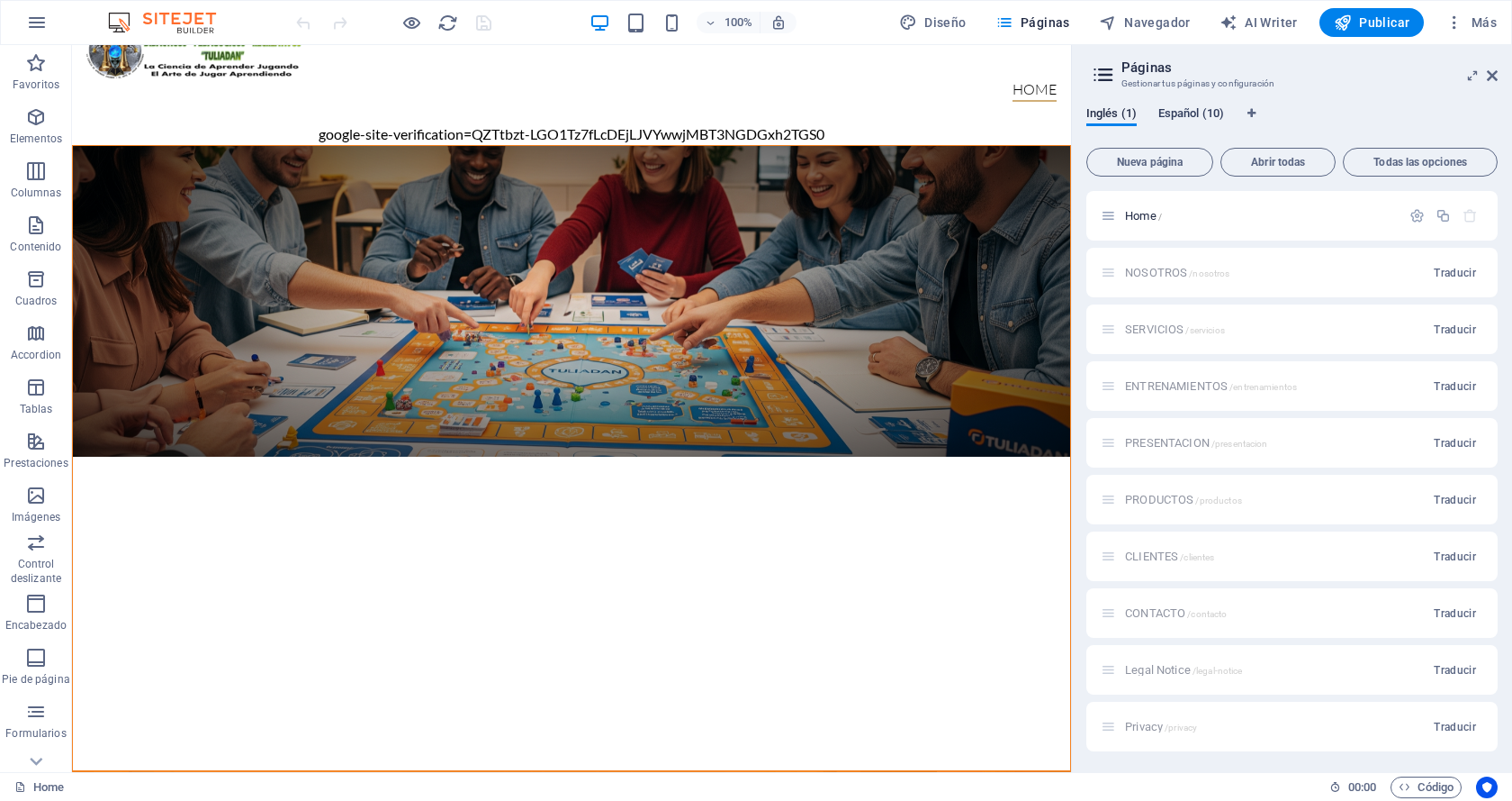
click at [1174, 110] on span "Español (10)" at bounding box center [1191, 115] width 66 height 25
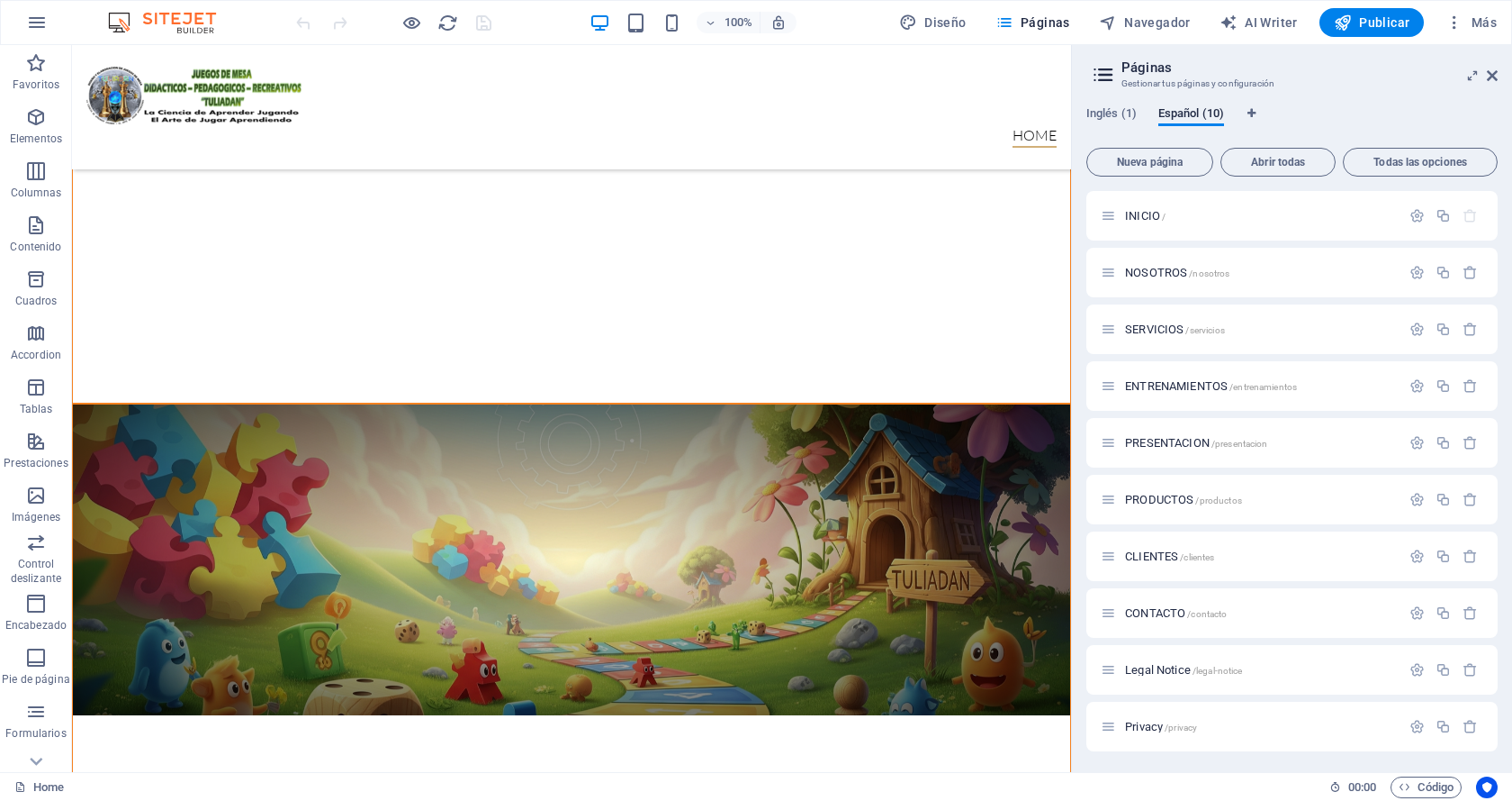
scroll to position [348, 0]
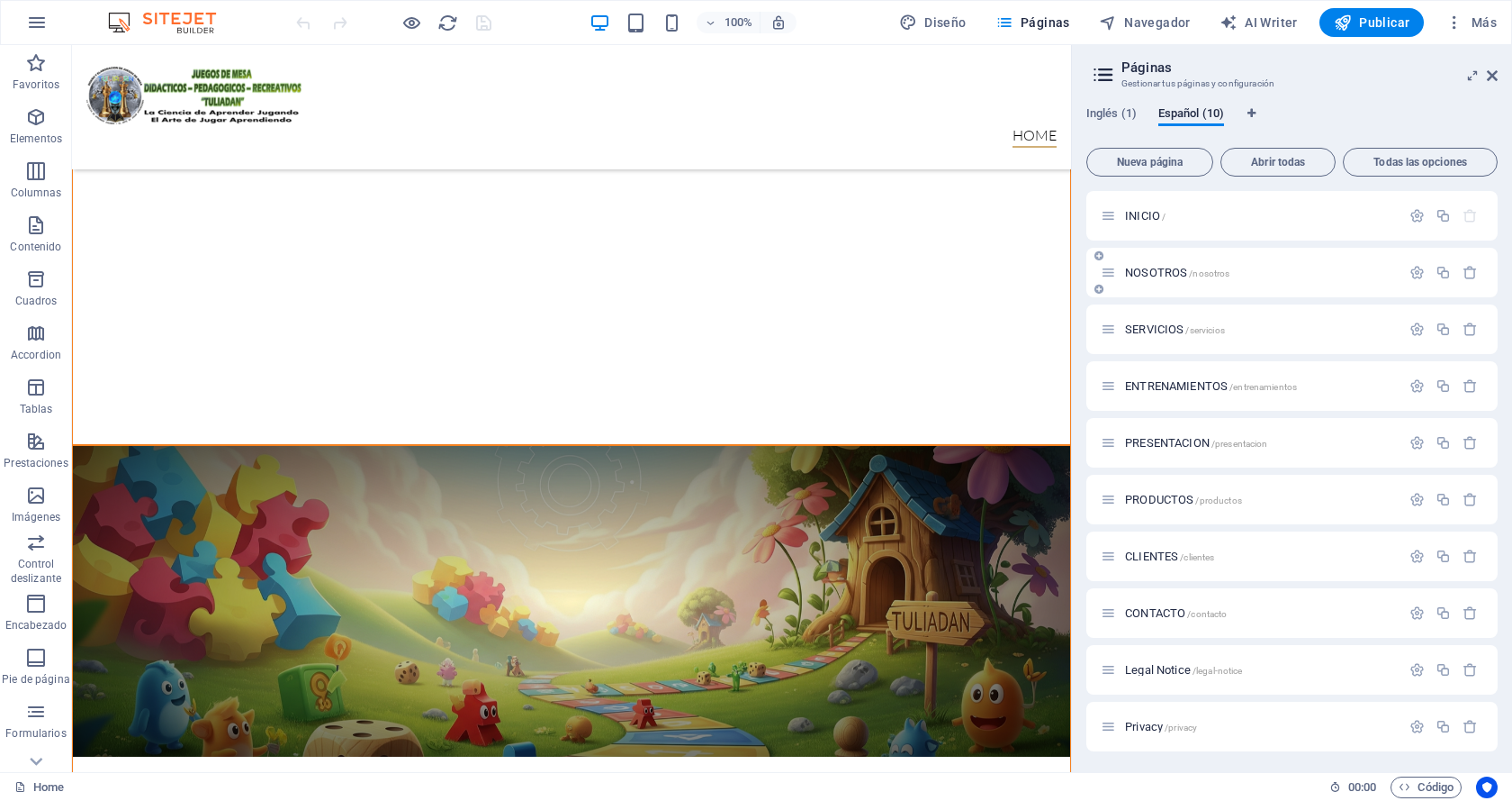
click at [1147, 271] on span "NOSOTROS /nosotros" at bounding box center [1177, 272] width 105 height 14
click at [1147, 271] on div "NOSOTROS /nosotros" at bounding box center [1291, 272] width 411 height 49
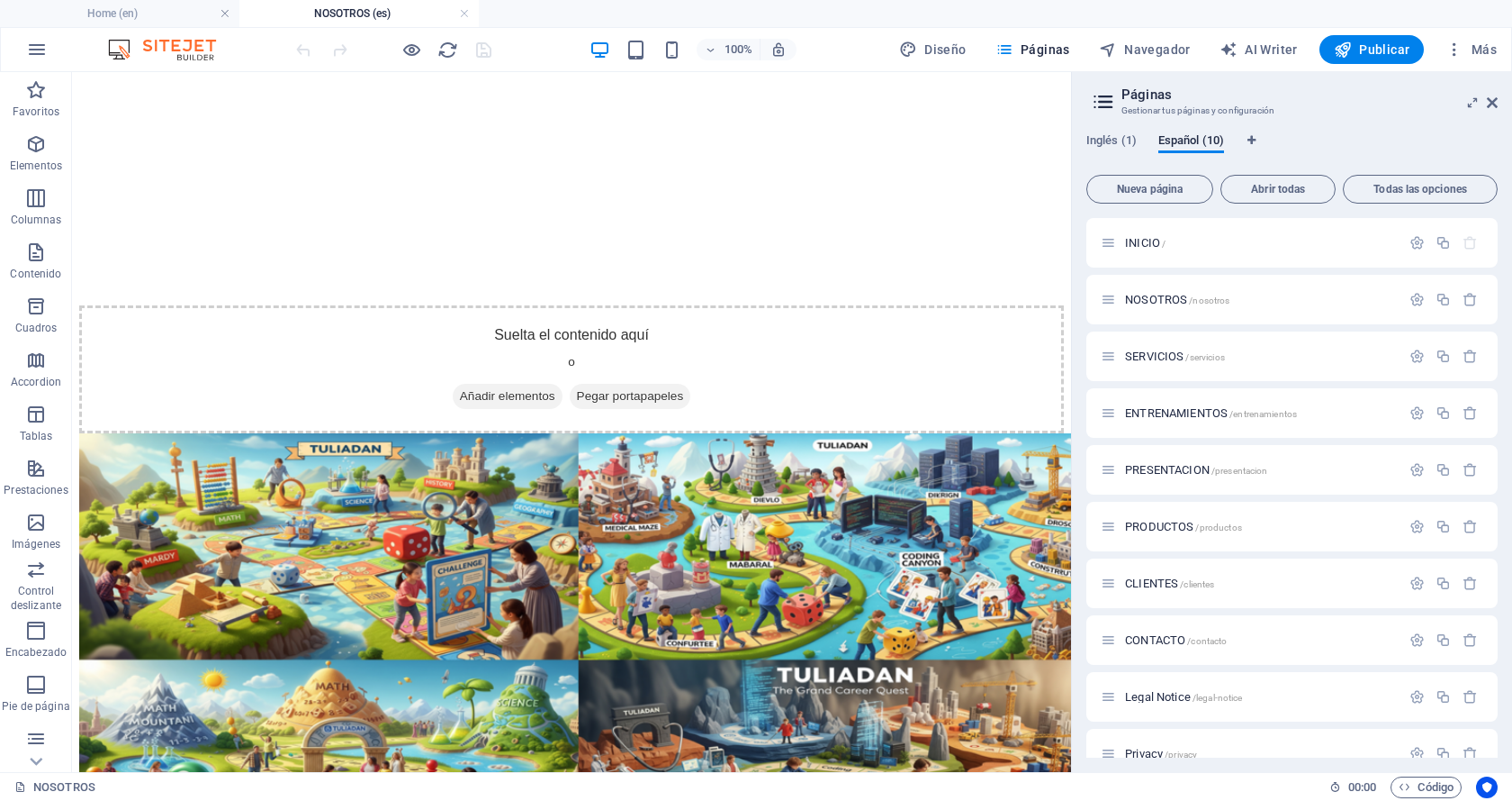
scroll to position [2378, 0]
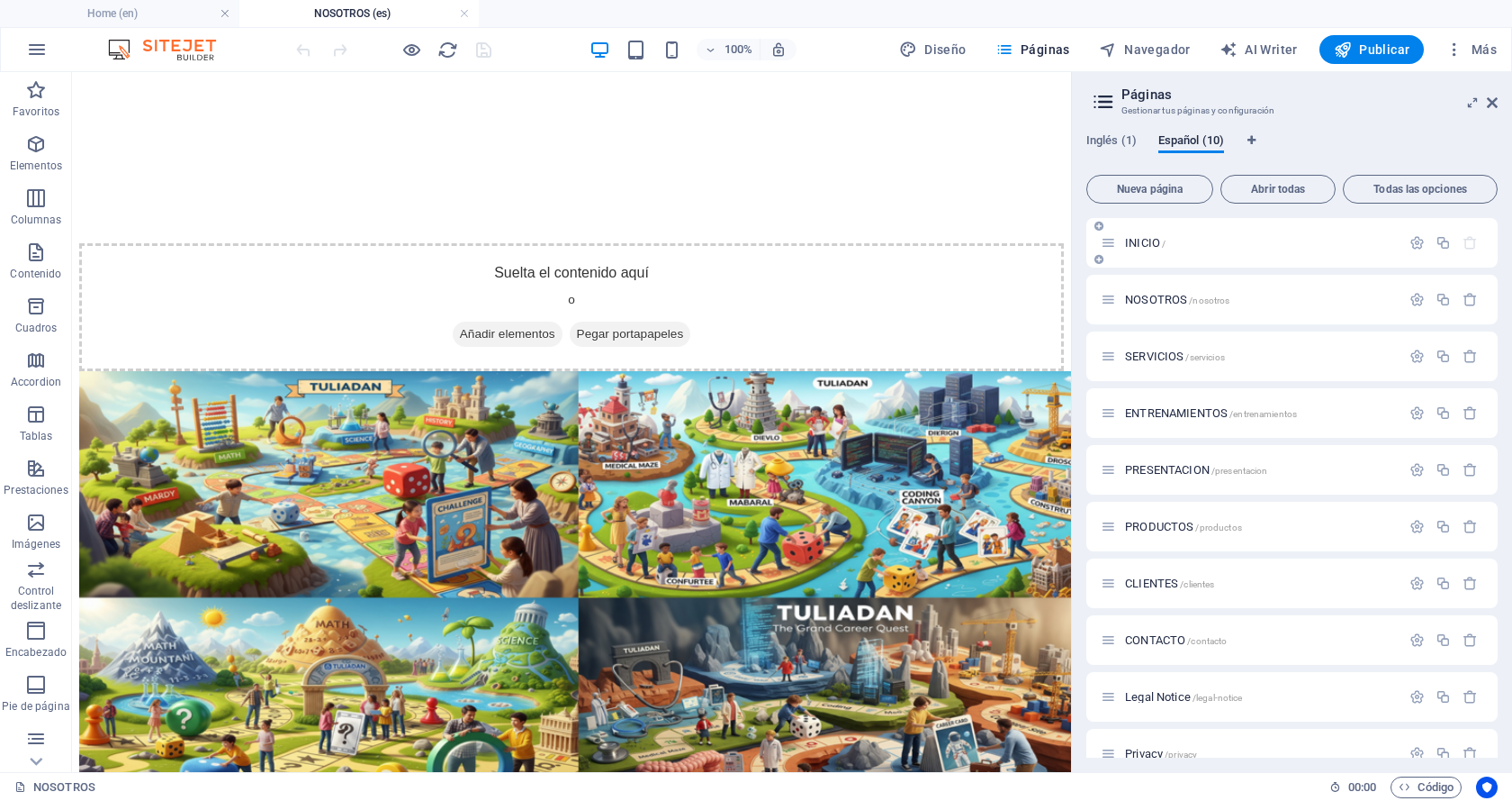
click at [1135, 245] on span "INICIO /" at bounding box center [1146, 242] width 41 height 14
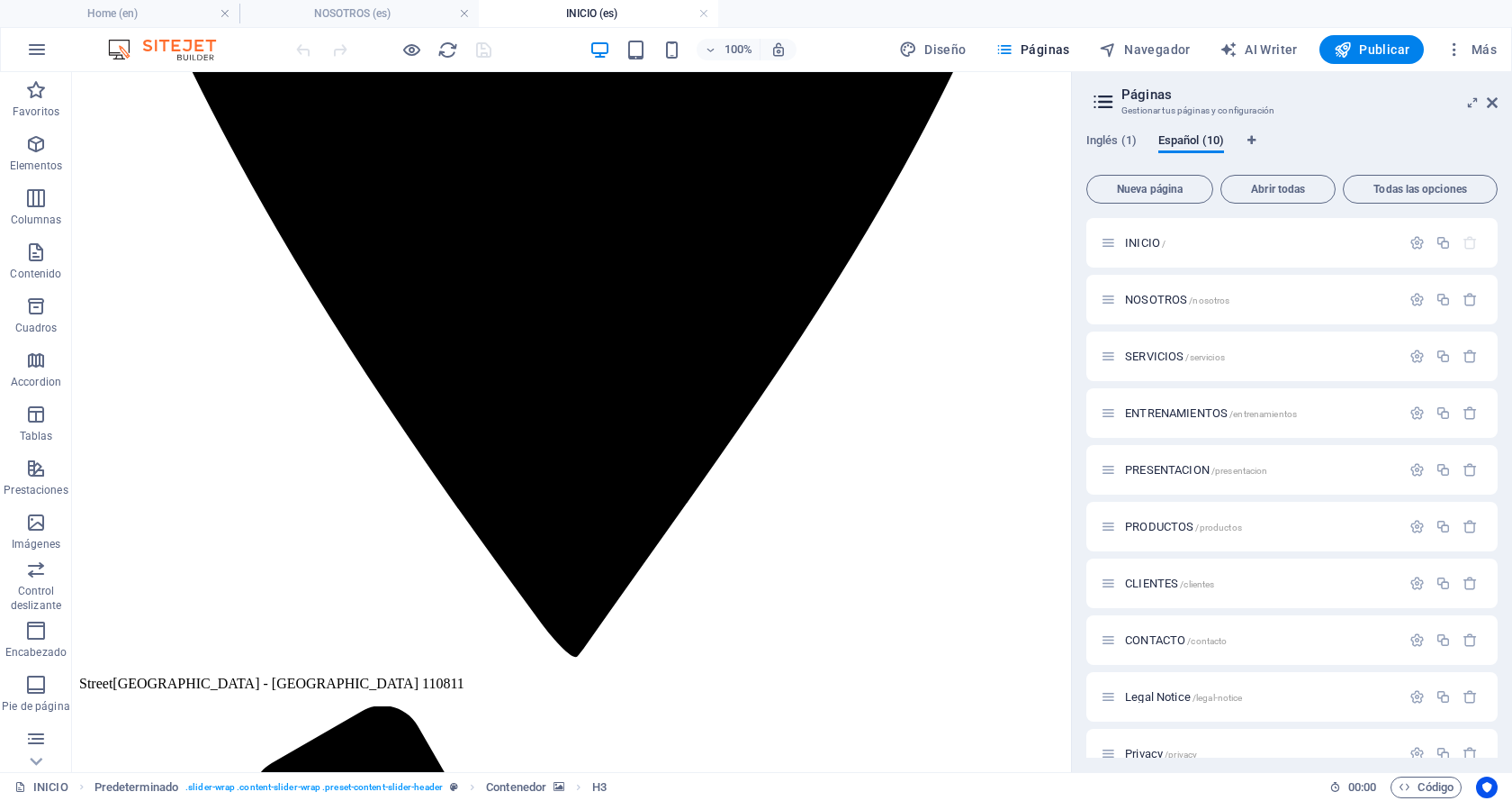
scroll to position [3721, 0]
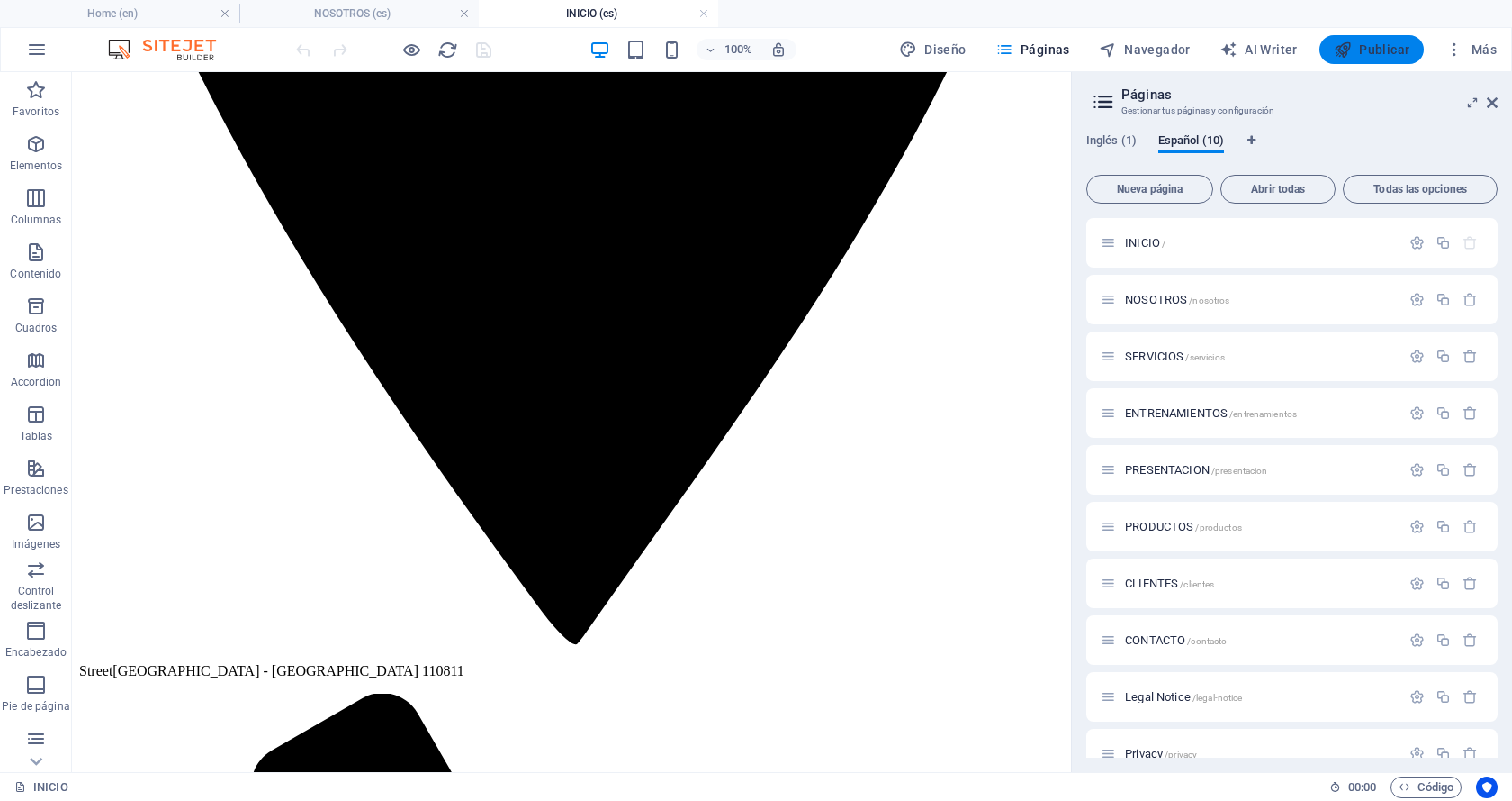
click at [1372, 48] on span "Publicar" at bounding box center [1372, 49] width 76 height 18
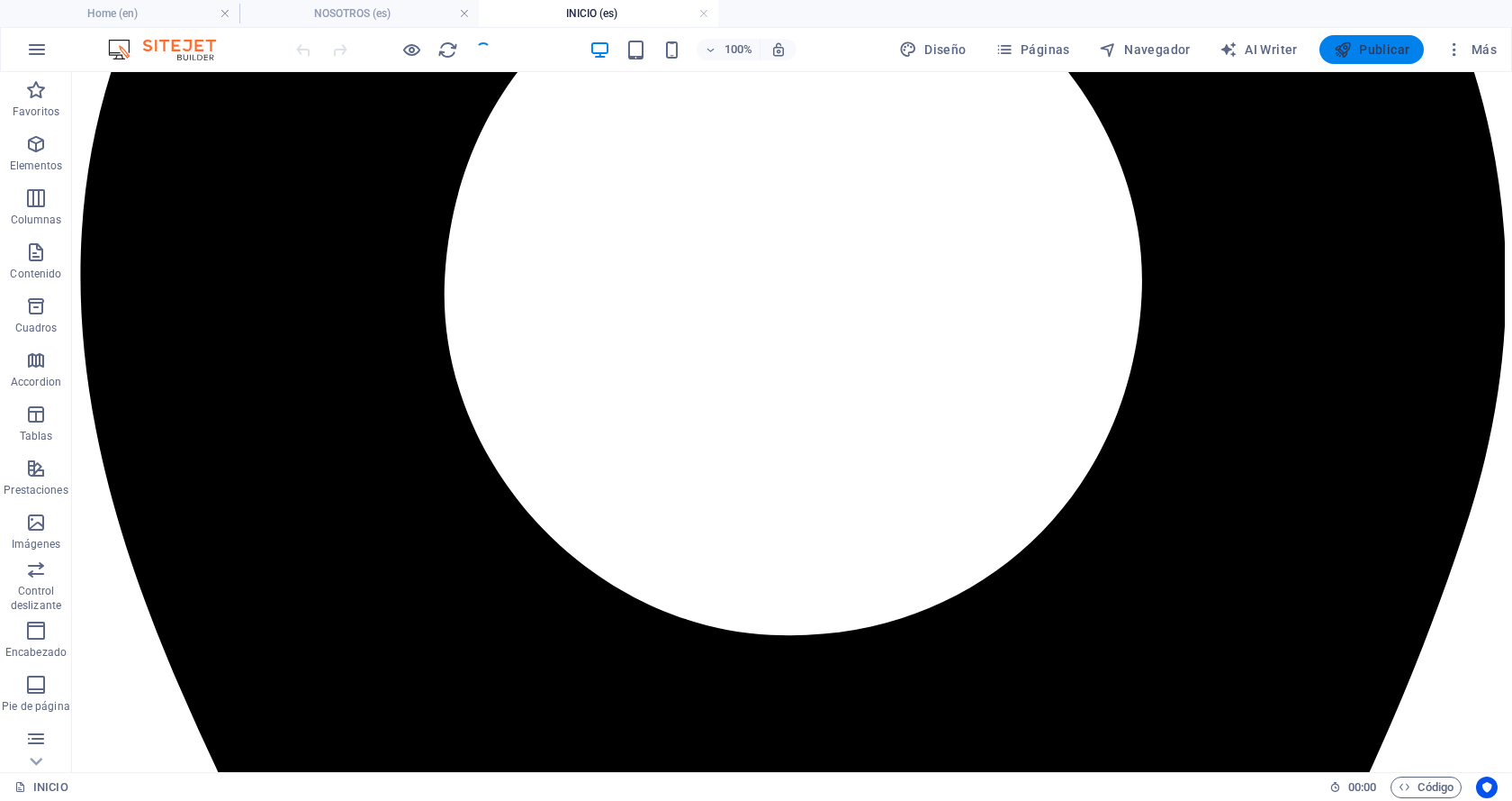
scroll to position [3751, 0]
